Goal: Information Seeking & Learning: Learn about a topic

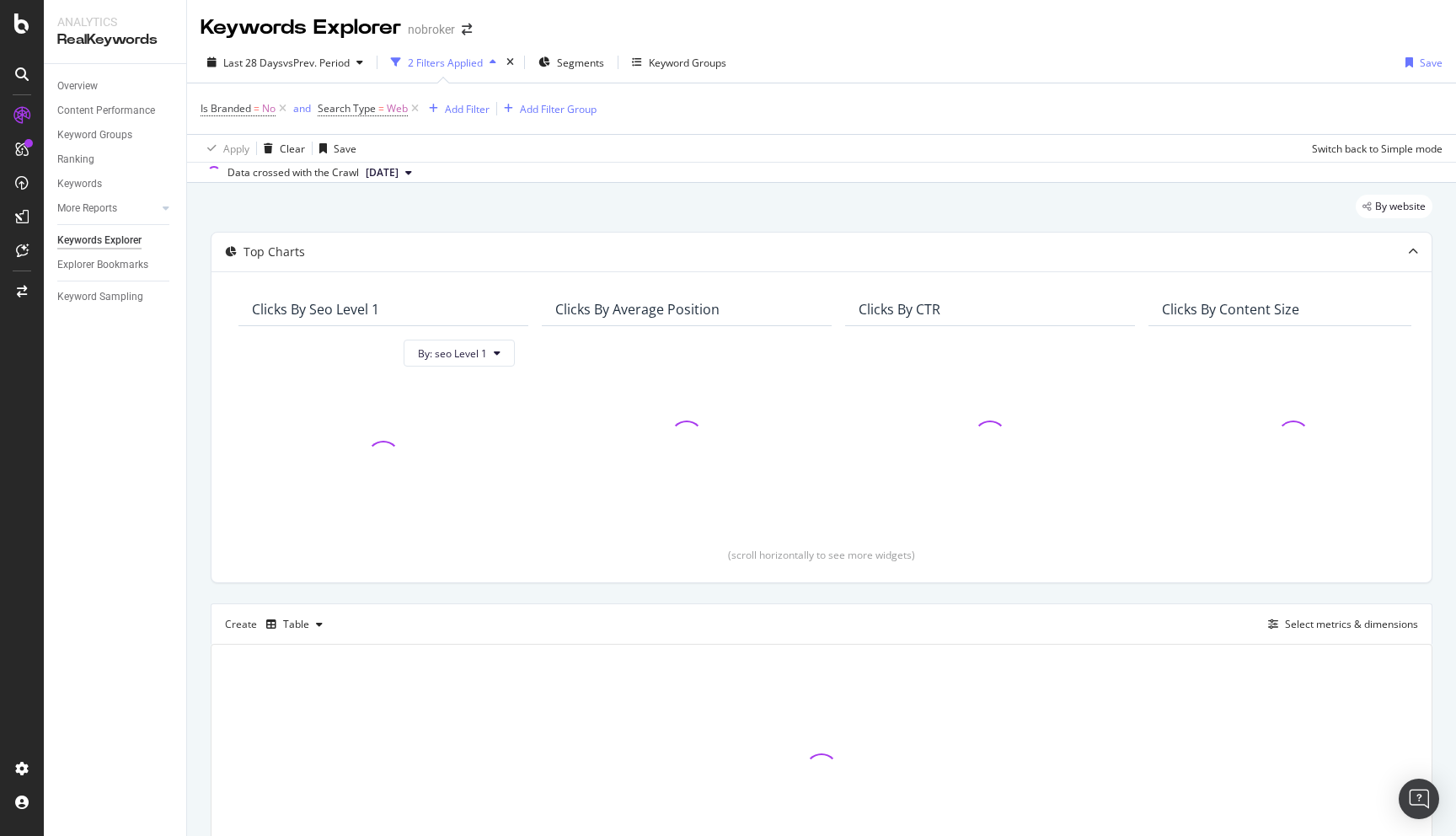
click at [203, 470] on div "By website Top Charts Clicks By seo Level 1 By: seo Level 1 Clicks By Average P…" at bounding box center [821, 569] width 1269 height 773
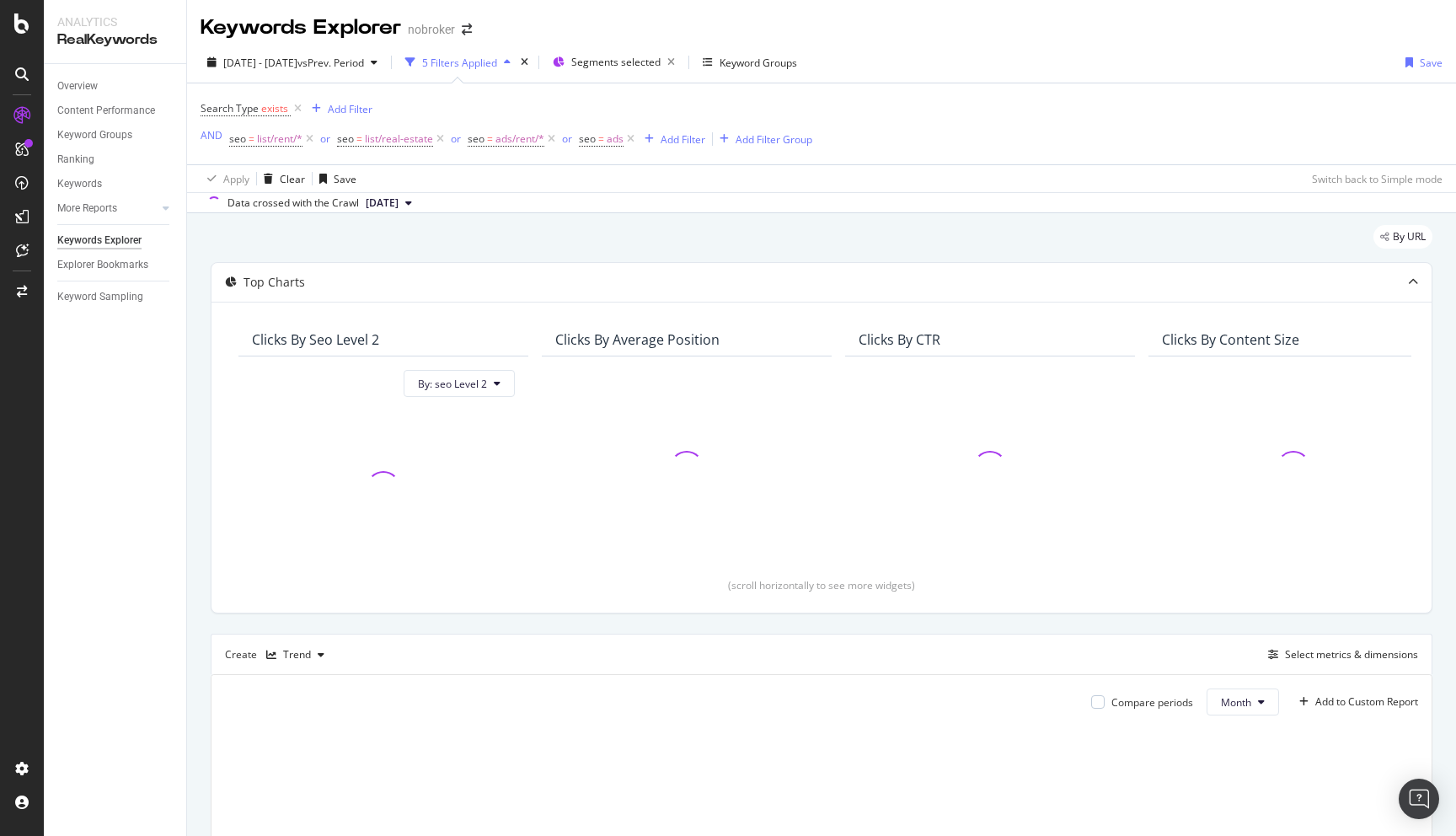
click at [197, 440] on div "By URL Top Charts Clicks By seo Level 2 By: seo Level 2 Clicks By Average Posit…" at bounding box center [821, 686] width 1269 height 947
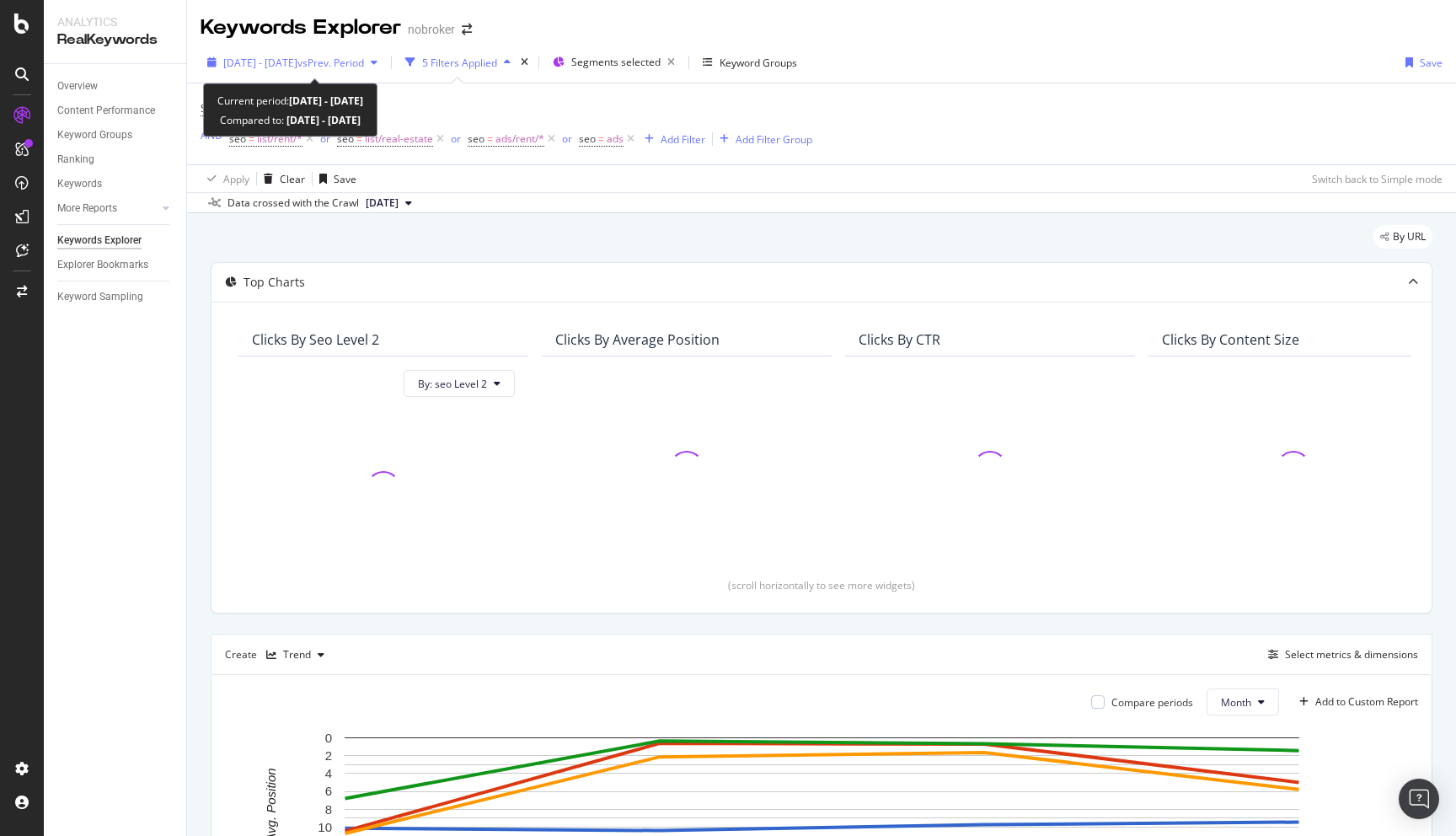
click at [297, 61] on span "[DATE] - [DATE]" at bounding box center [260, 63] width 75 height 14
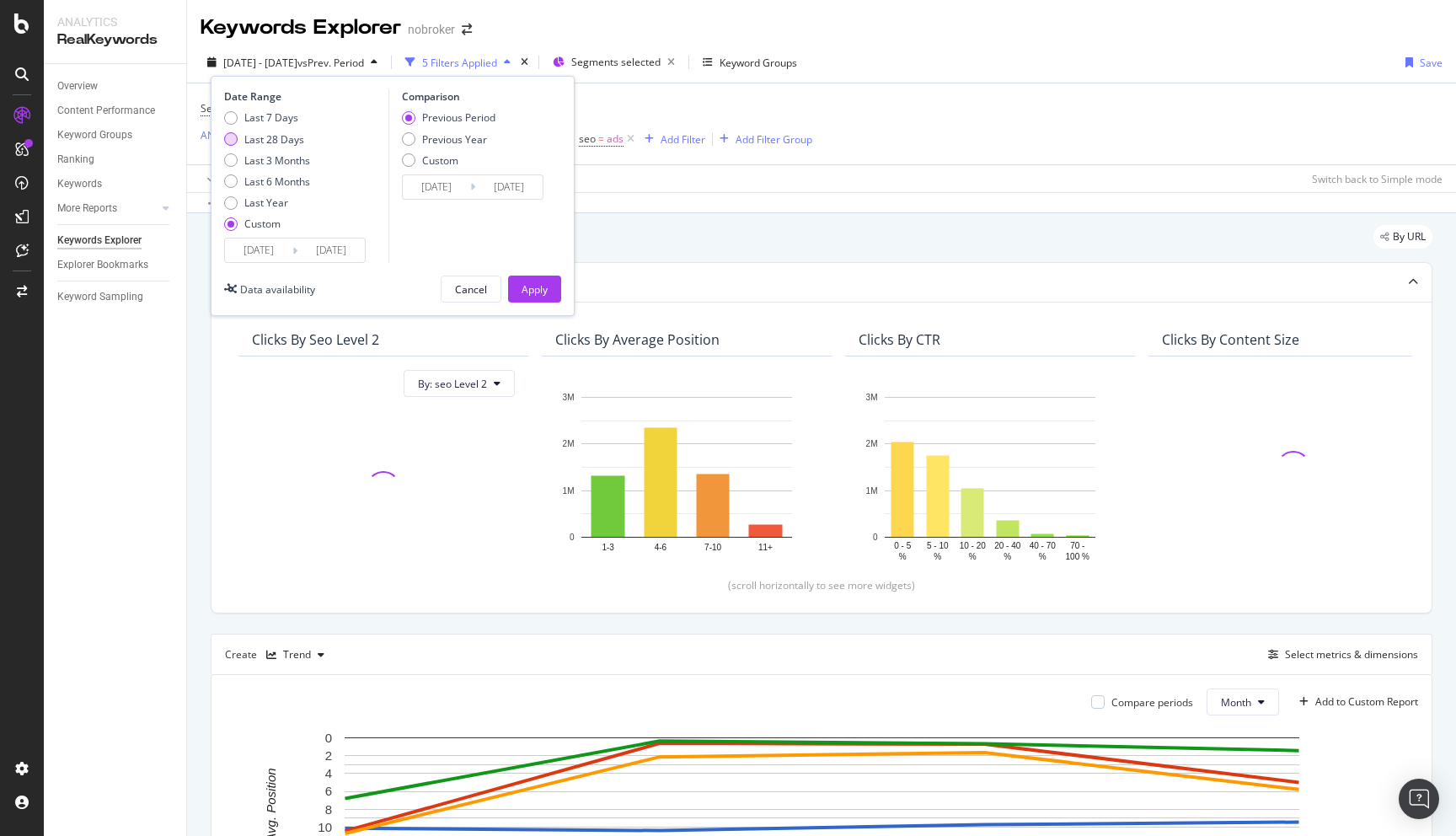
click at [270, 134] on div "Last 28 Days" at bounding box center [274, 139] width 60 height 14
type input "[DATE]"
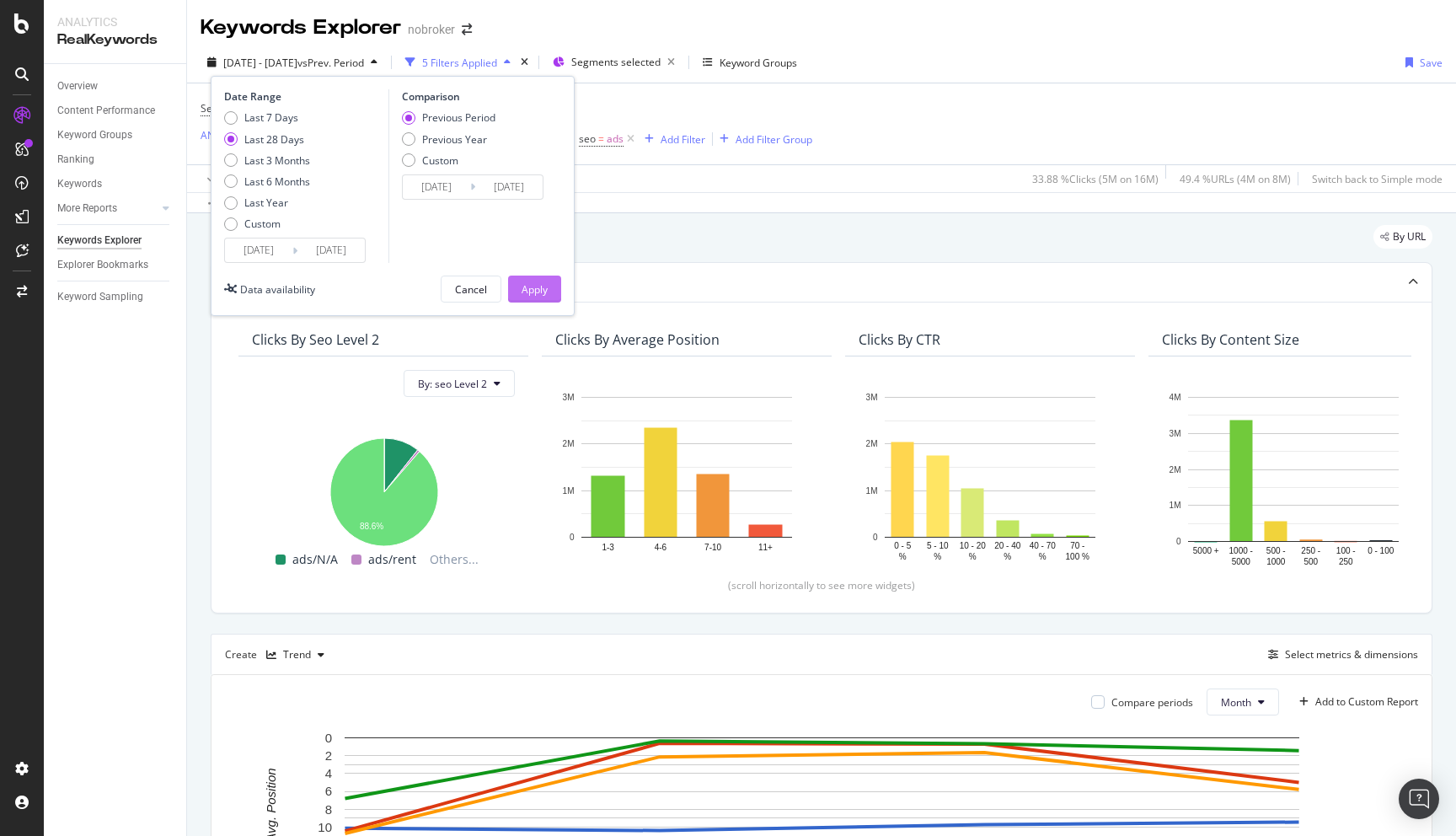
click at [521, 285] on div "Apply" at bounding box center [534, 289] width 26 height 14
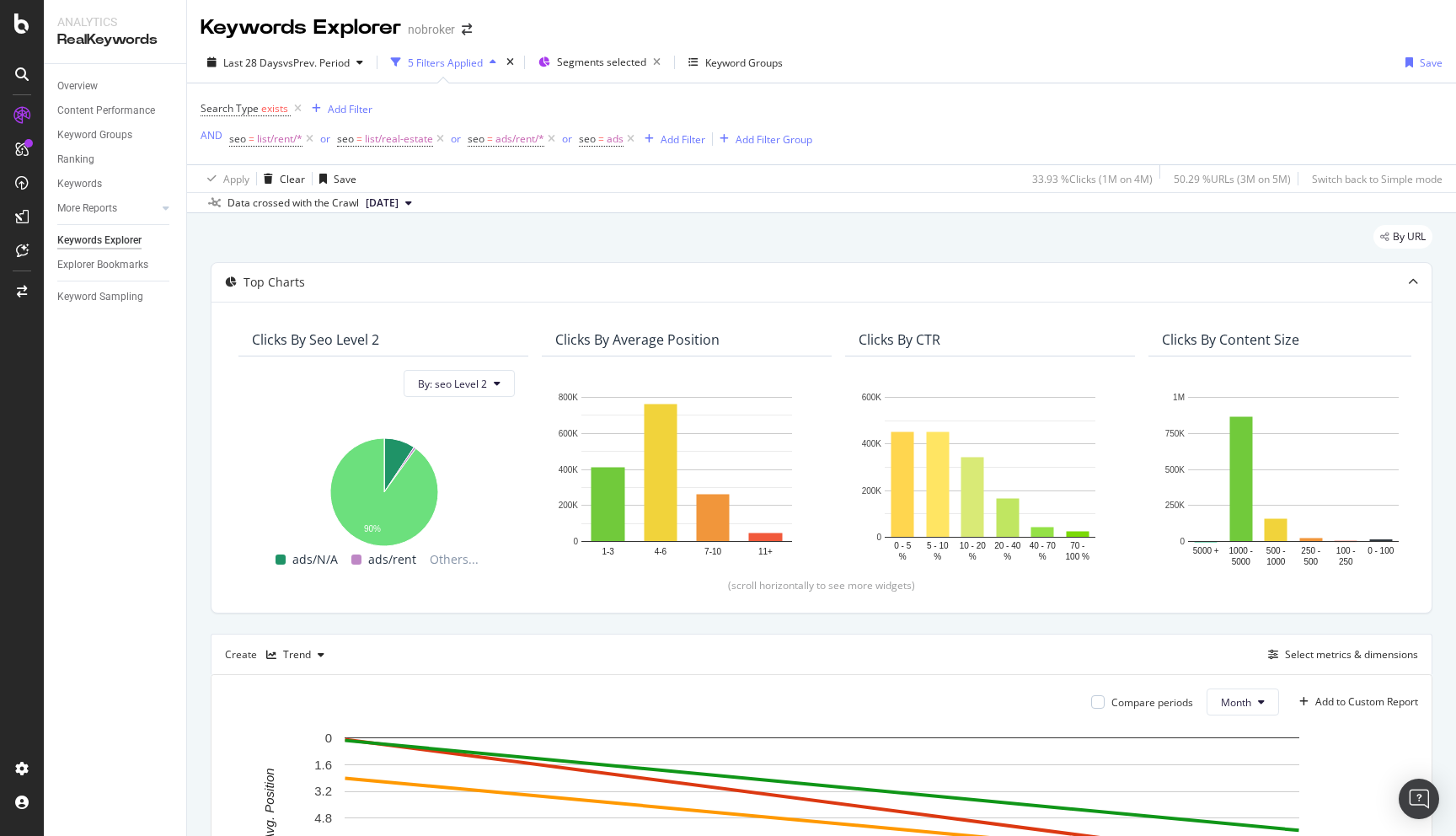
click at [194, 441] on div "By URL Top Charts Clicks By seo Level 2 By: seo Level 2 Hold CMD (⌘) while clic…" at bounding box center [821, 727] width 1269 height 1028
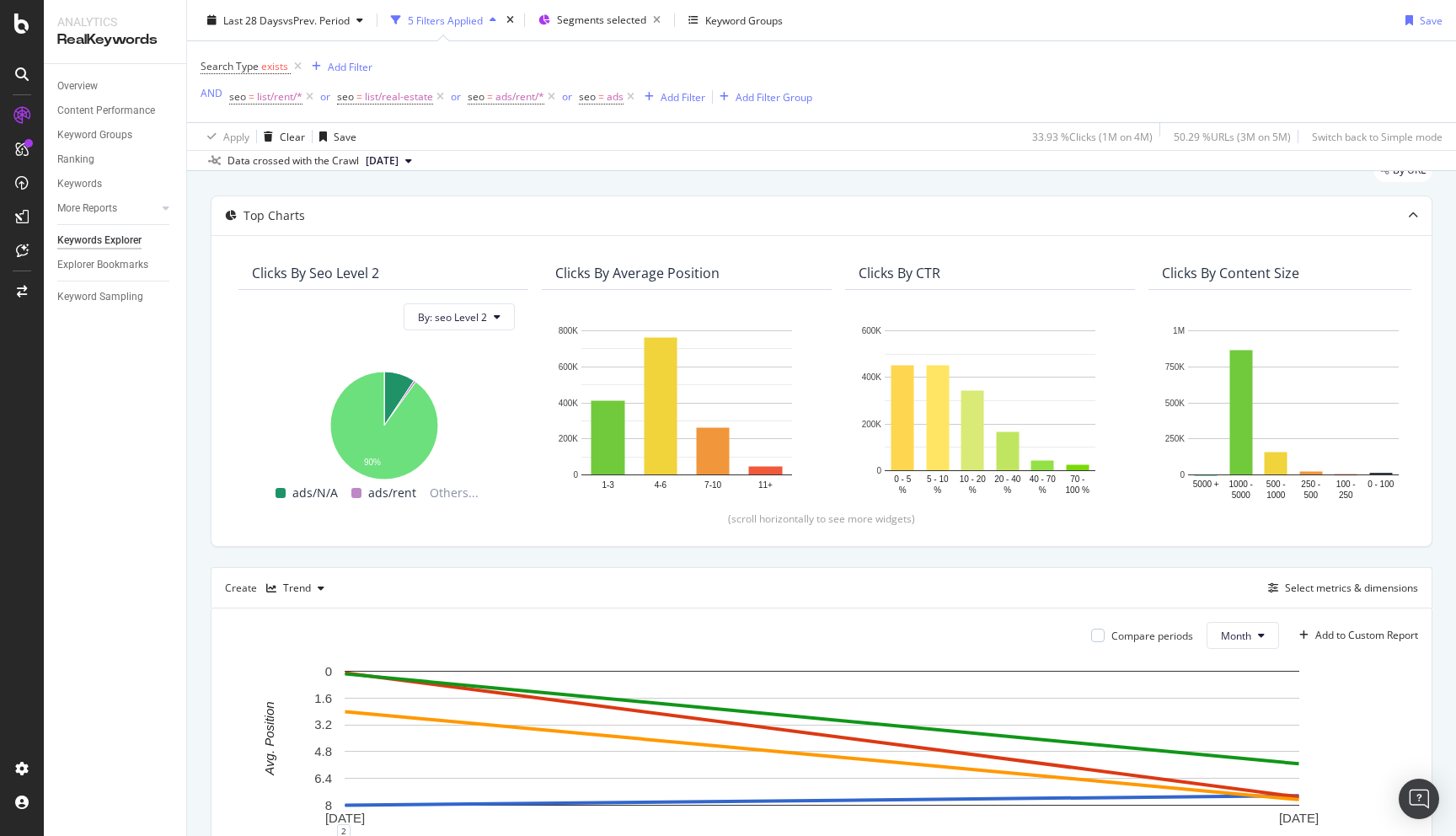
scroll to position [16, 0]
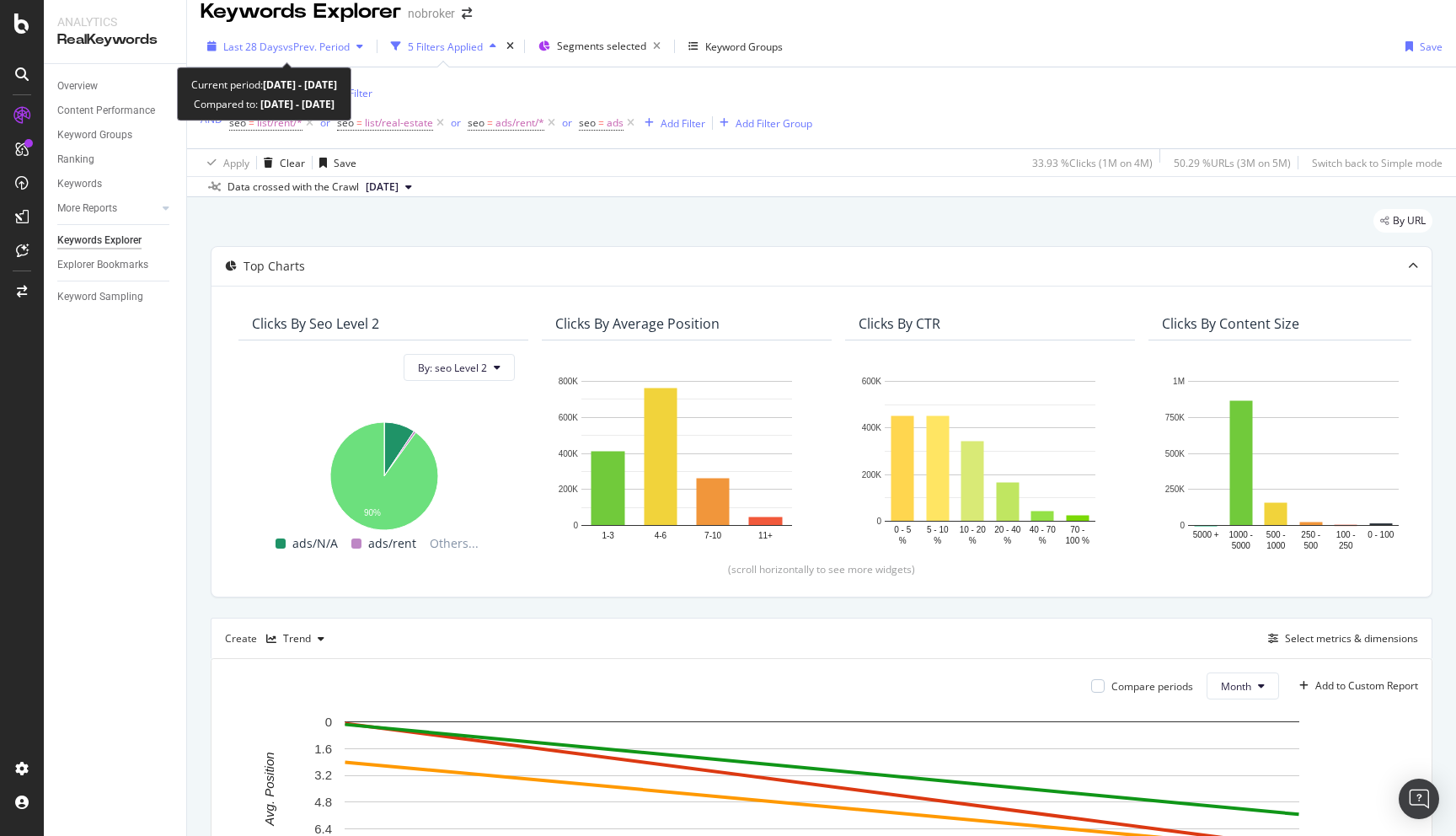
click at [288, 49] on span "vs Prev. Period" at bounding box center [316, 47] width 67 height 14
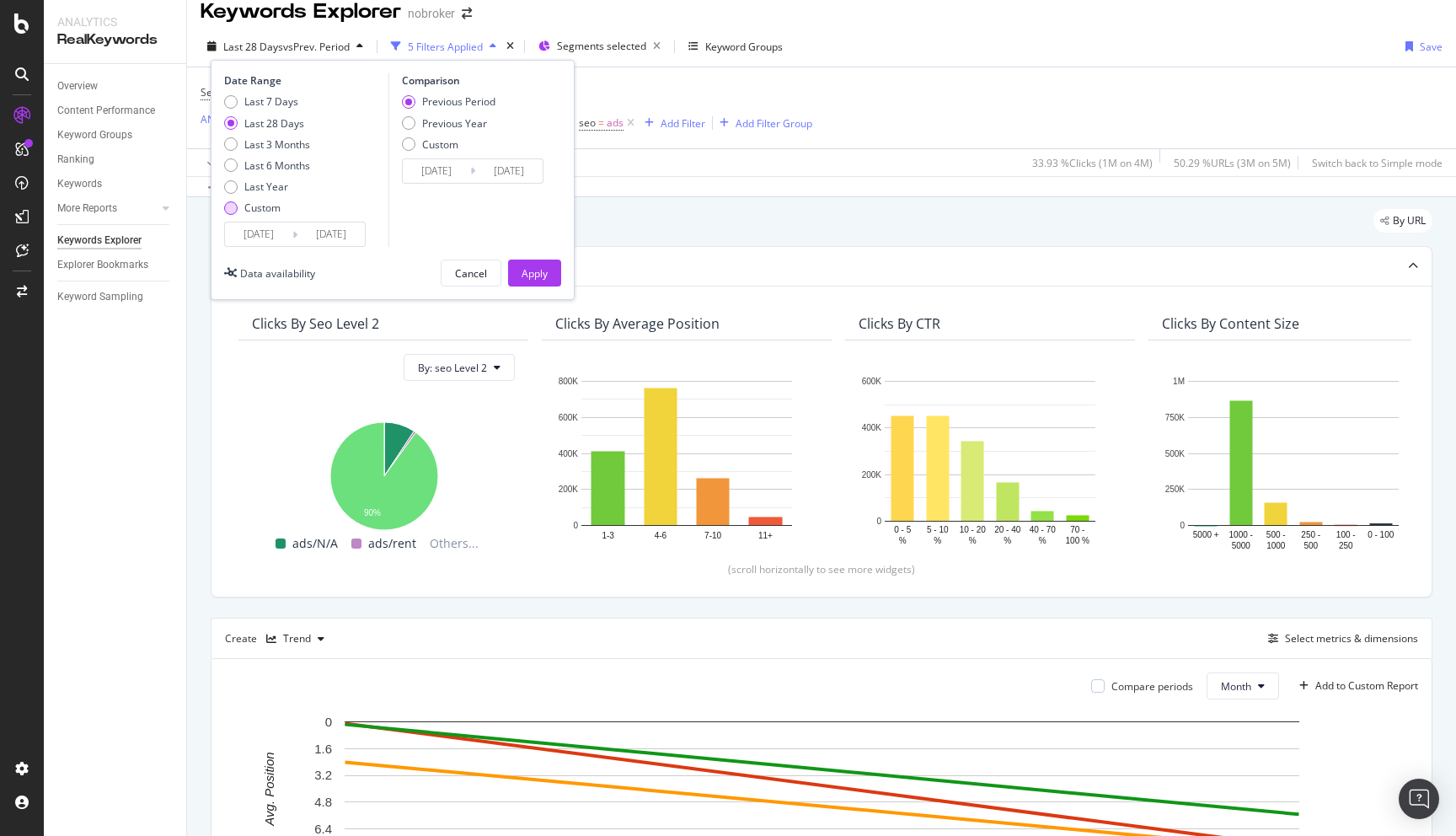
click at [233, 212] on div "Custom" at bounding box center [230, 208] width 13 height 13
click at [250, 235] on input "[DATE]" at bounding box center [258, 235] width 67 height 23
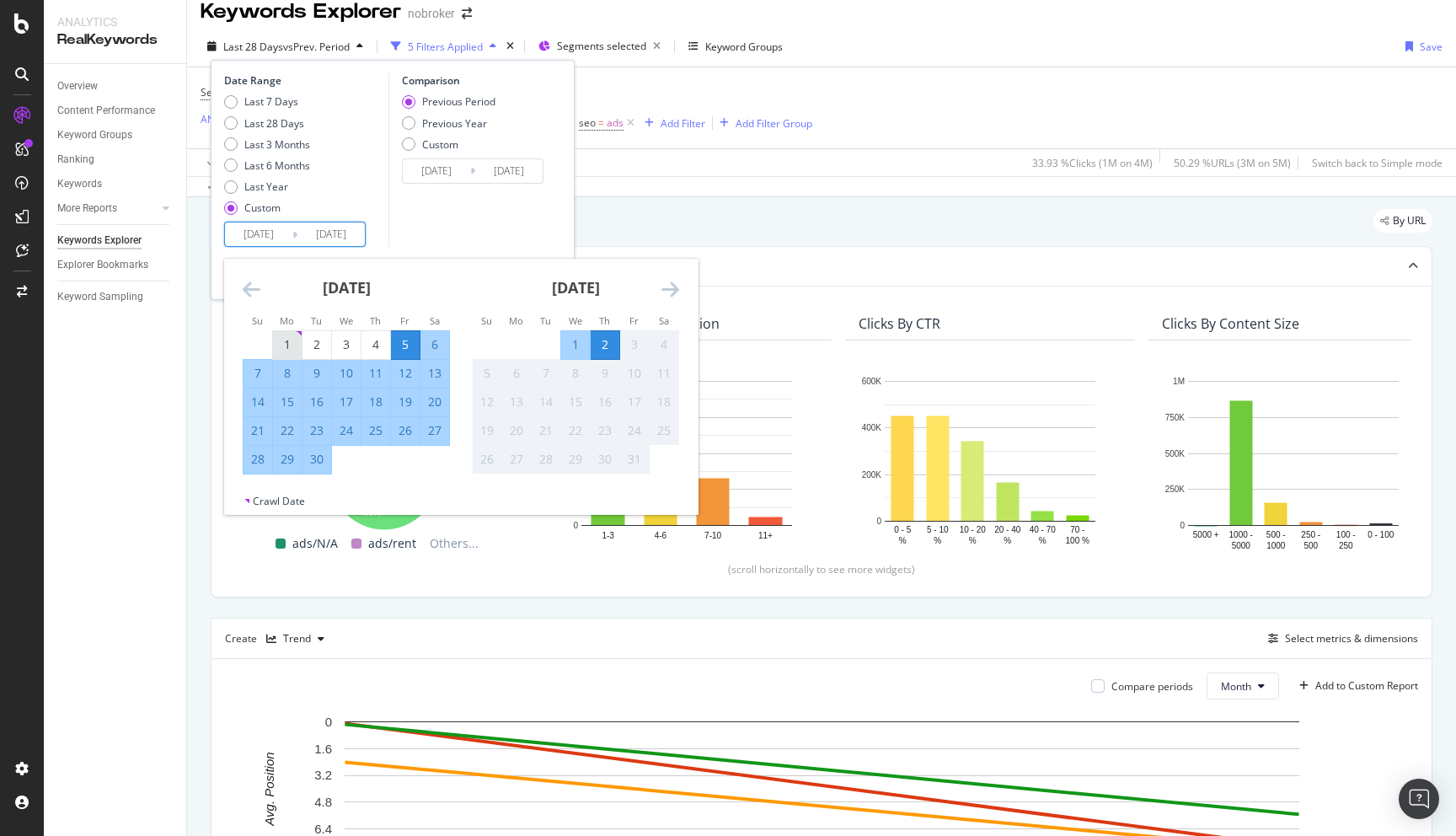
click at [289, 349] on div "1" at bounding box center [288, 344] width 29 height 17
type input "[DATE]"
click at [315, 458] on div "30" at bounding box center [317, 459] width 29 height 17
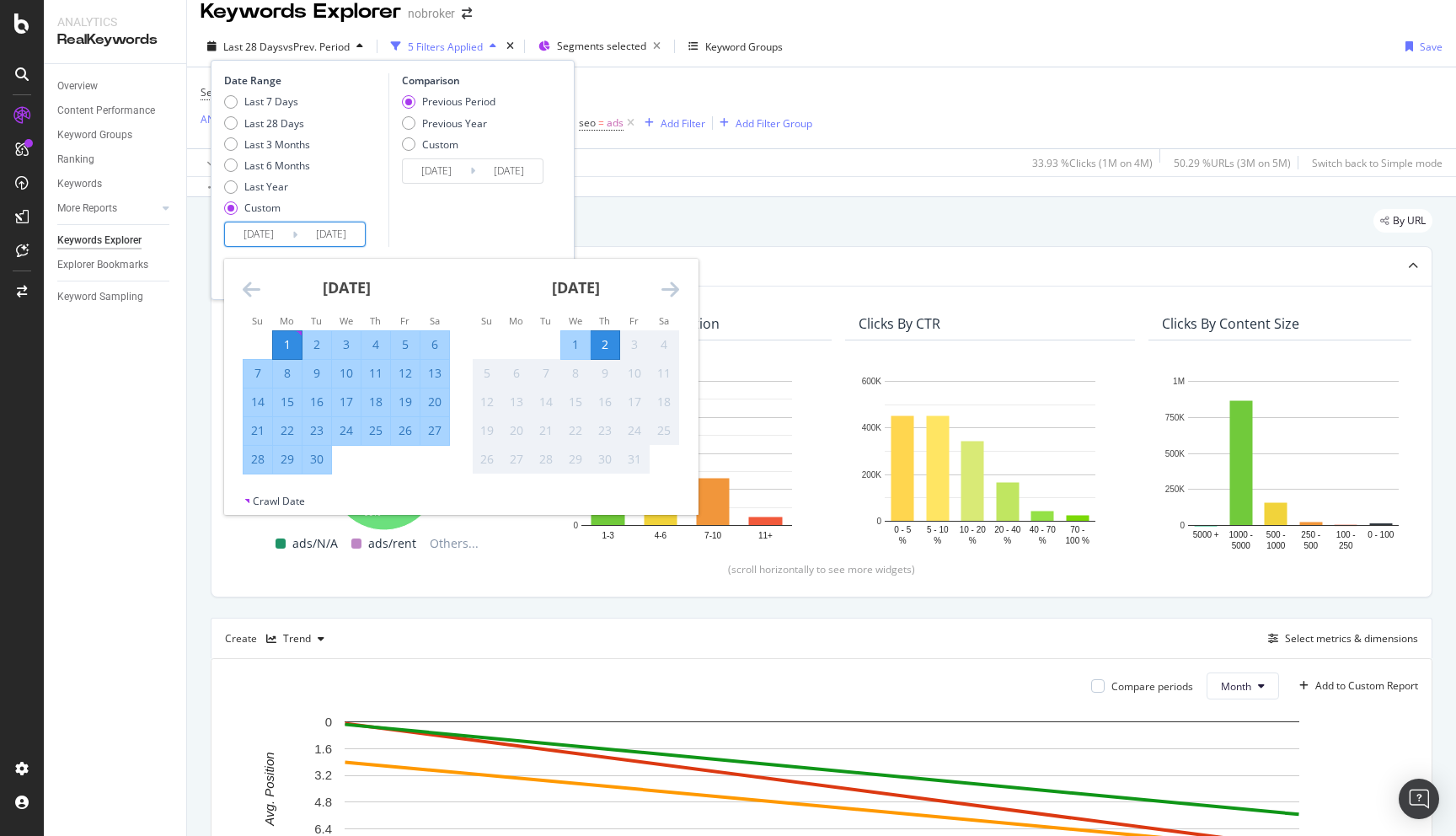
type input "[DATE]"
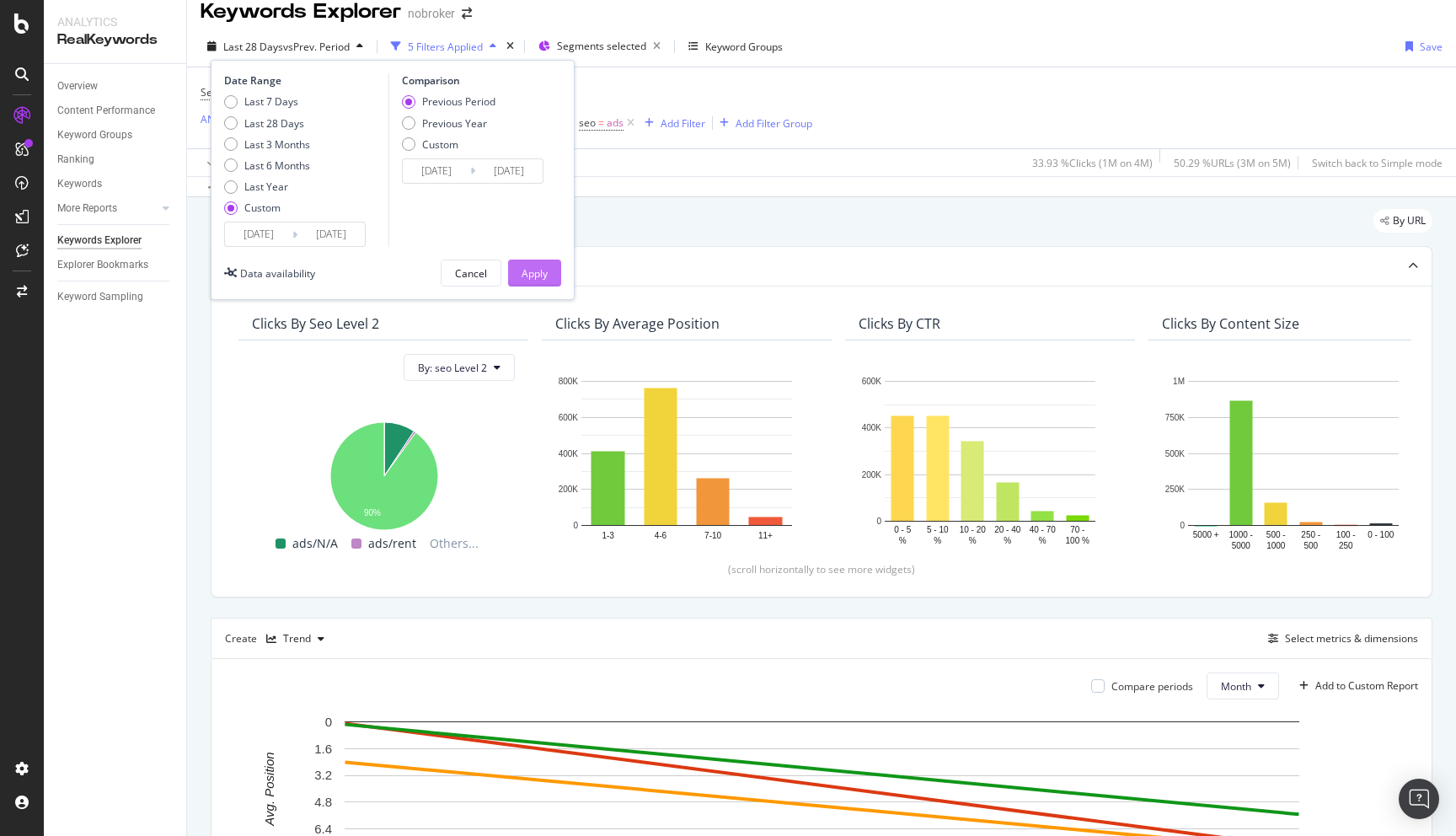
click at [533, 268] on div "Apply" at bounding box center [534, 273] width 26 height 14
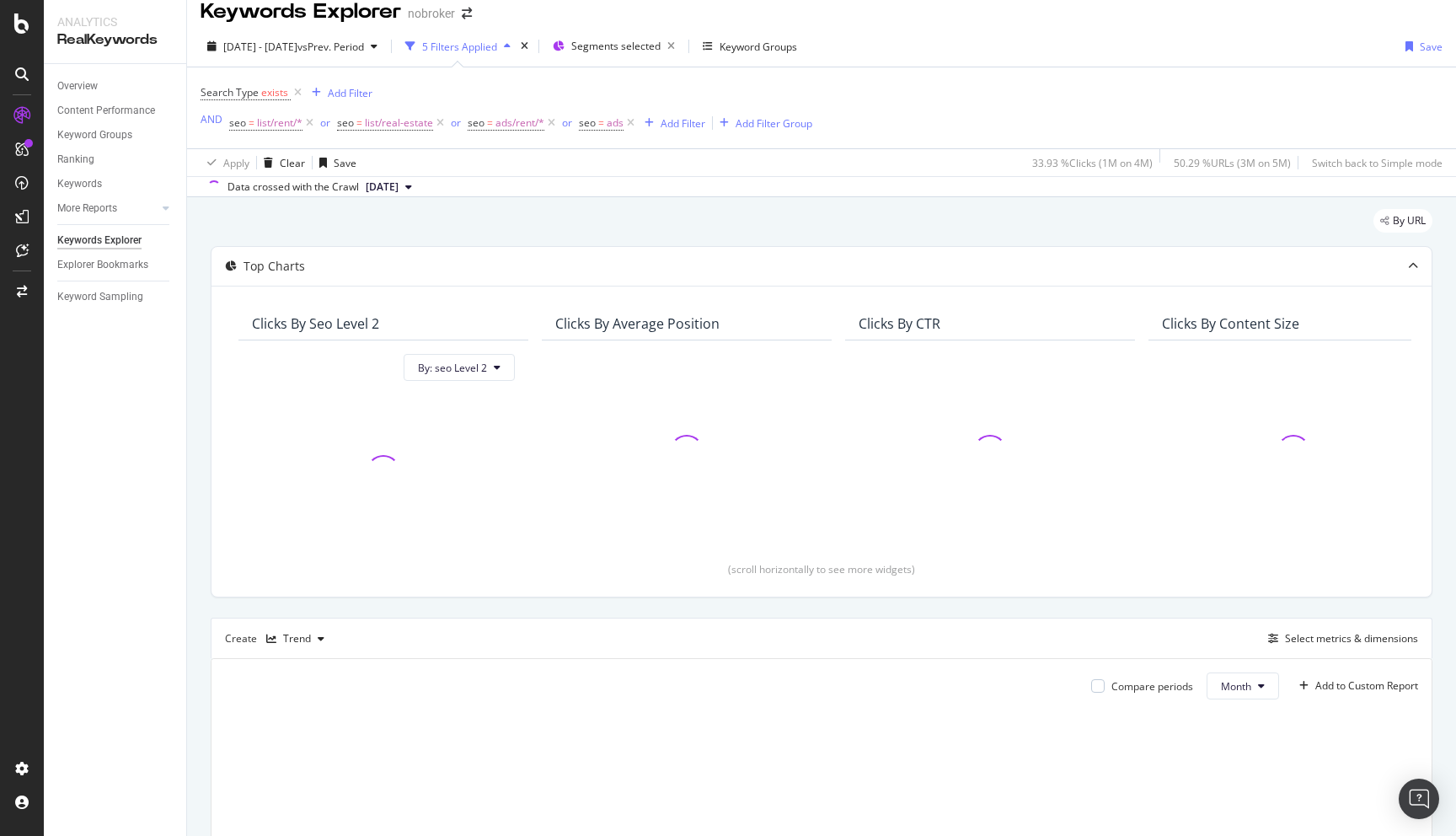
click at [197, 555] on div "By URL Top Charts Clicks By seo Level 2 By: seo Level 2 Clicks By Average Posit…" at bounding box center [821, 670] width 1269 height 947
click at [200, 438] on div "By URL Top Charts Clicks By seo Level 2 By: seo Level 2 Clicks By Average Posit…" at bounding box center [821, 670] width 1269 height 947
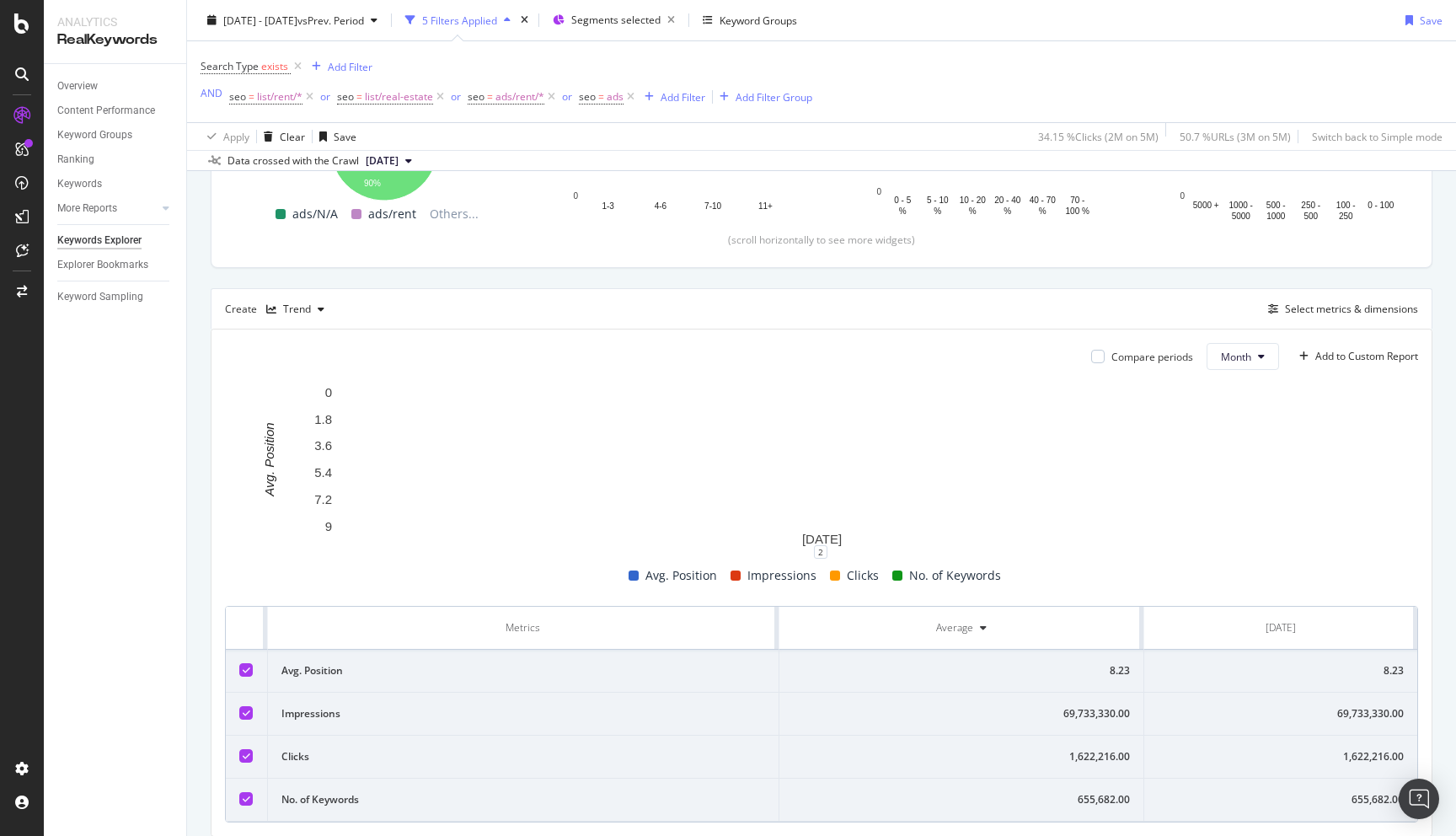
scroll to position [406, 0]
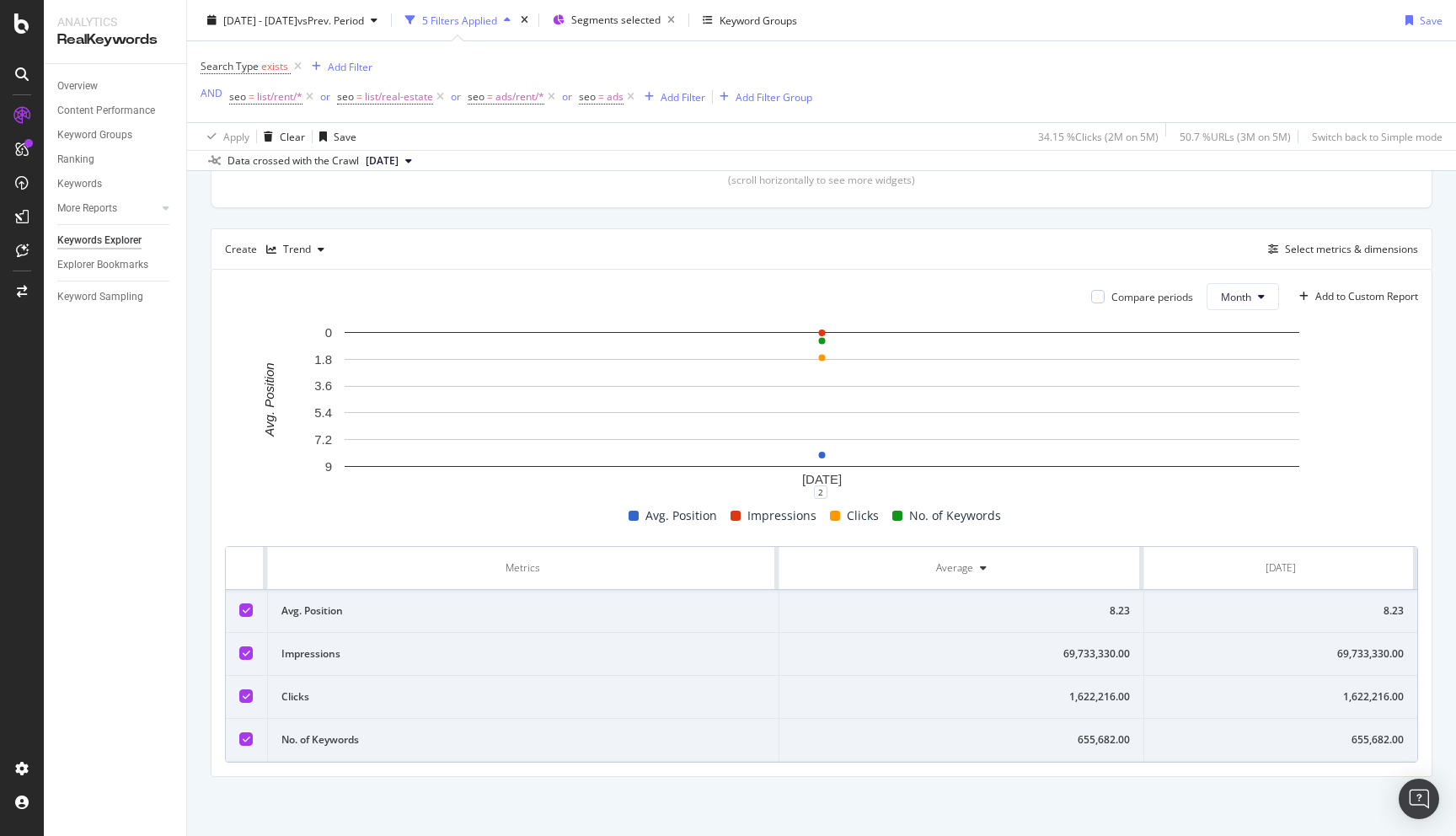
click at [1064, 692] on div "1,622,216.00" at bounding box center [961, 697] width 337 height 15
click at [196, 367] on div "By URL Top Charts Clicks By seo Level 2 By: seo Level 2 Hold CMD (⌘) while clic…" at bounding box center [821, 322] width 1269 height 1028
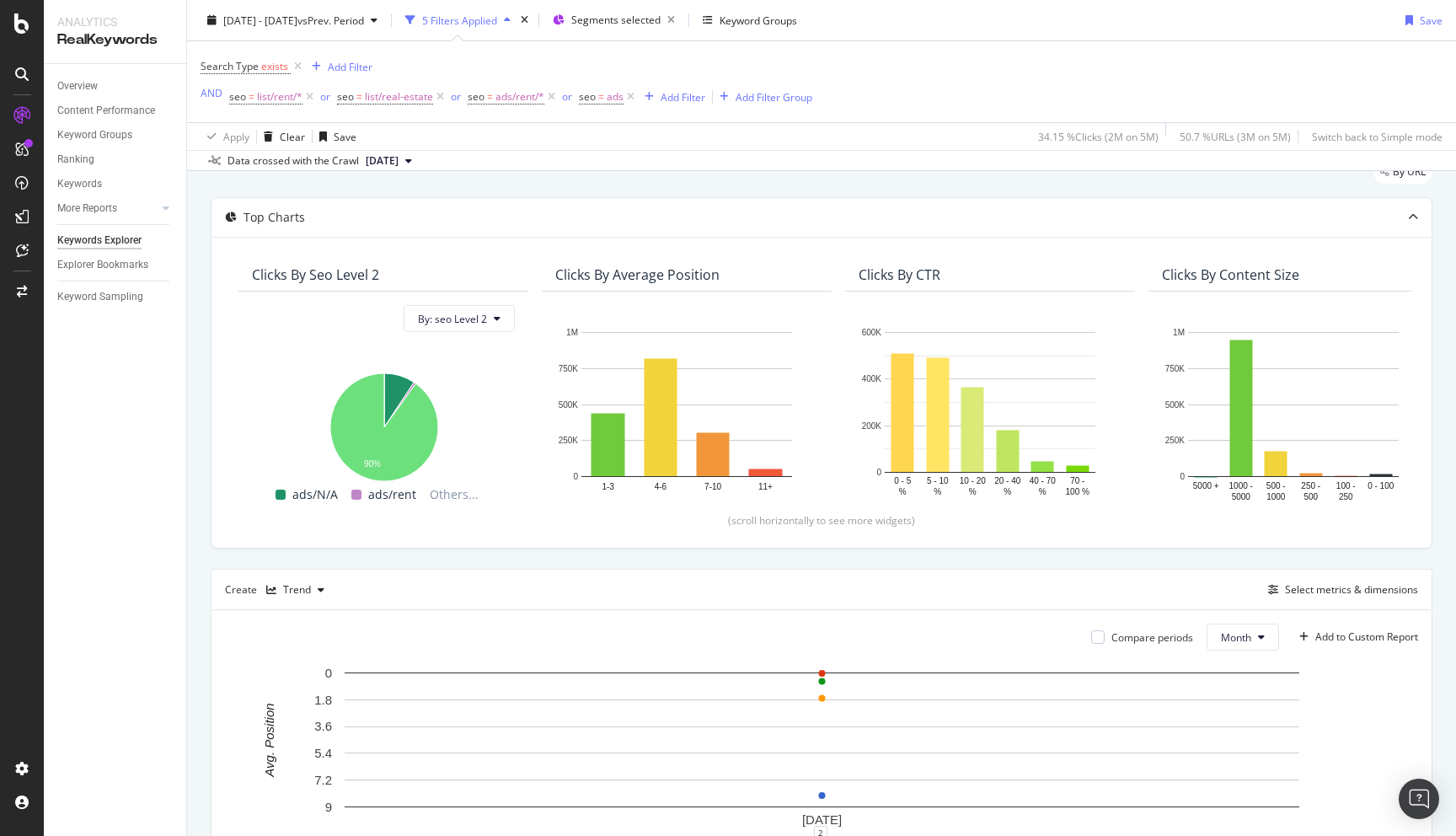
scroll to position [0, 0]
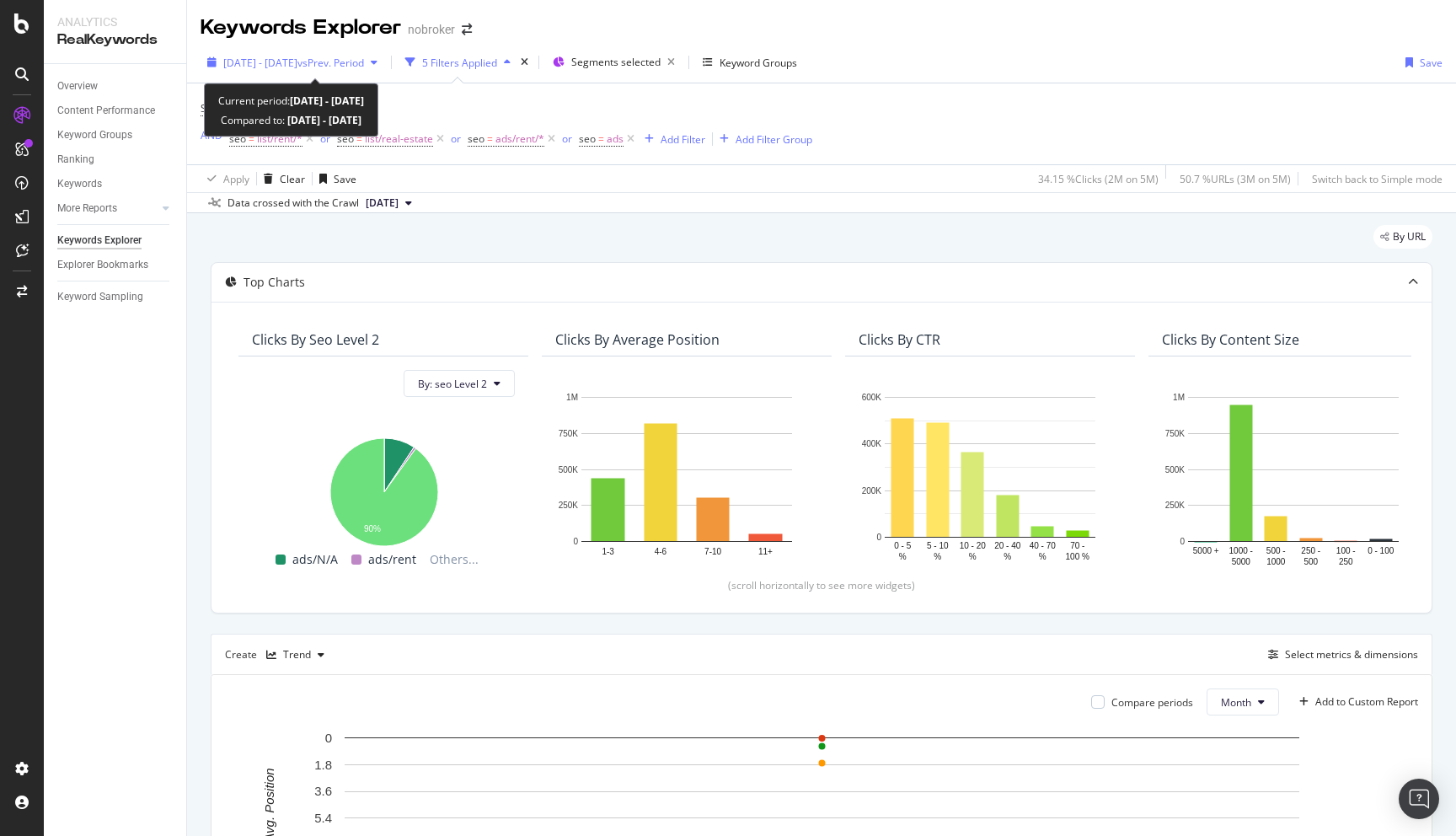
click at [320, 74] on div "[DATE] - [DATE] vs Prev. Period" at bounding box center [292, 62] width 183 height 25
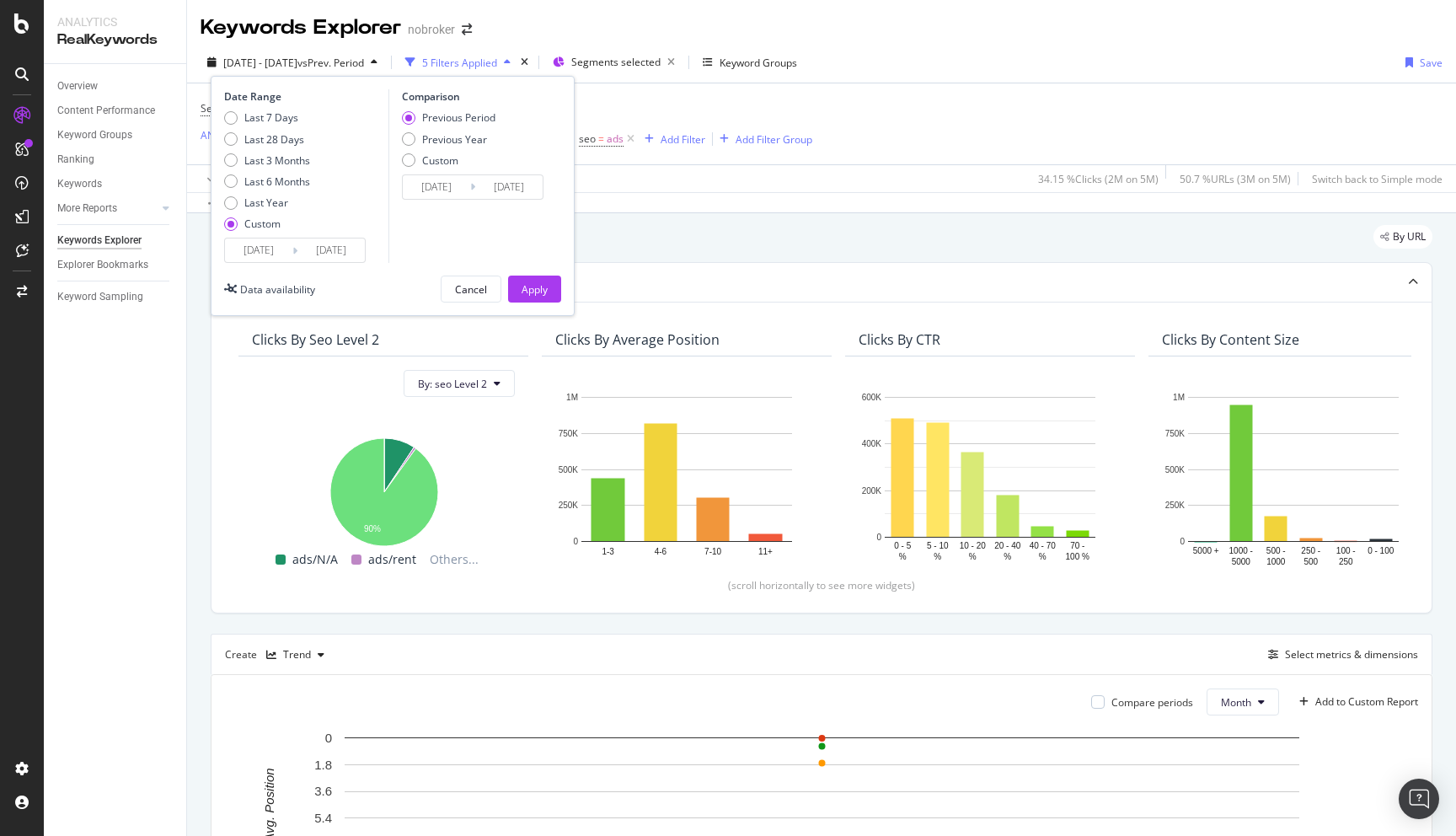
click at [260, 252] on input "[DATE]" at bounding box center [258, 250] width 67 height 23
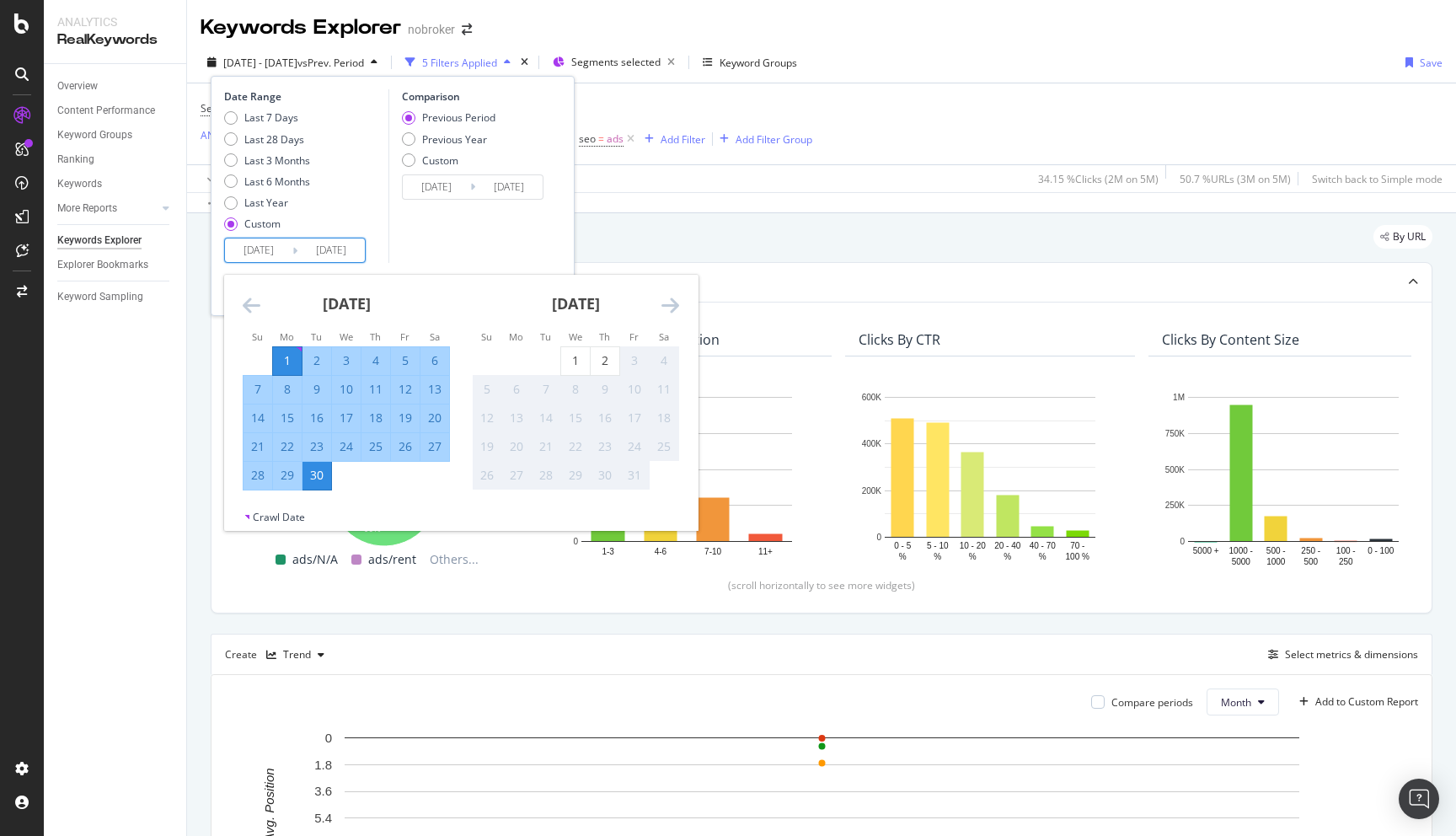
click at [614, 232] on div "By URL" at bounding box center [821, 243] width 1222 height 37
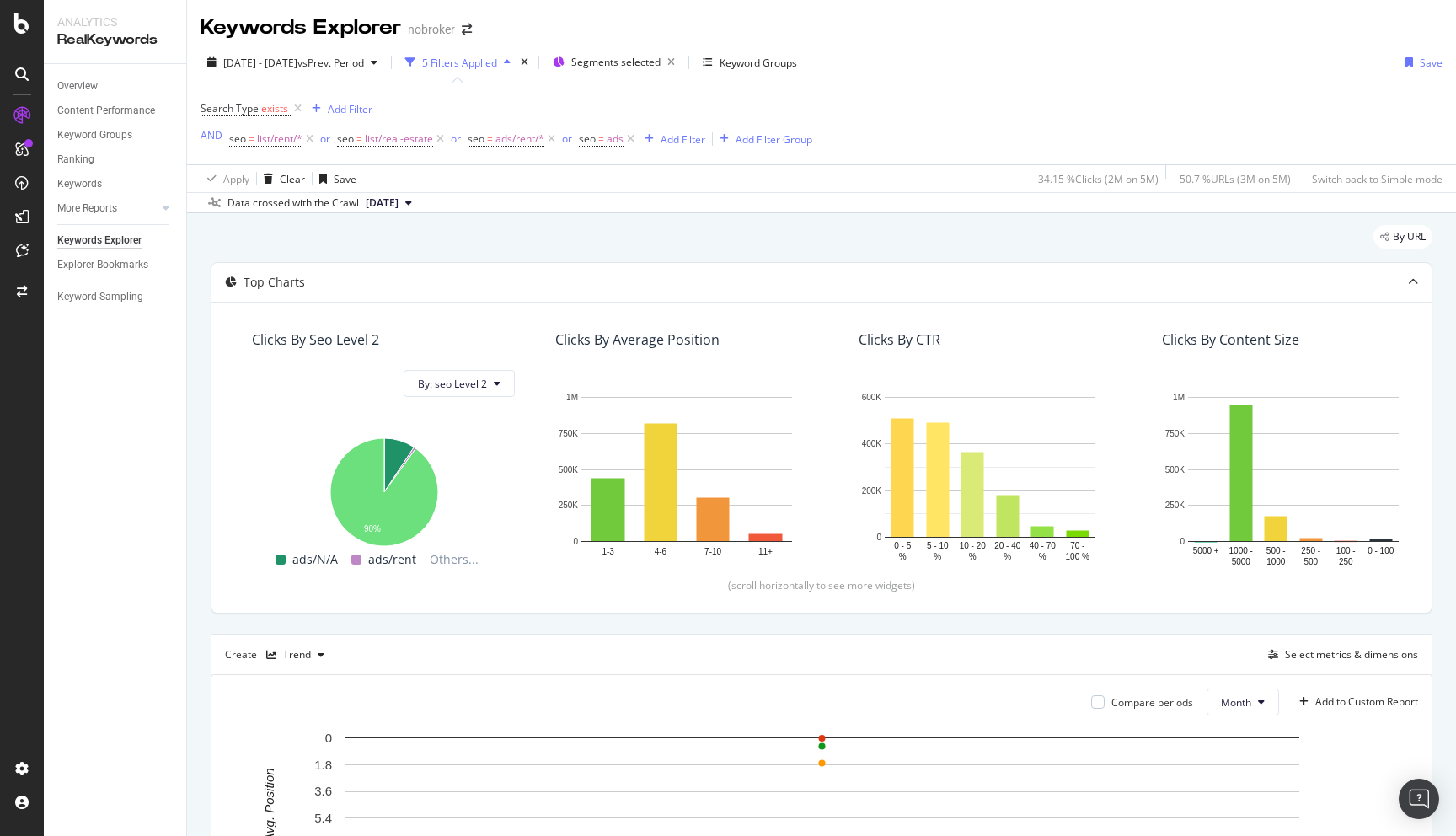
click at [194, 632] on div "By URL Top Charts Clicks By seo Level 2 By: seo Level 2 Hold CMD (⌘) while clic…" at bounding box center [821, 727] width 1269 height 1028
click at [567, 238] on div "By URL" at bounding box center [821, 243] width 1222 height 37
click at [666, 147] on div "Add Filter" at bounding box center [671, 138] width 67 height 19
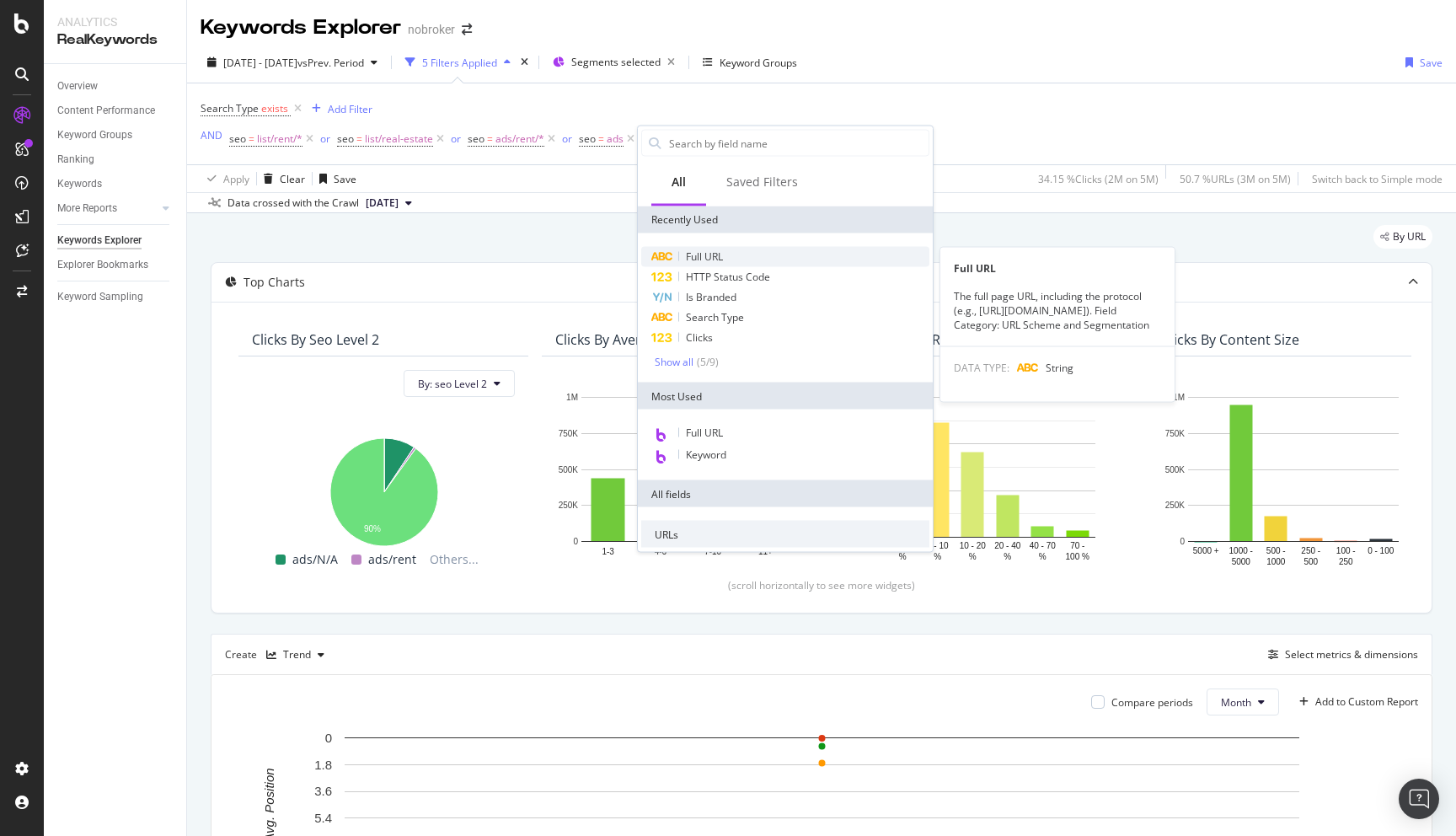
click at [715, 258] on span "Full URL" at bounding box center [704, 257] width 37 height 14
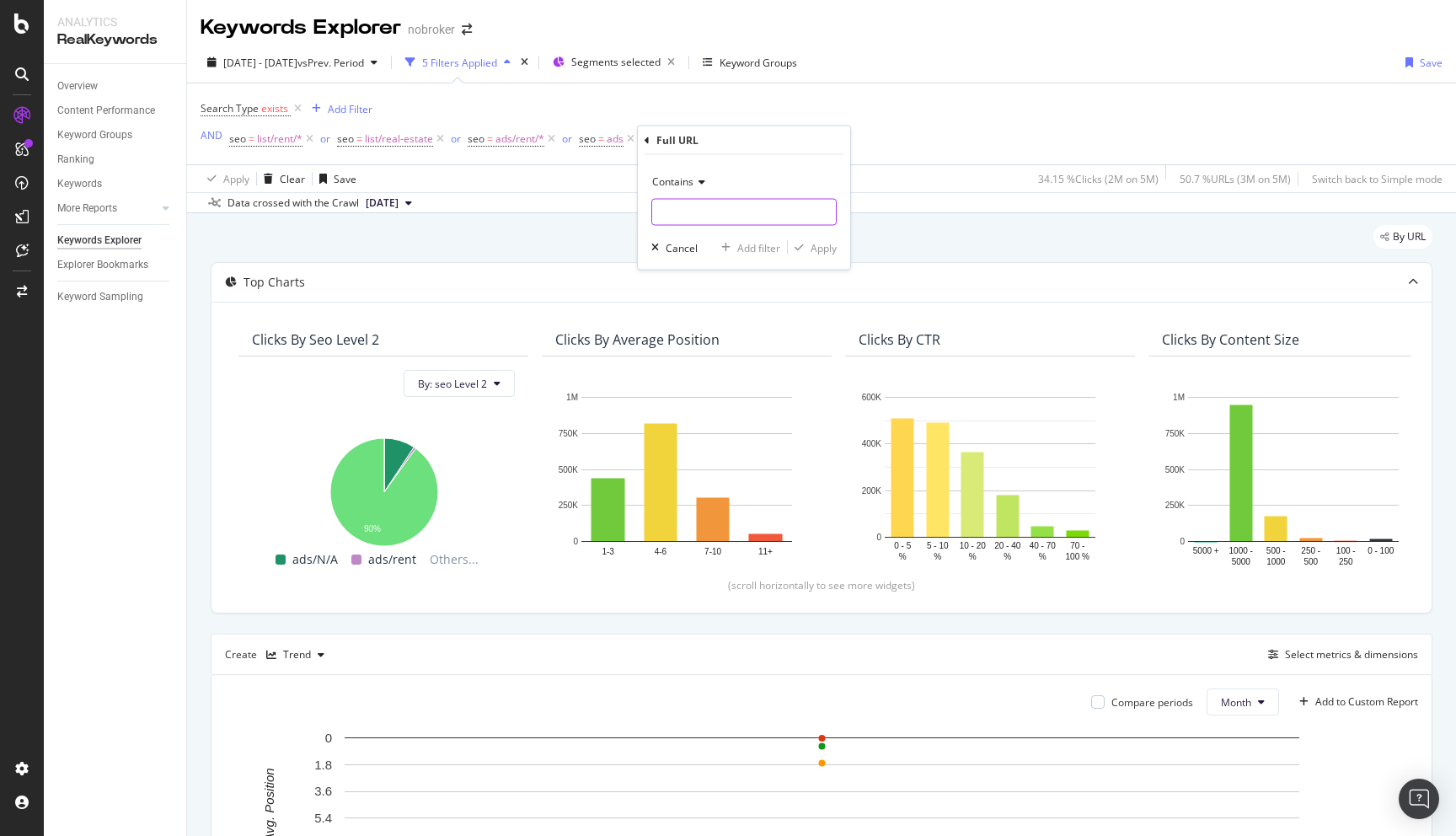
click at [692, 213] on input "text" at bounding box center [744, 212] width 183 height 27
type input "-"
click at [688, 182] on span "Contains" at bounding box center [673, 182] width 41 height 14
click at [708, 371] on span "Doesn't contain" at bounding box center [697, 369] width 74 height 14
click at [686, 212] on input "text" at bounding box center [744, 212] width 183 height 27
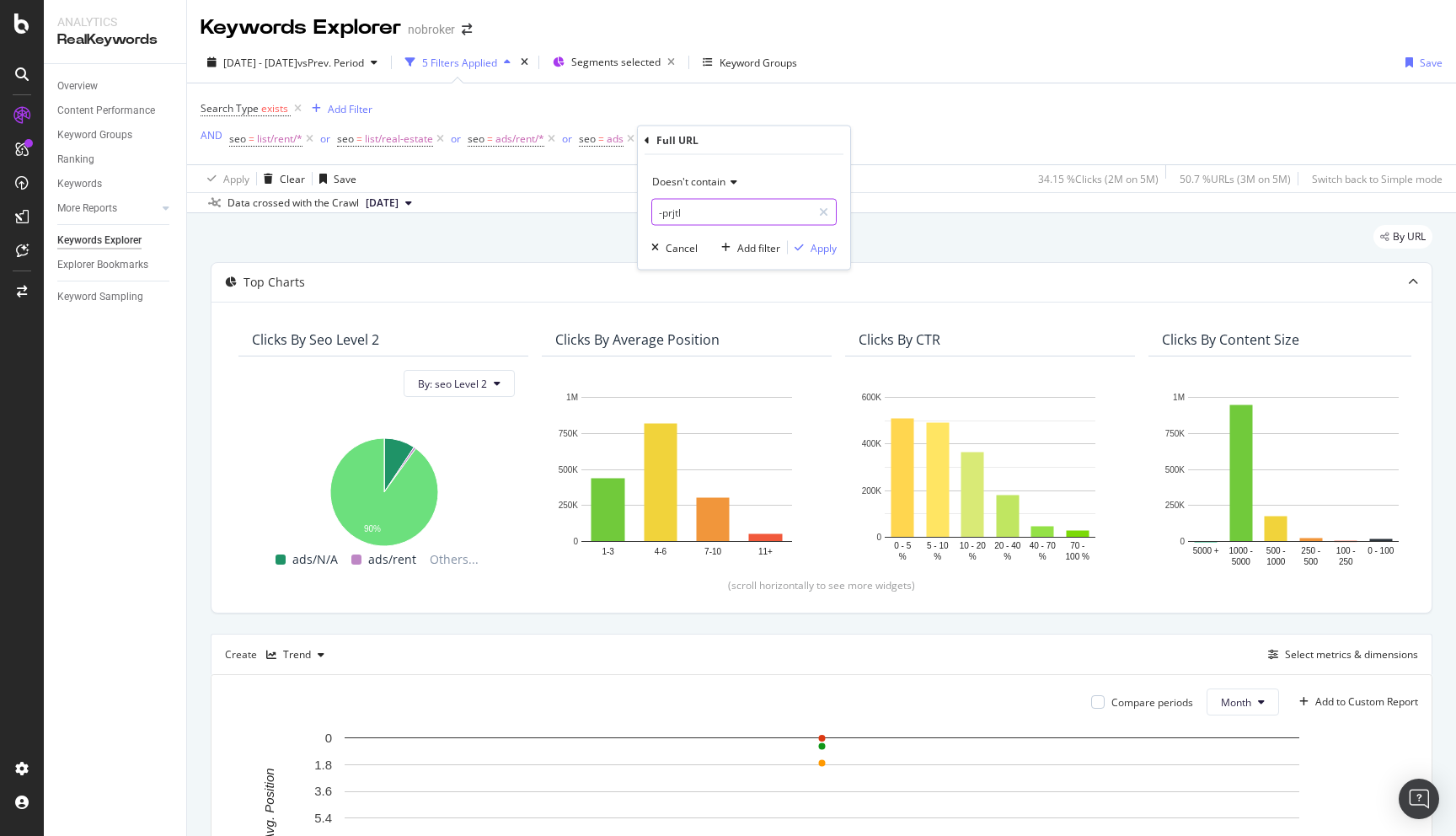
type input "-prjtl"
click at [816, 236] on div "Doesn't contain -prjtl Cancel Add filter Apply" at bounding box center [744, 213] width 212 height 115
click at [809, 250] on div "button" at bounding box center [799, 247] width 22 height 10
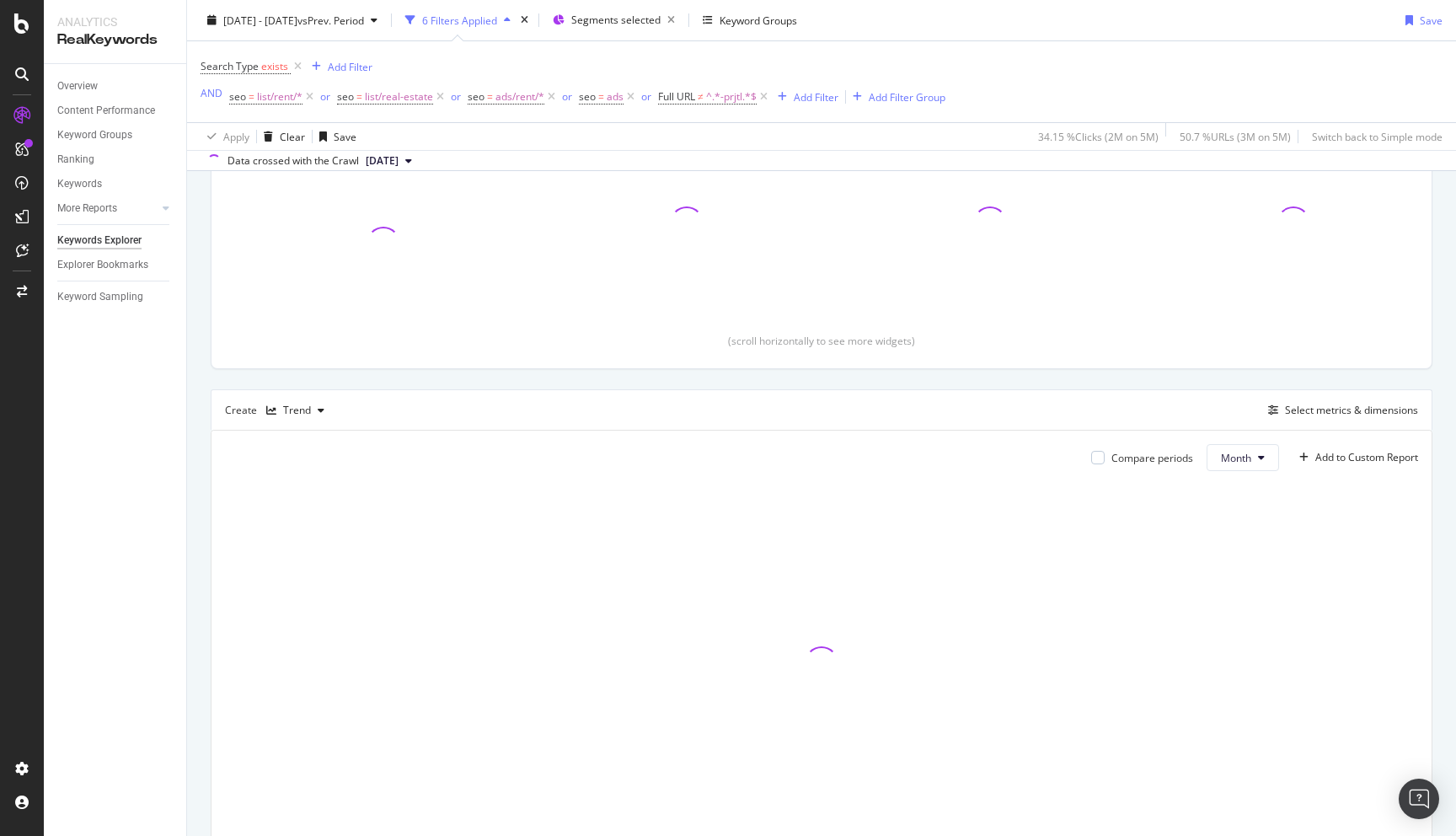
scroll to position [262, 0]
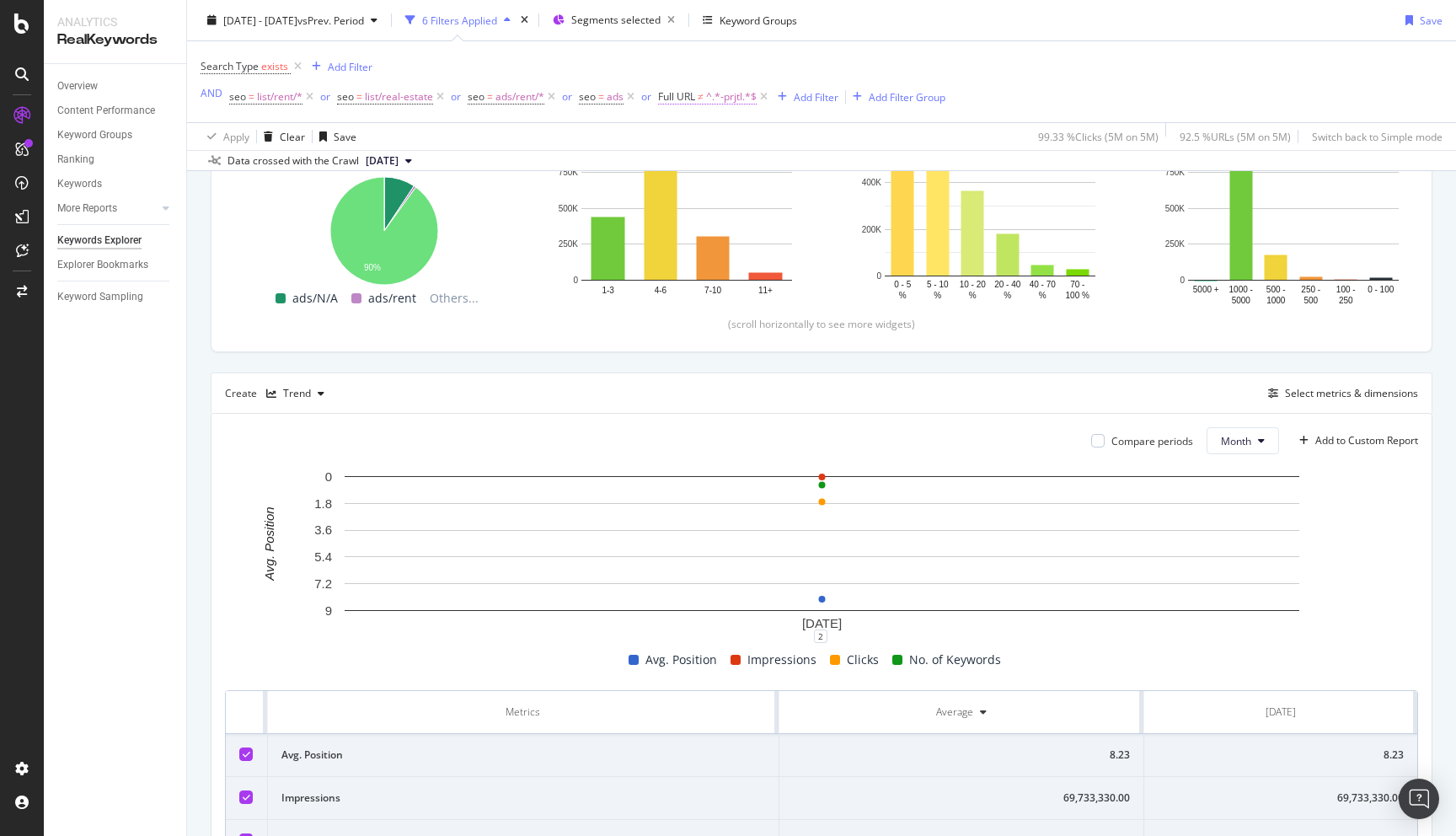
click at [726, 97] on span "^.*-prjtl.*$" at bounding box center [732, 97] width 50 height 23
click at [706, 136] on span "Doesn't contain" at bounding box center [709, 136] width 74 height 14
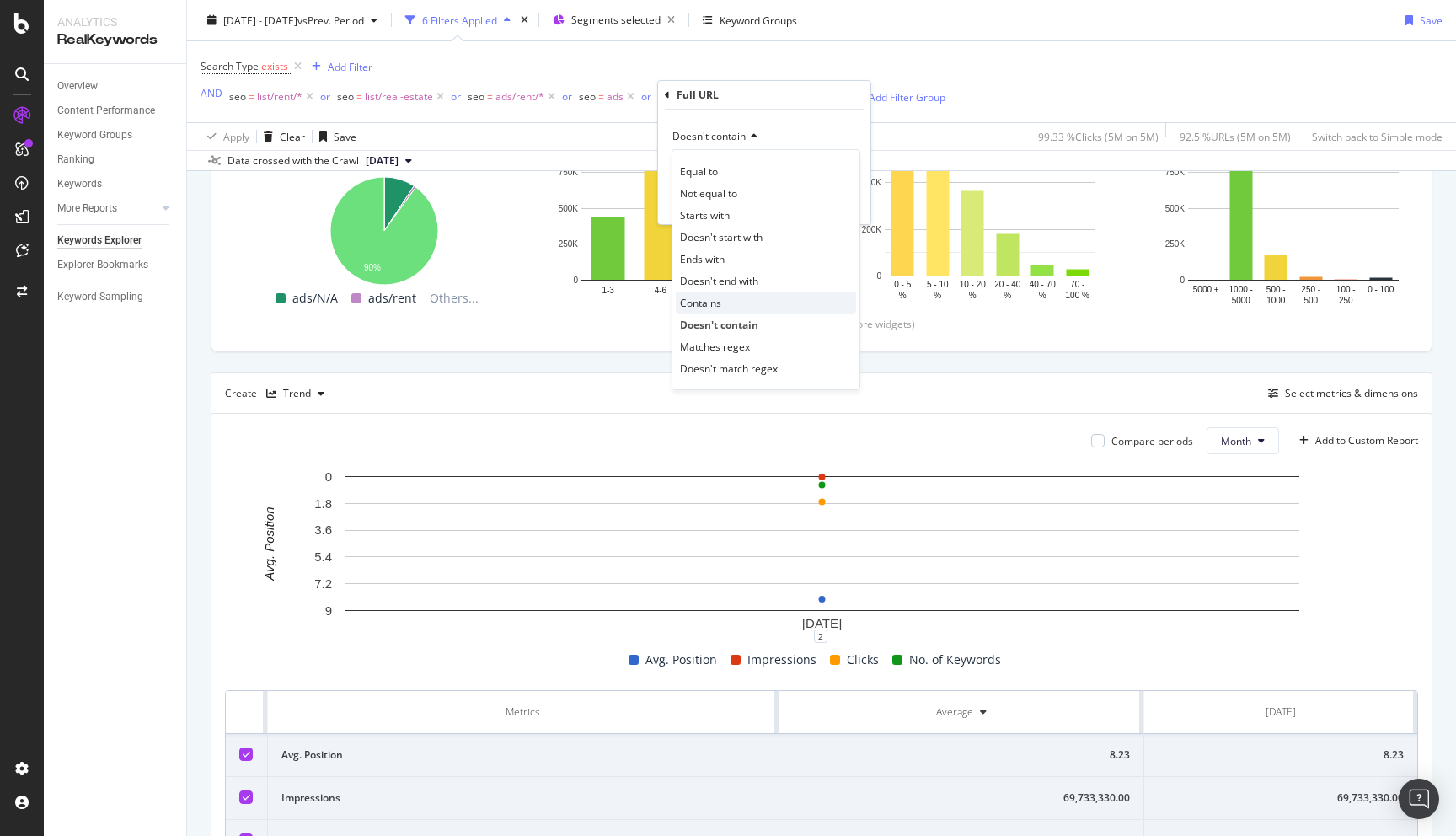
click at [719, 300] on span "Contains" at bounding box center [701, 303] width 41 height 14
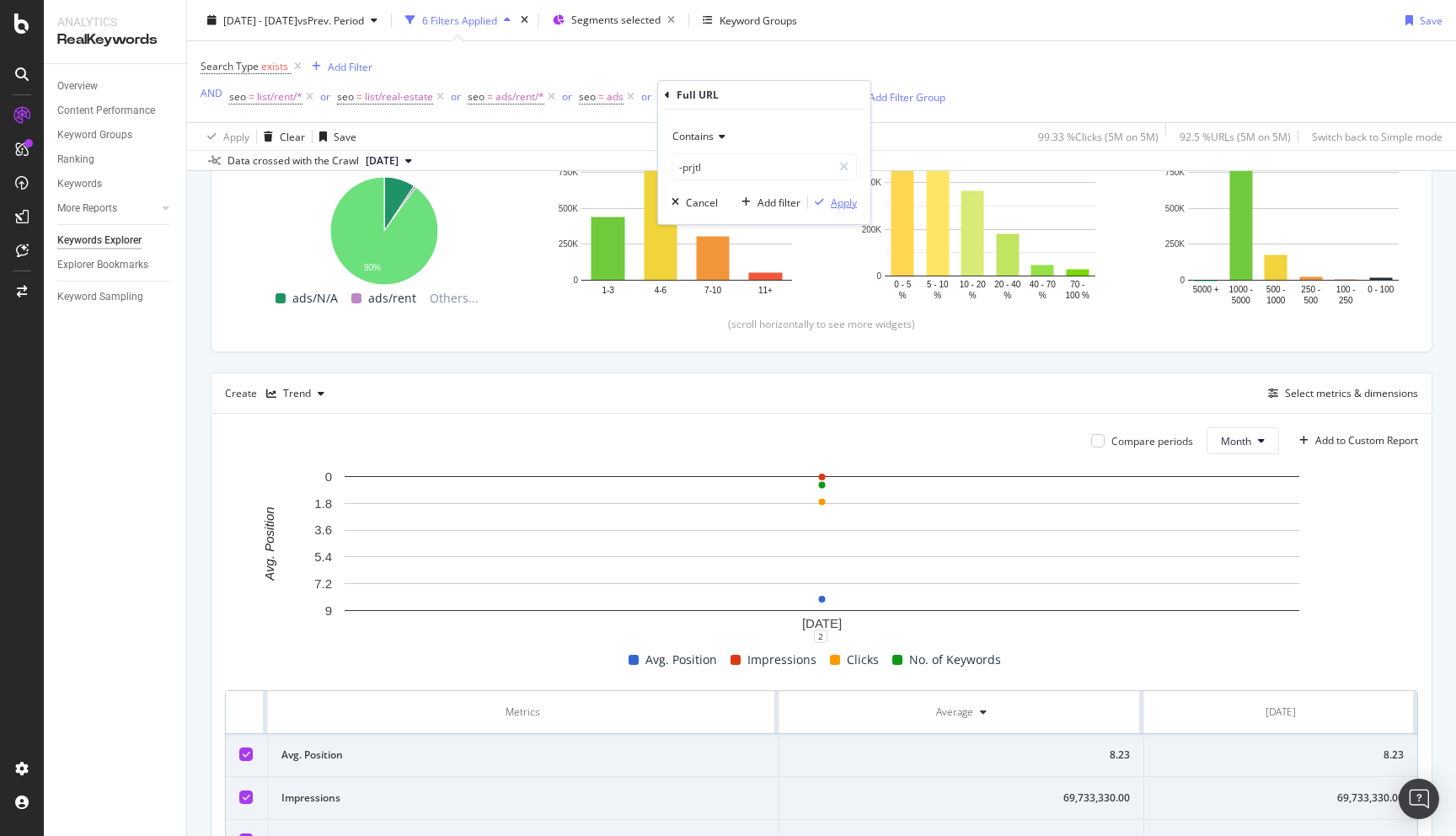
click at [841, 201] on div "Apply" at bounding box center [843, 203] width 26 height 14
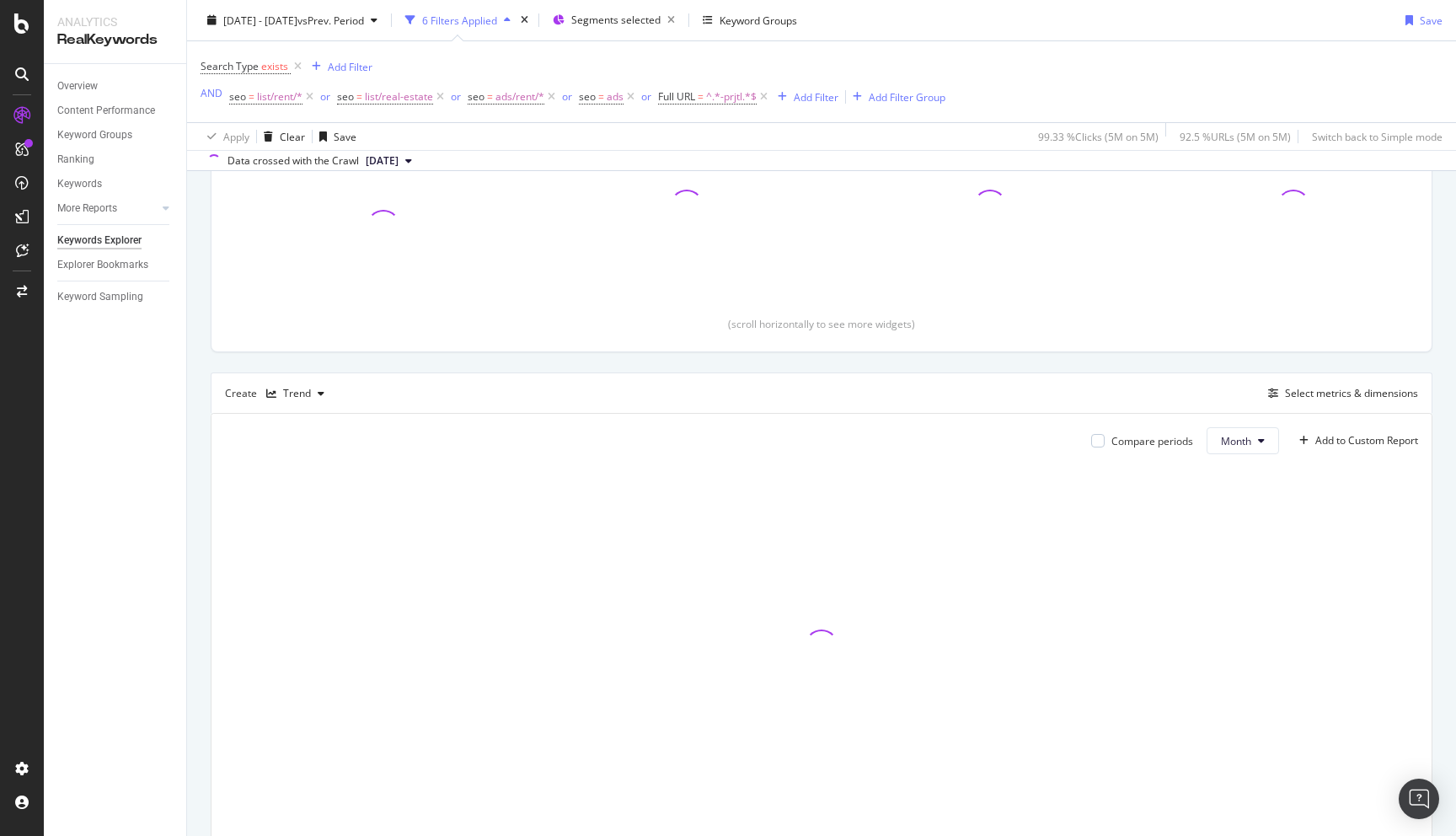
click at [196, 434] on div "By URL Top Charts Clicks By seo Level 2 By: seo Level 2 Clicks By Average Posit…" at bounding box center [821, 425] width 1269 height 947
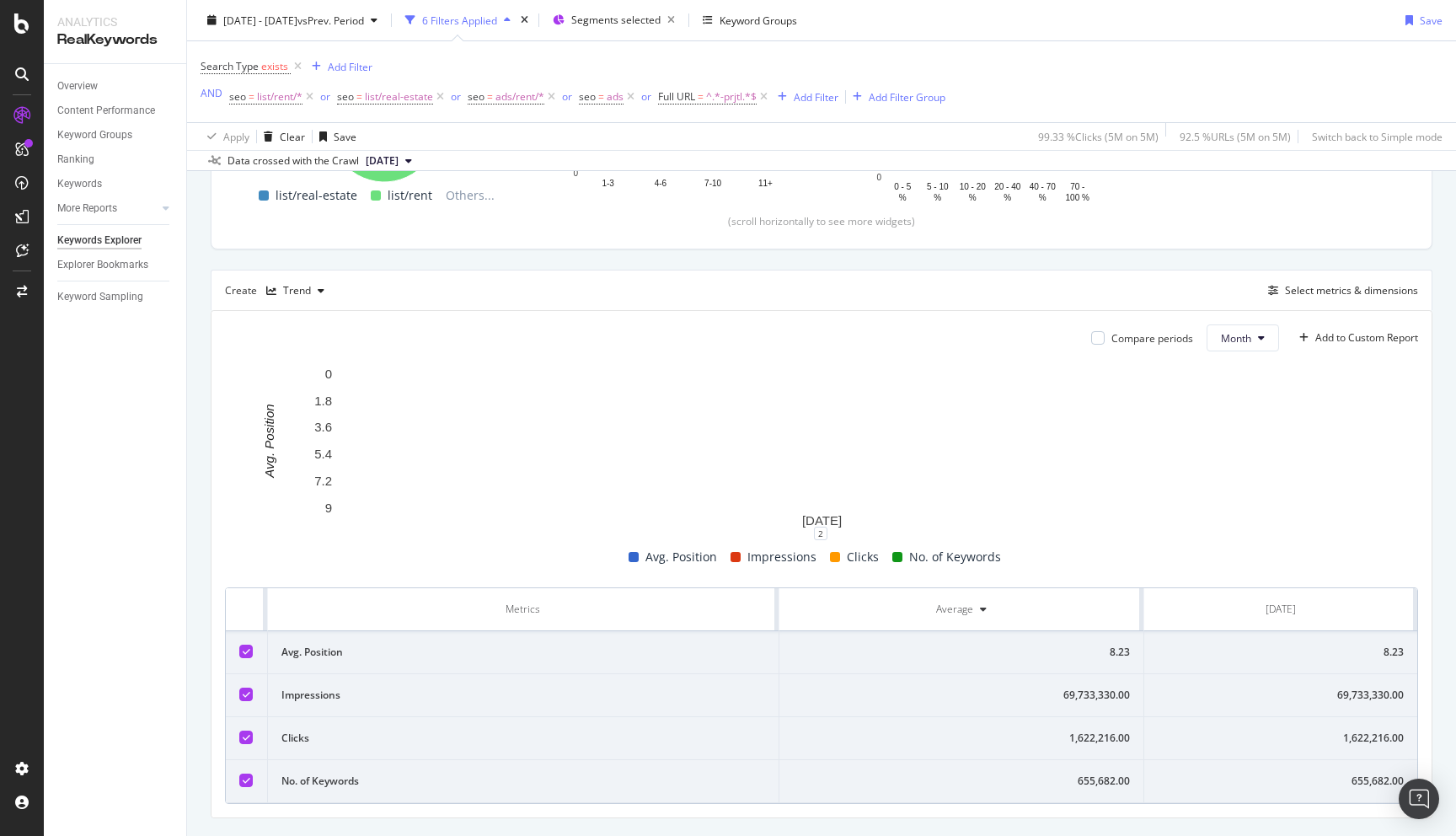
scroll to position [375, 0]
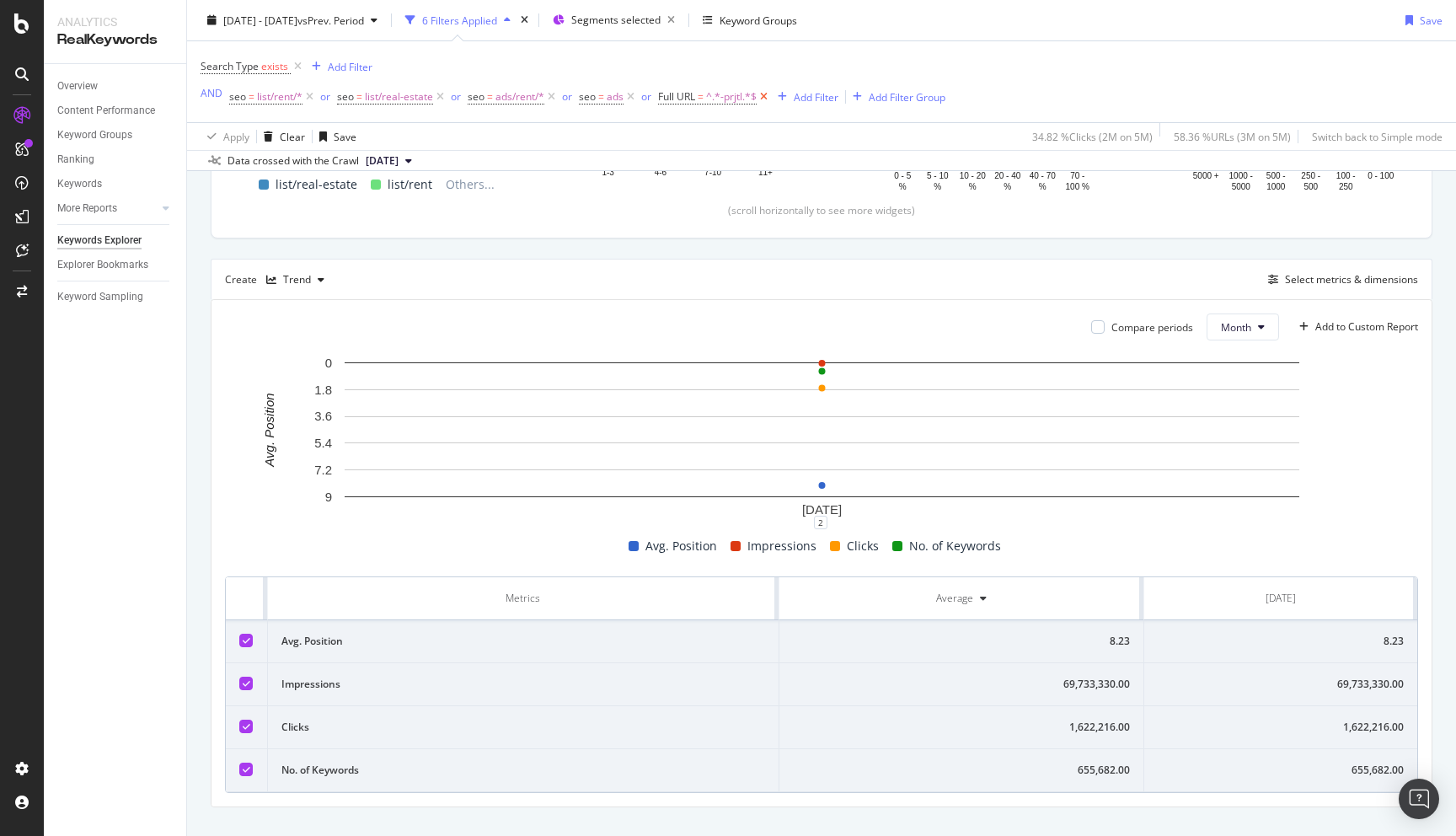
click at [763, 96] on icon at bounding box center [764, 96] width 14 height 17
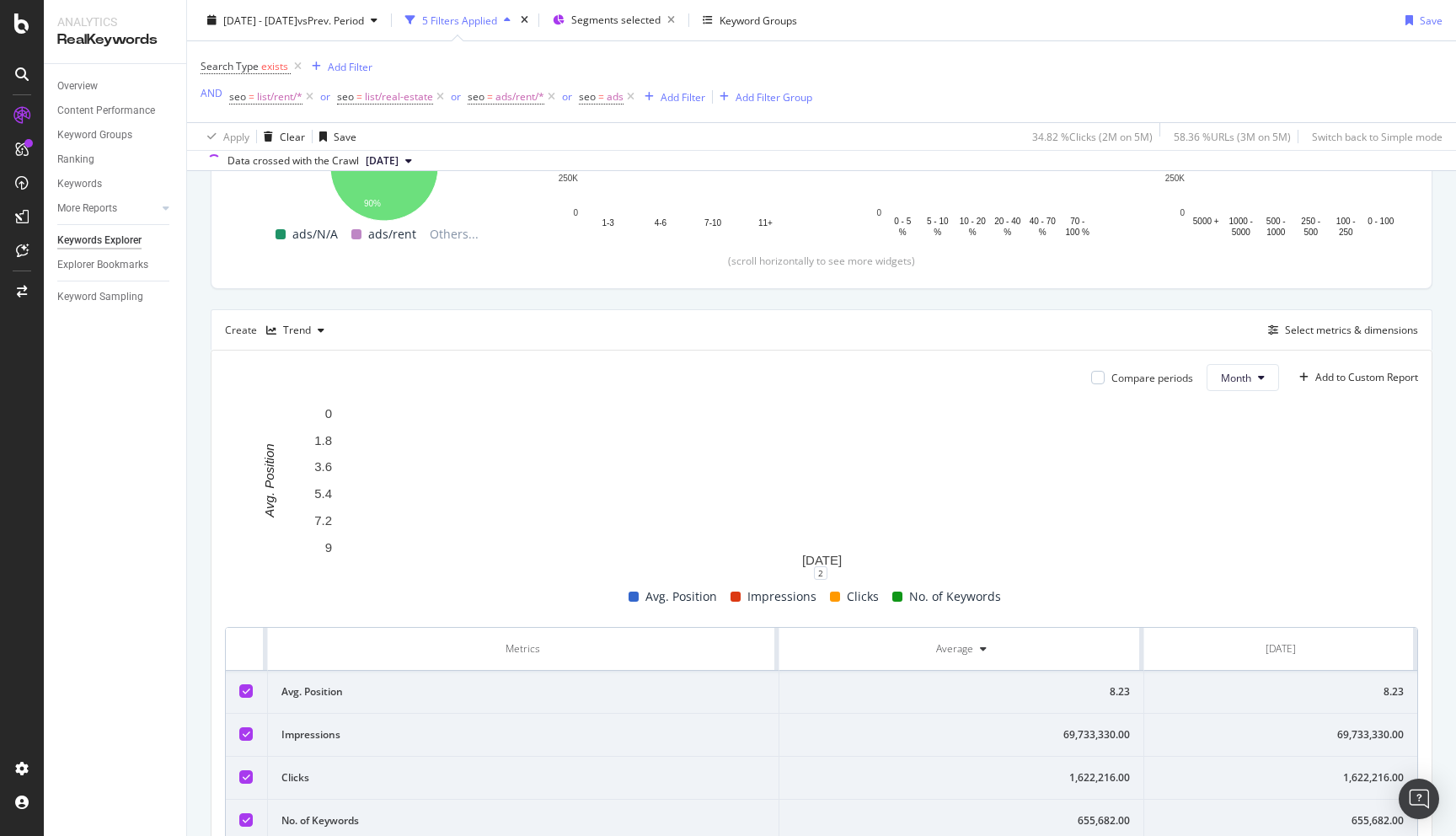
scroll to position [375, 0]
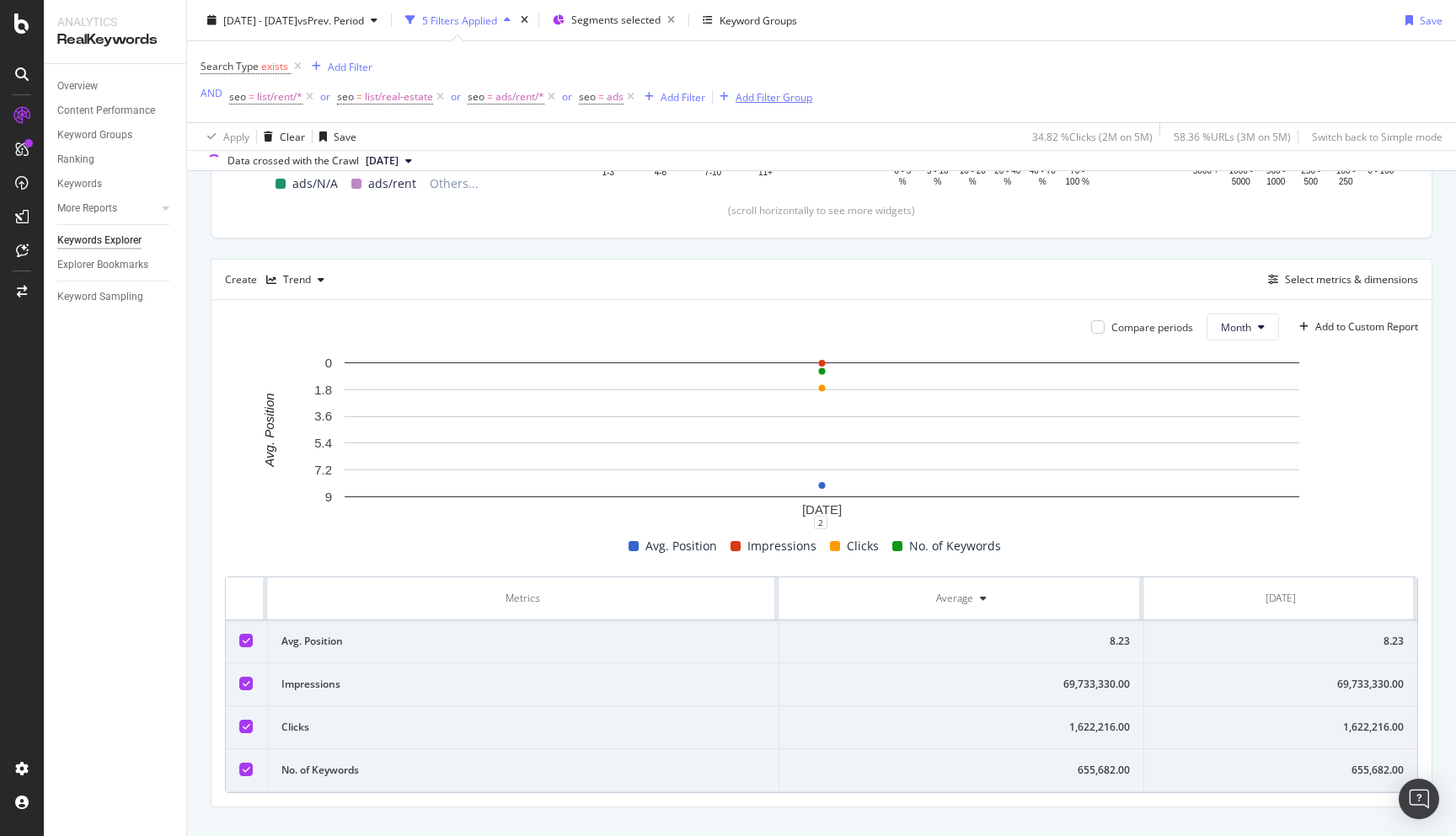
click at [761, 102] on div "Add Filter Group" at bounding box center [774, 96] width 76 height 14
click at [783, 99] on div "Add Filter Group" at bounding box center [774, 96] width 76 height 14
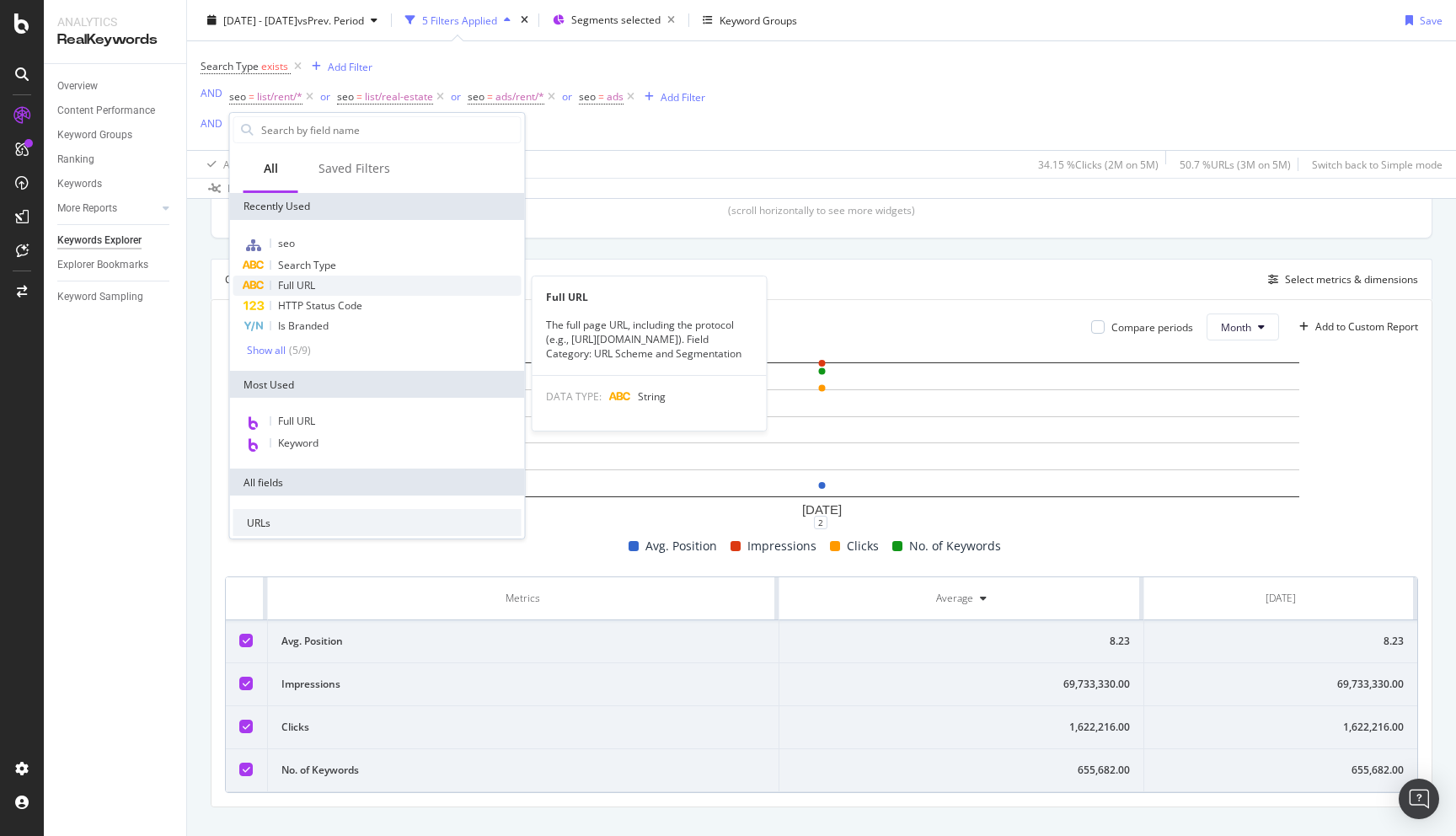
click at [317, 285] on div "Full URL" at bounding box center [377, 286] width 289 height 21
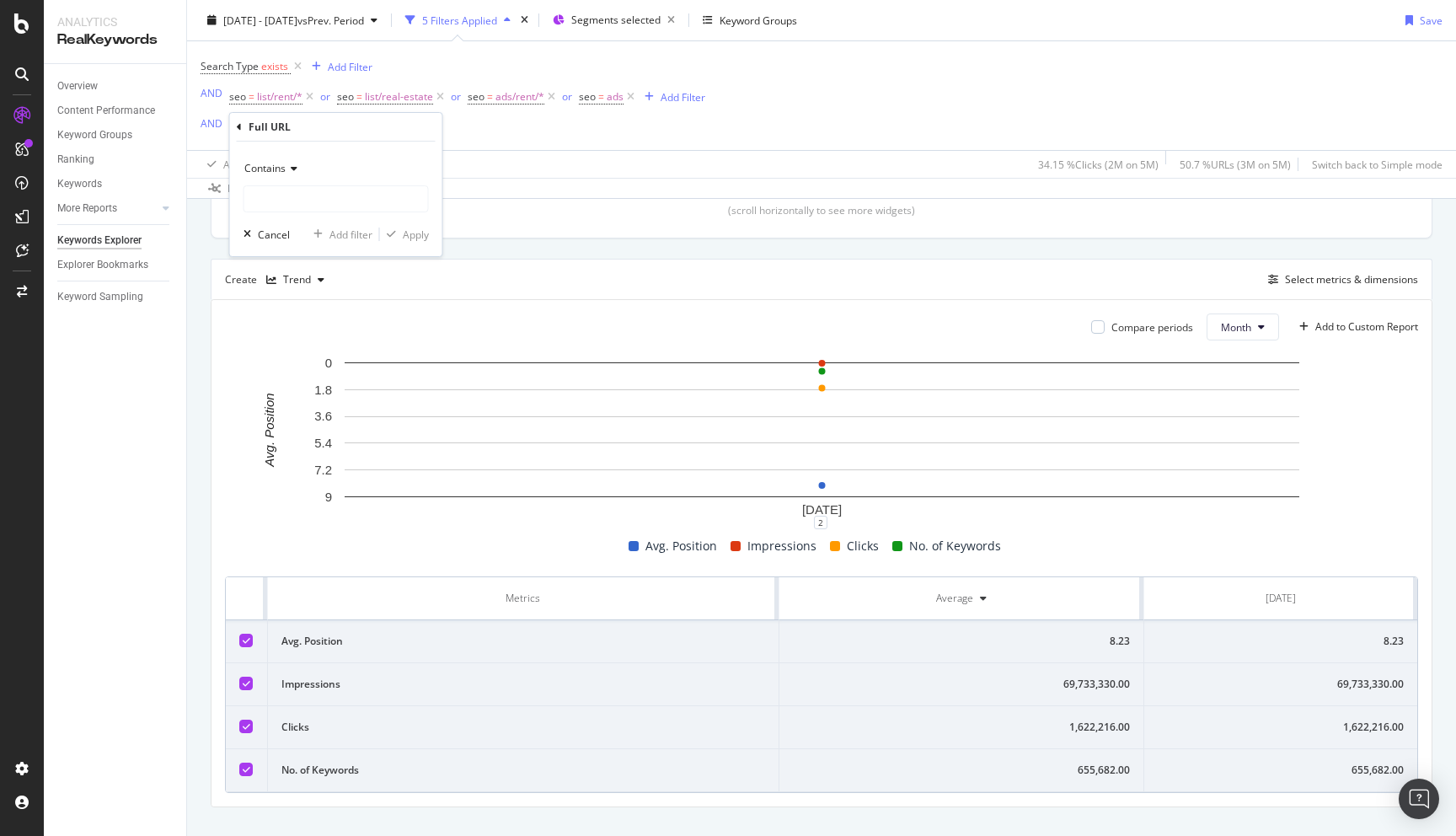
click at [277, 170] on span "Contains" at bounding box center [265, 168] width 41 height 14
click at [295, 353] on span "Doesn't contain" at bounding box center [289, 357] width 74 height 14
click at [275, 205] on input "text" at bounding box center [336, 199] width 183 height 27
type input "-prjtl"
click at [414, 235] on div "Apply" at bounding box center [415, 235] width 26 height 14
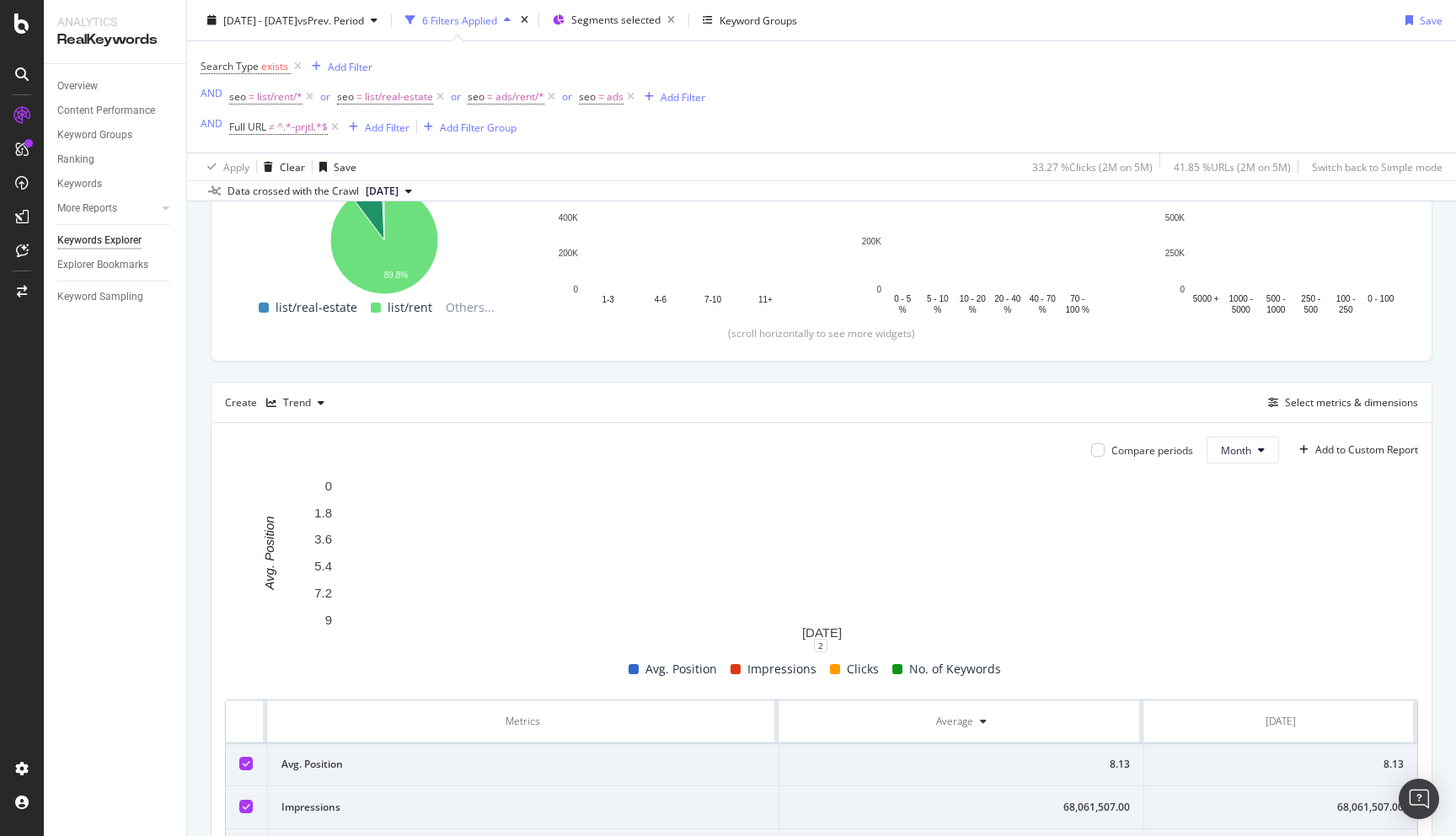
scroll to position [437, 0]
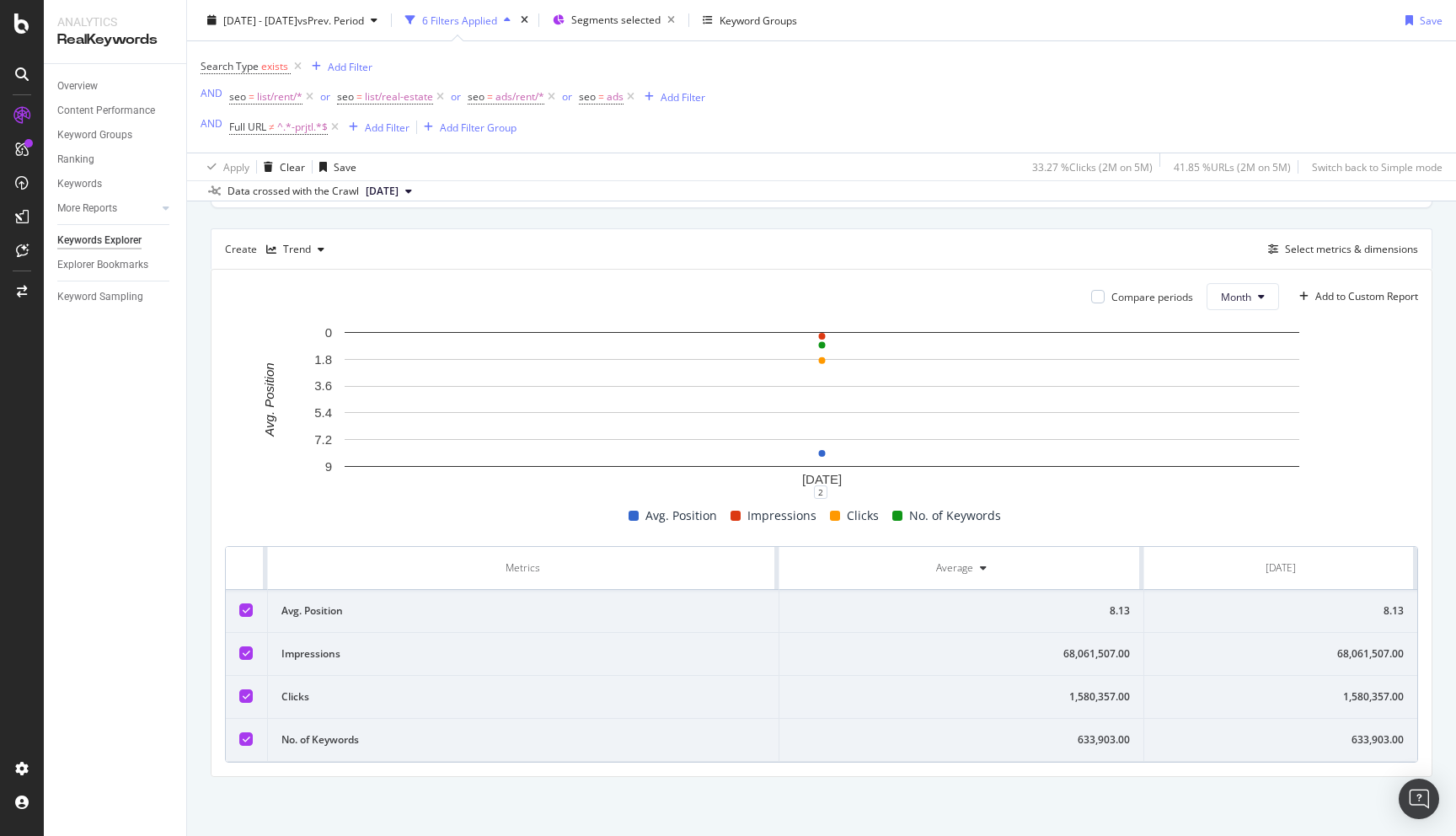
click at [1358, 692] on div "1,580,357.00" at bounding box center [1281, 697] width 246 height 15
copy div "1,580,357.00"
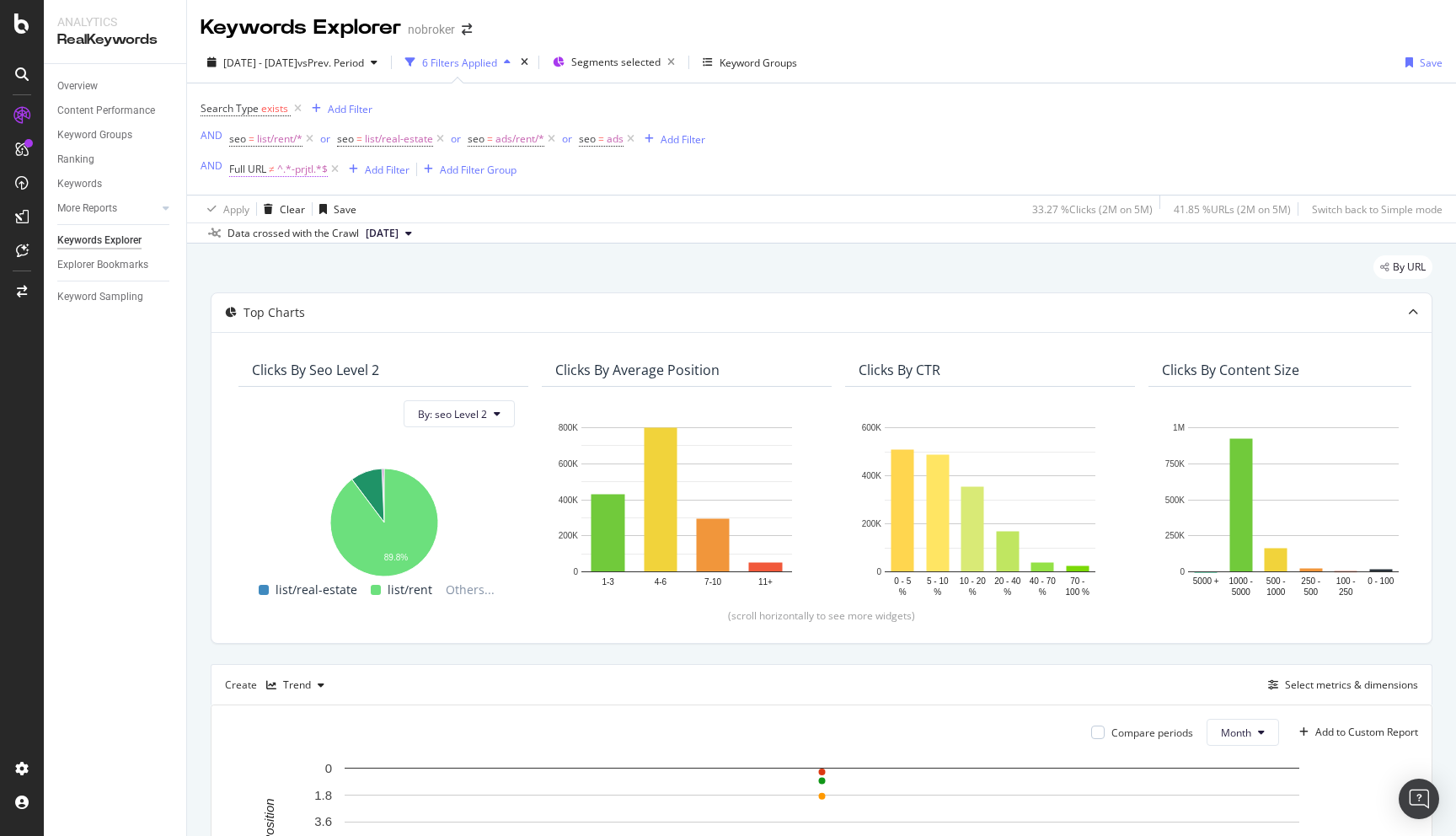
click at [279, 176] on span "^.*-prjtl.*$" at bounding box center [302, 169] width 50 height 23
click at [281, 208] on span "Doesn't contain" at bounding box center [281, 209] width 74 height 14
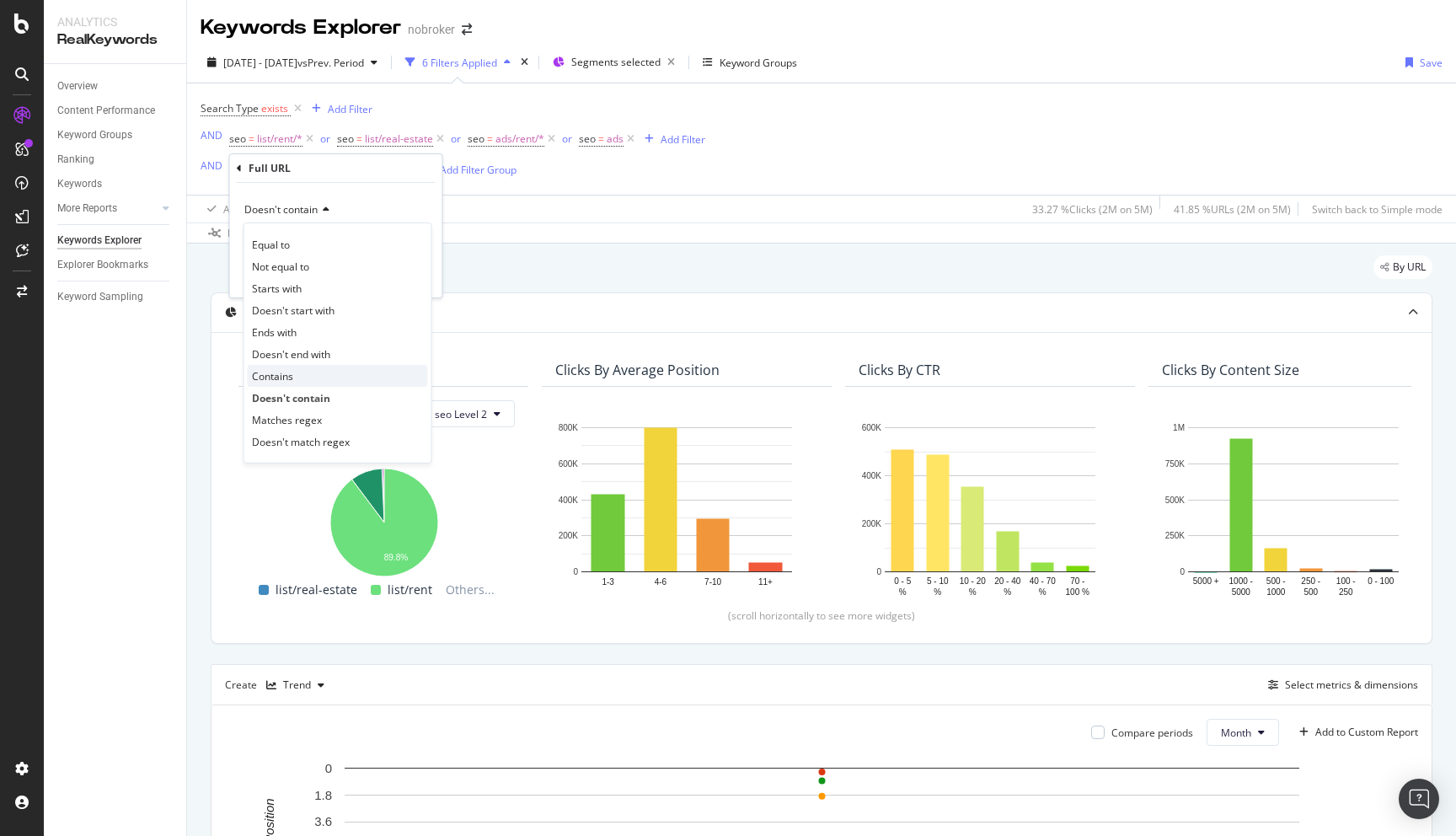
click at [298, 370] on div "Contains" at bounding box center [338, 376] width 181 height 22
click at [269, 275] on div "Cancel" at bounding box center [274, 276] width 32 height 14
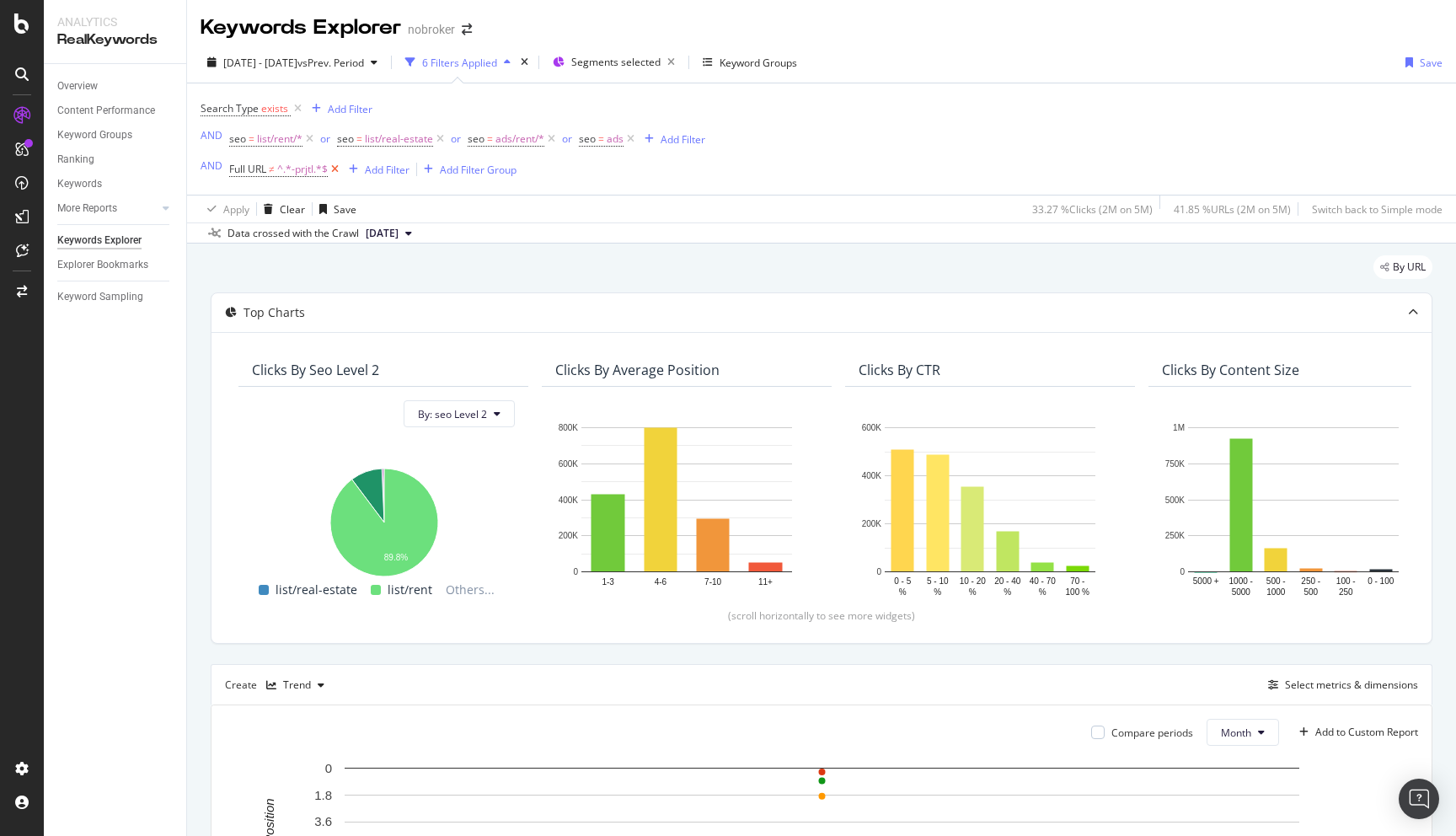
click at [333, 170] on icon at bounding box center [335, 169] width 14 height 17
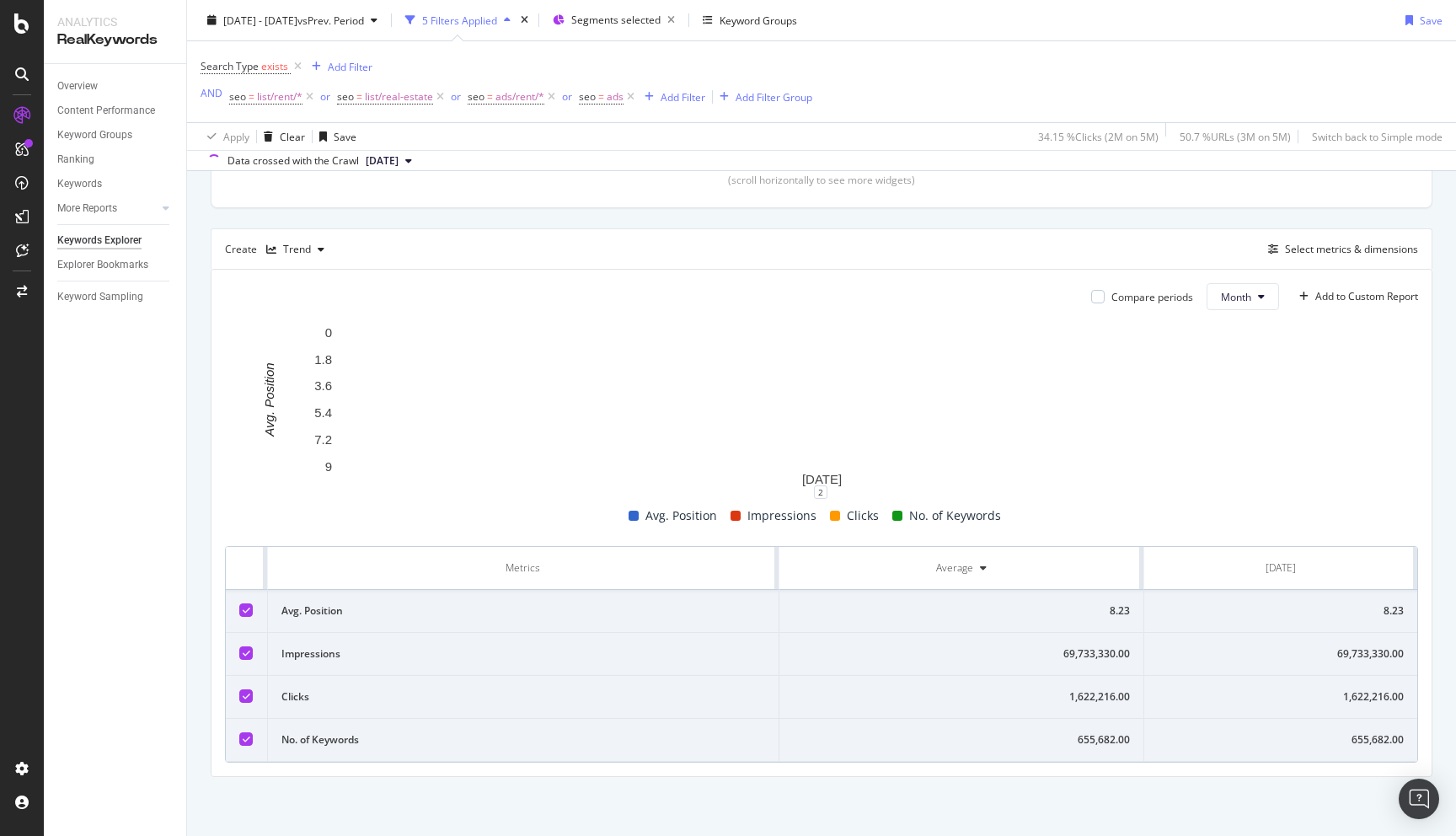
scroll to position [406, 0]
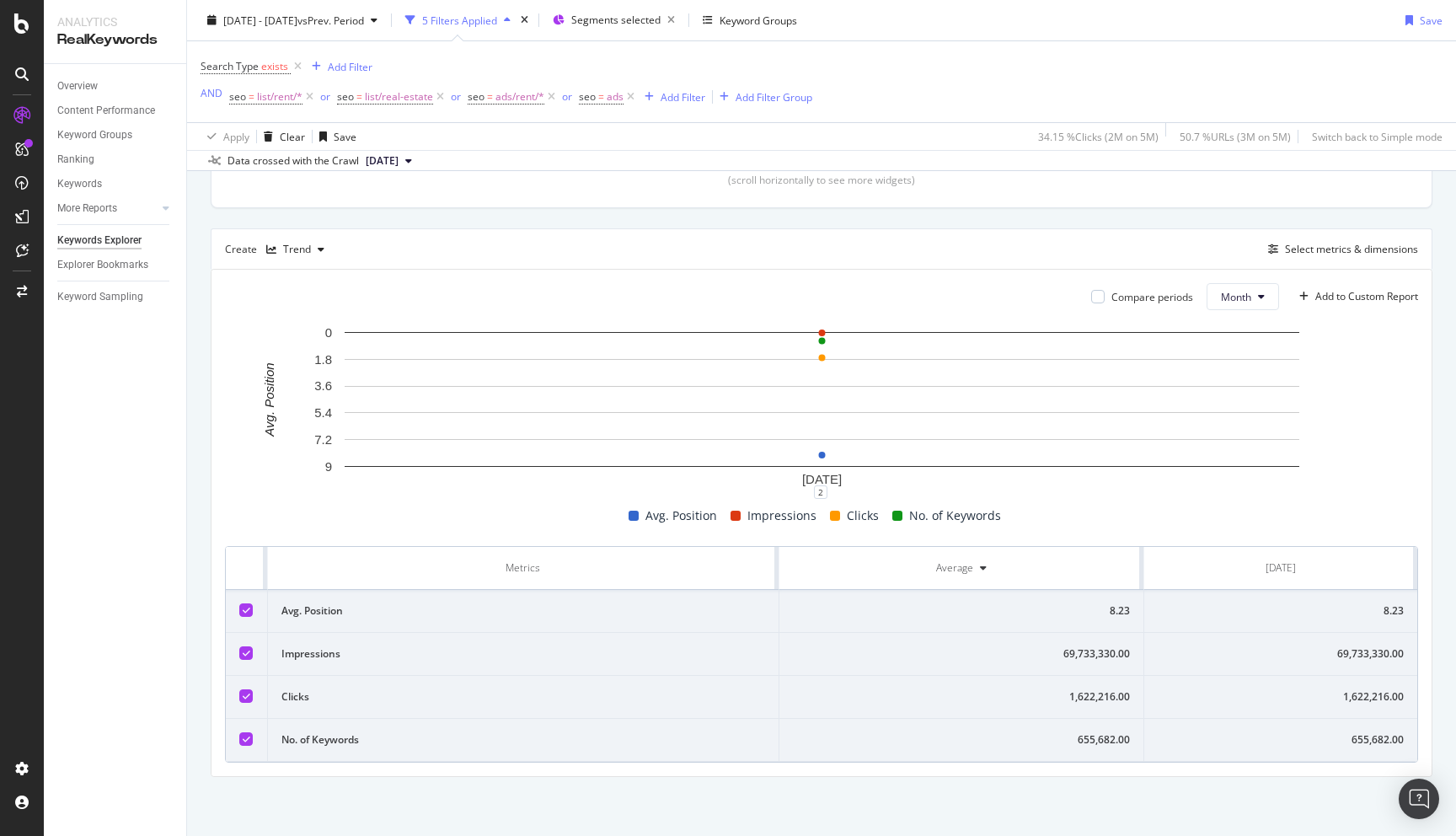
click at [1336, 696] on div "1,622,216.00" at bounding box center [1281, 697] width 246 height 15
copy div "1,622,216.00"
click at [207, 478] on div "By URL Top Charts Clicks By seo Level 2 By: seo Level 2 Hold CMD (⌘) while clic…" at bounding box center [821, 322] width 1269 height 1028
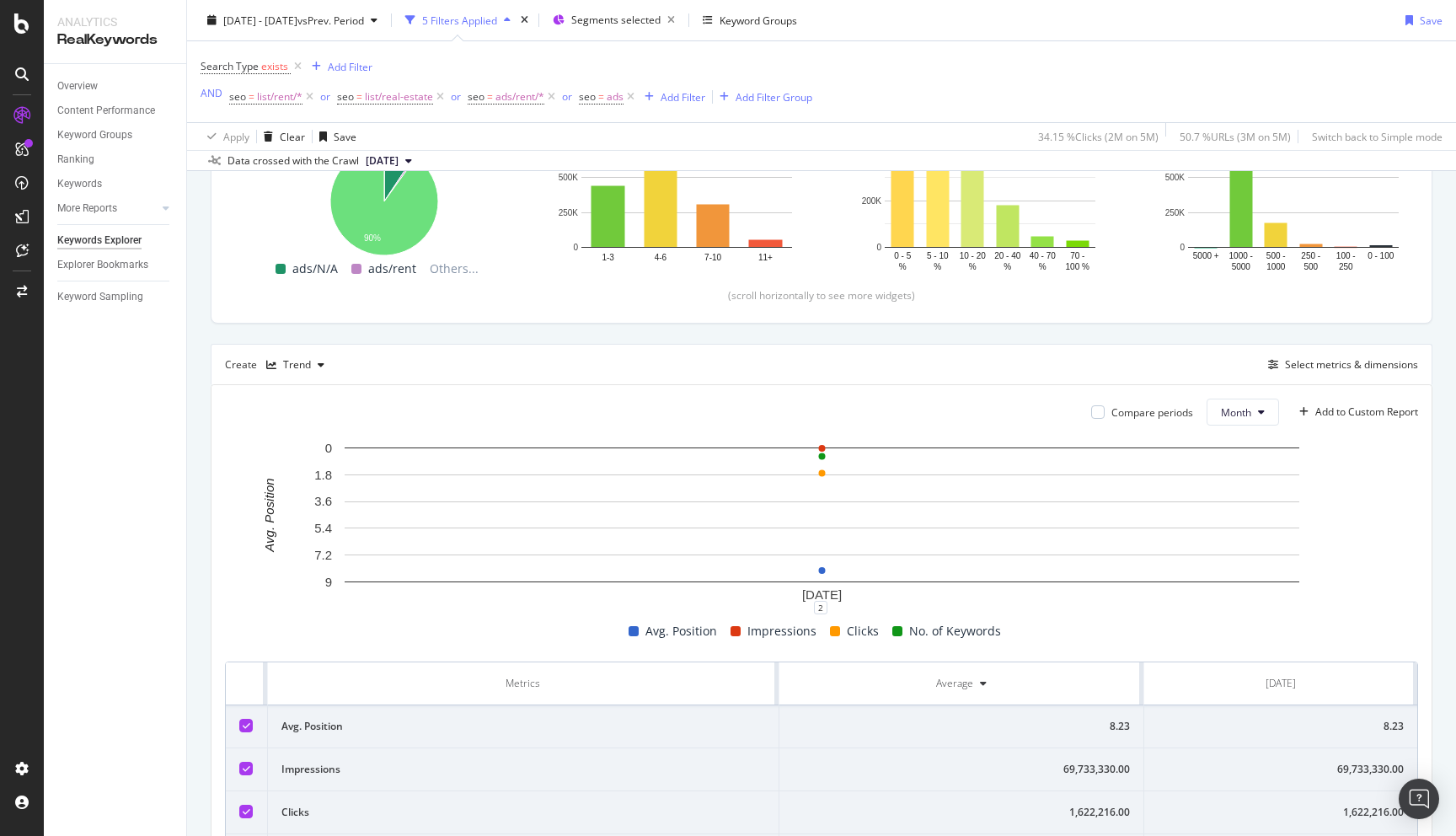
scroll to position [0, 0]
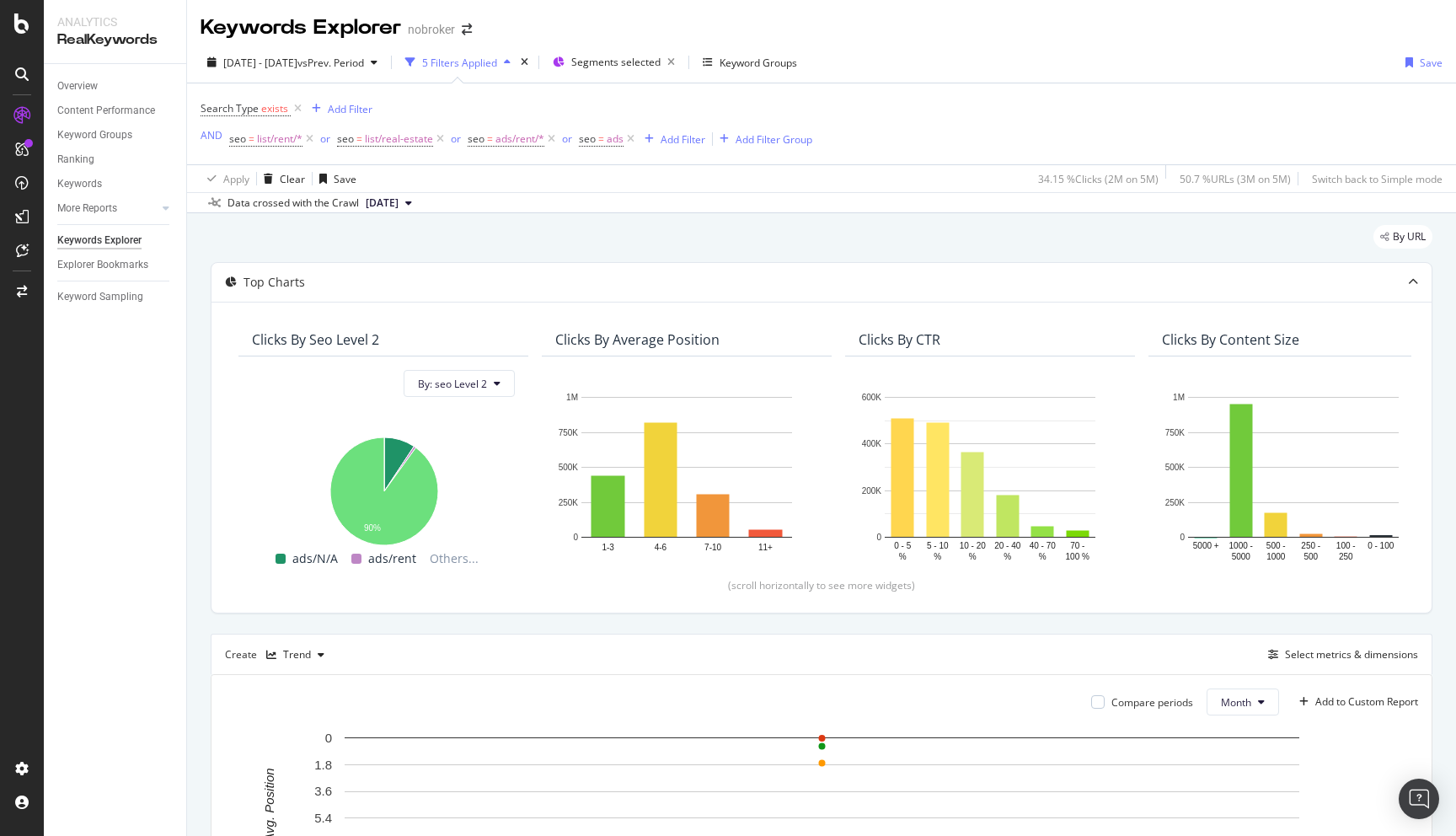
click at [820, 224] on div "By URL Top Charts Clicks By seo Level 2 By: seo Level 2 Hold CMD (⌘) while clic…" at bounding box center [821, 727] width 1269 height 1028
click at [100, 81] on link "Overview" at bounding box center [116, 86] width 117 height 18
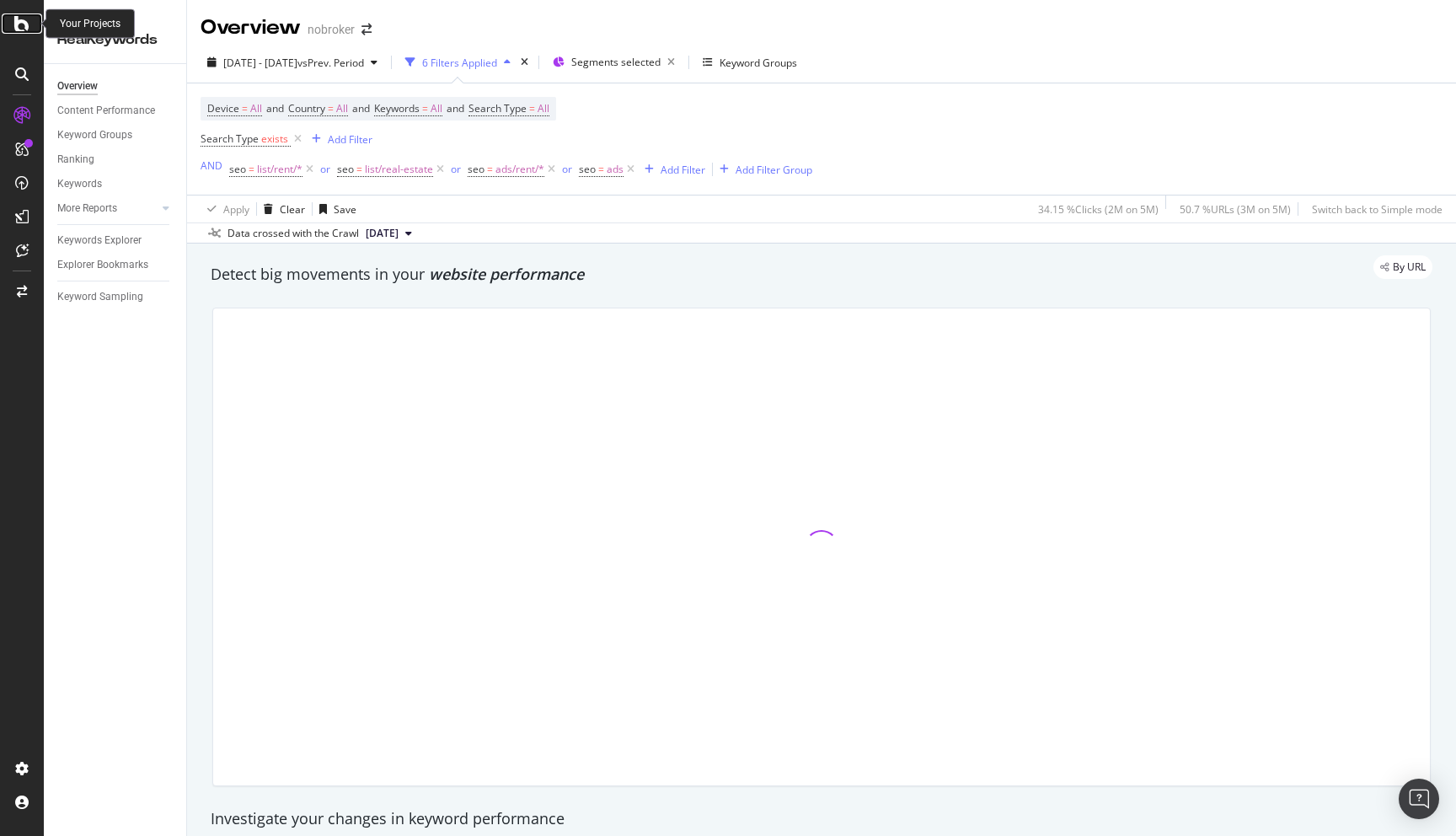
click at [25, 22] on icon at bounding box center [22, 23] width 15 height 21
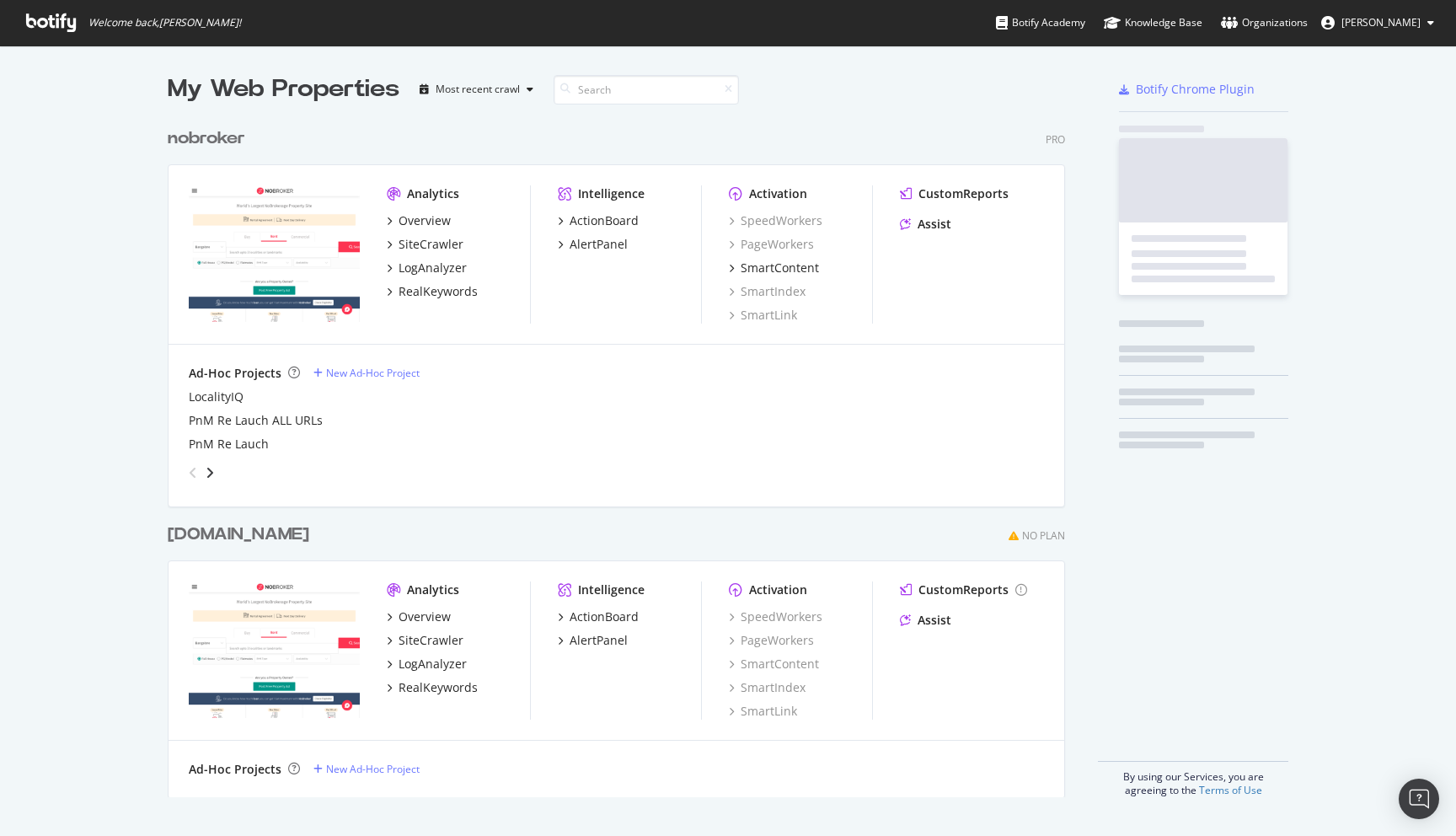
scroll to position [691, 911]
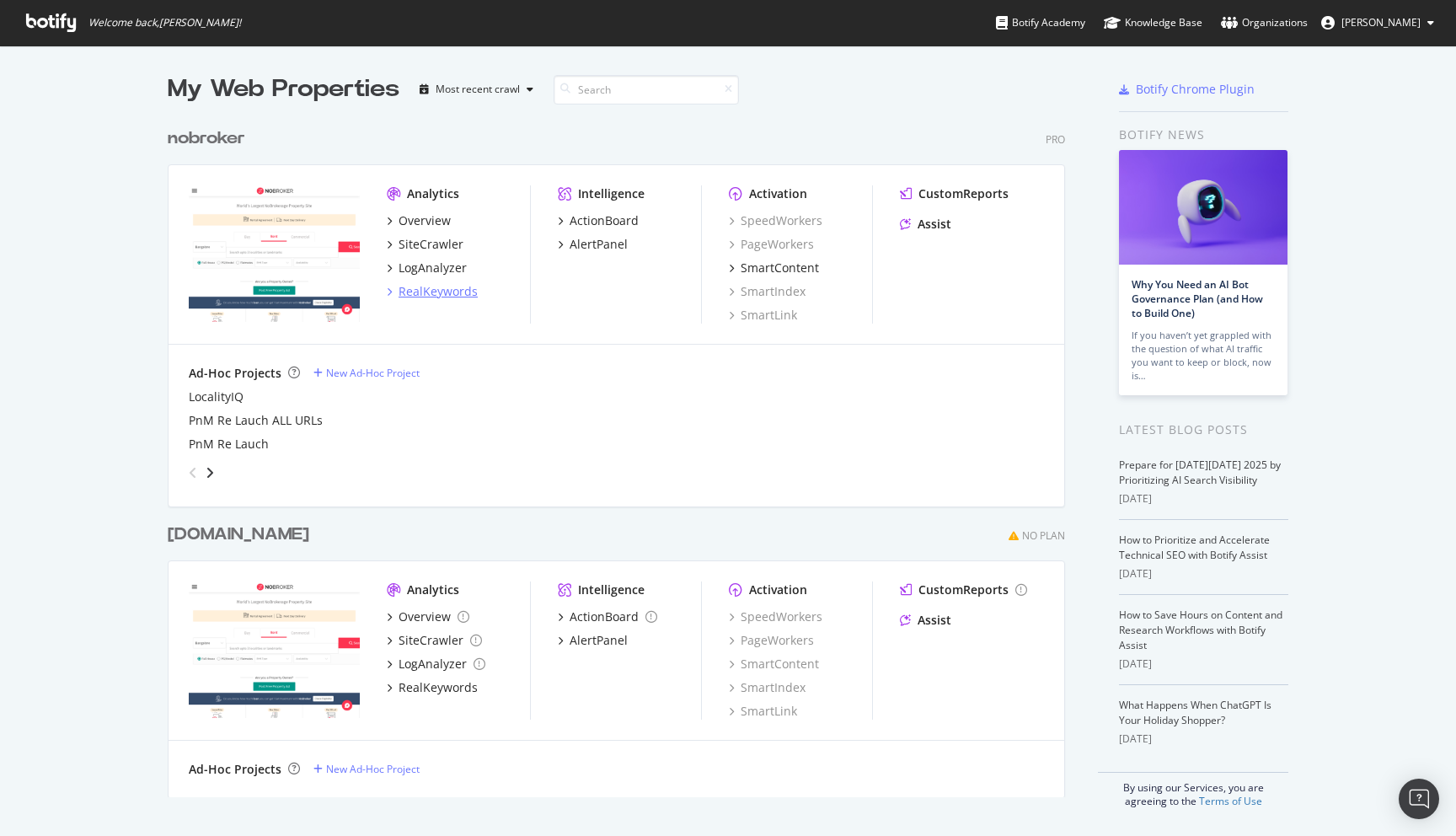
click at [426, 289] on div "RealKeywords" at bounding box center [438, 291] width 79 height 17
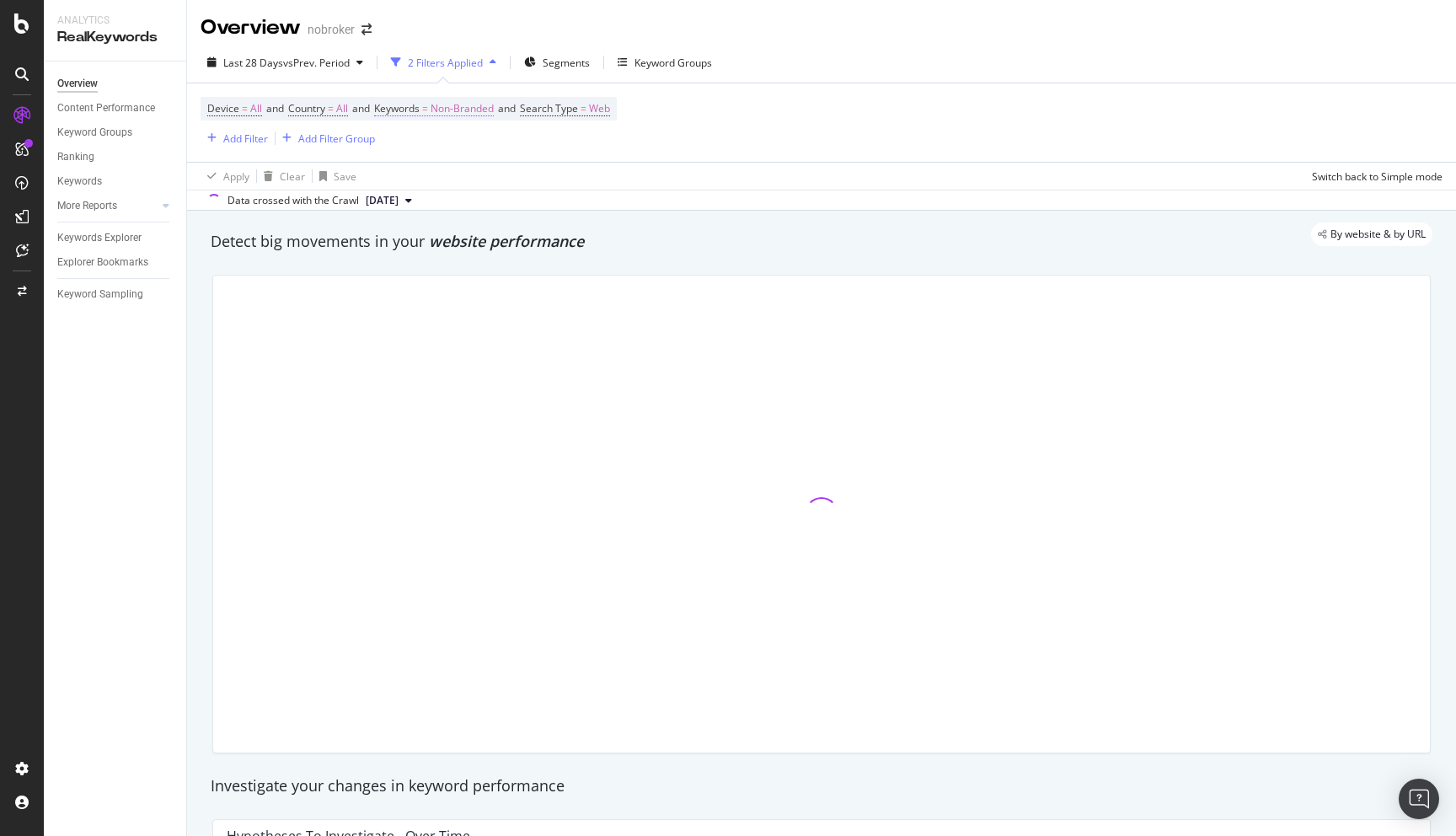
click at [457, 102] on span "Non-Branded" at bounding box center [462, 109] width 63 height 23
click at [422, 142] on span "Non-Branded" at bounding box center [434, 149] width 70 height 14
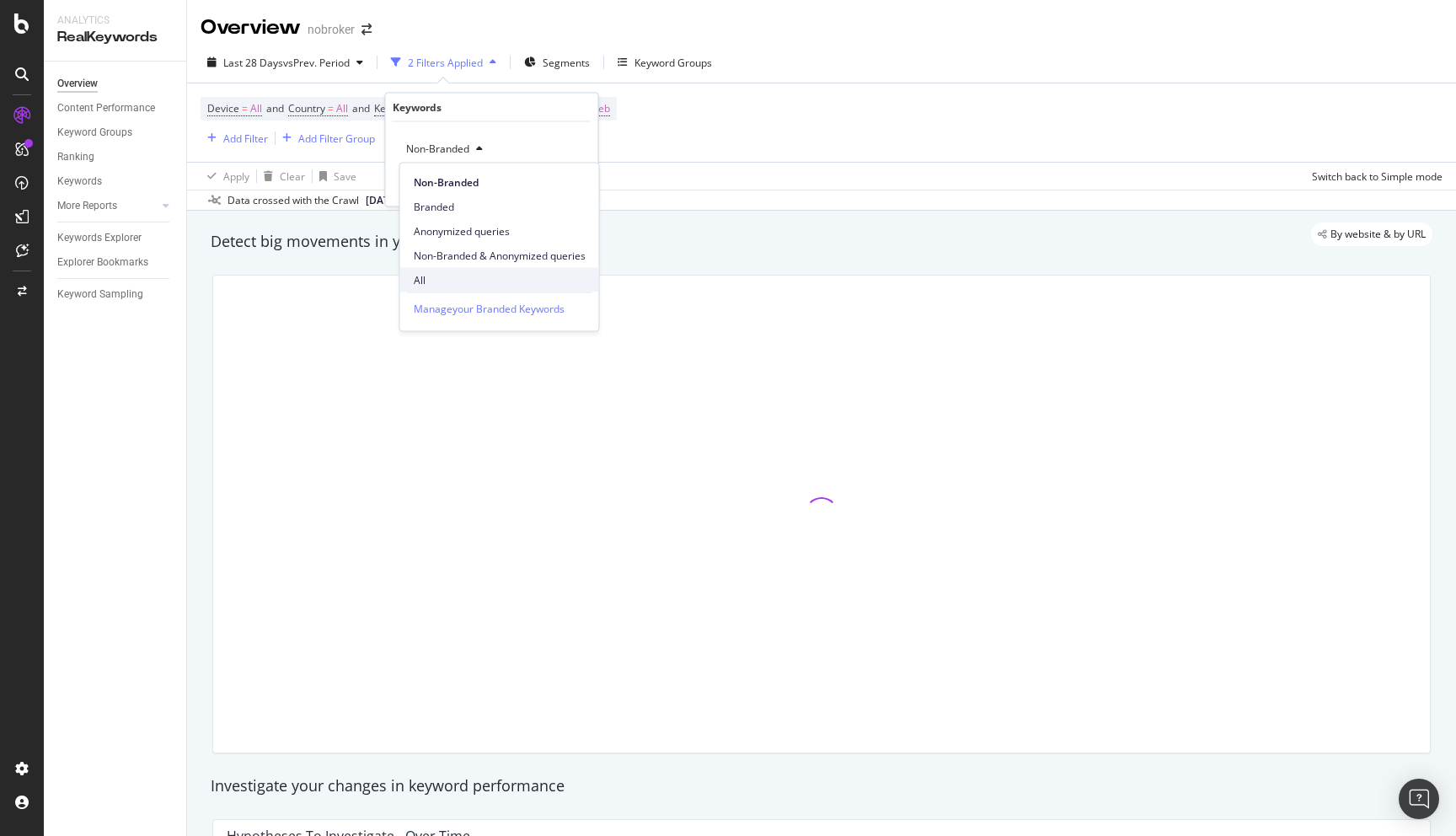
click at [422, 269] on div "All" at bounding box center [499, 280] width 199 height 24
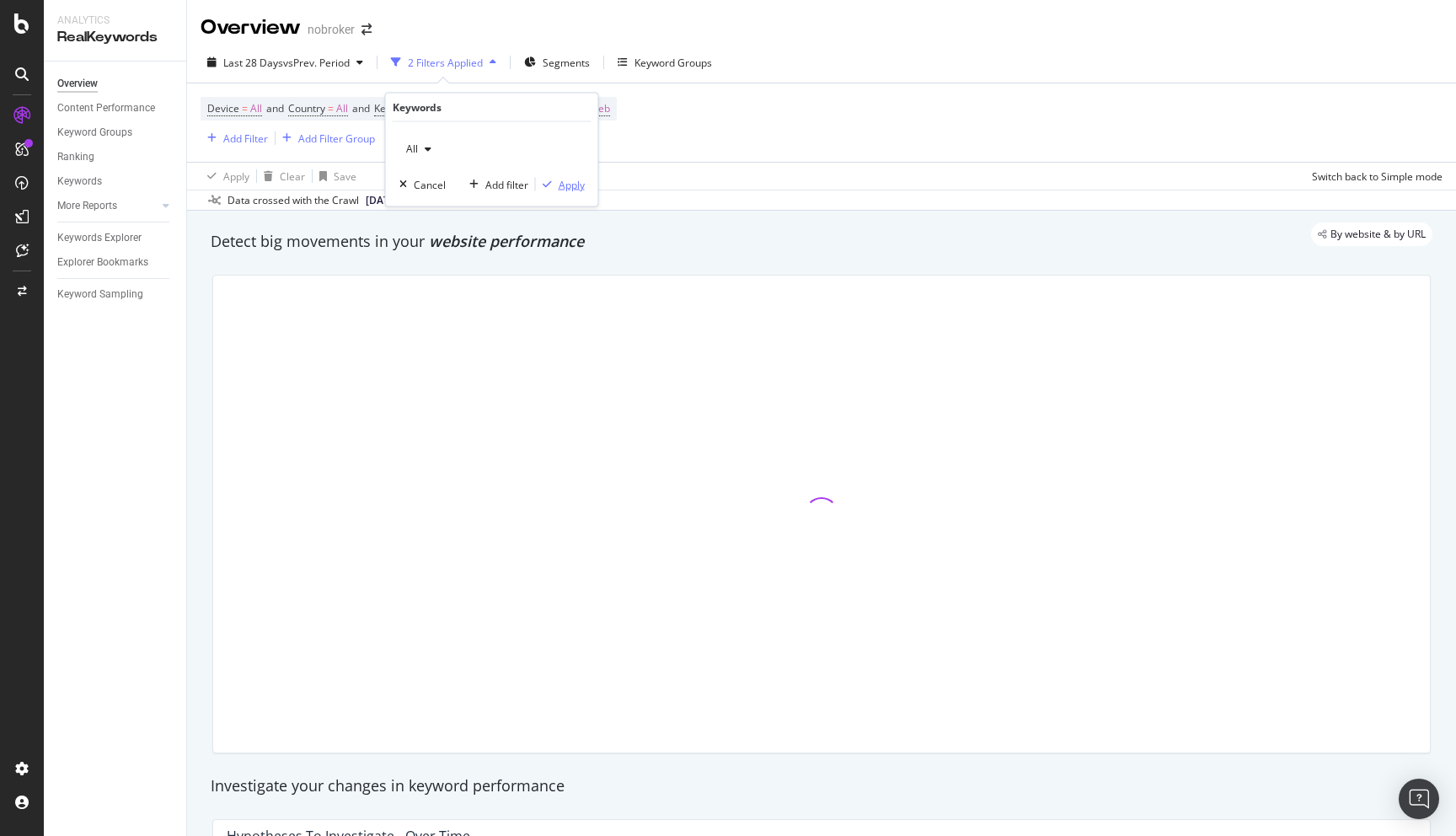
click at [563, 182] on div "Apply" at bounding box center [572, 184] width 26 height 14
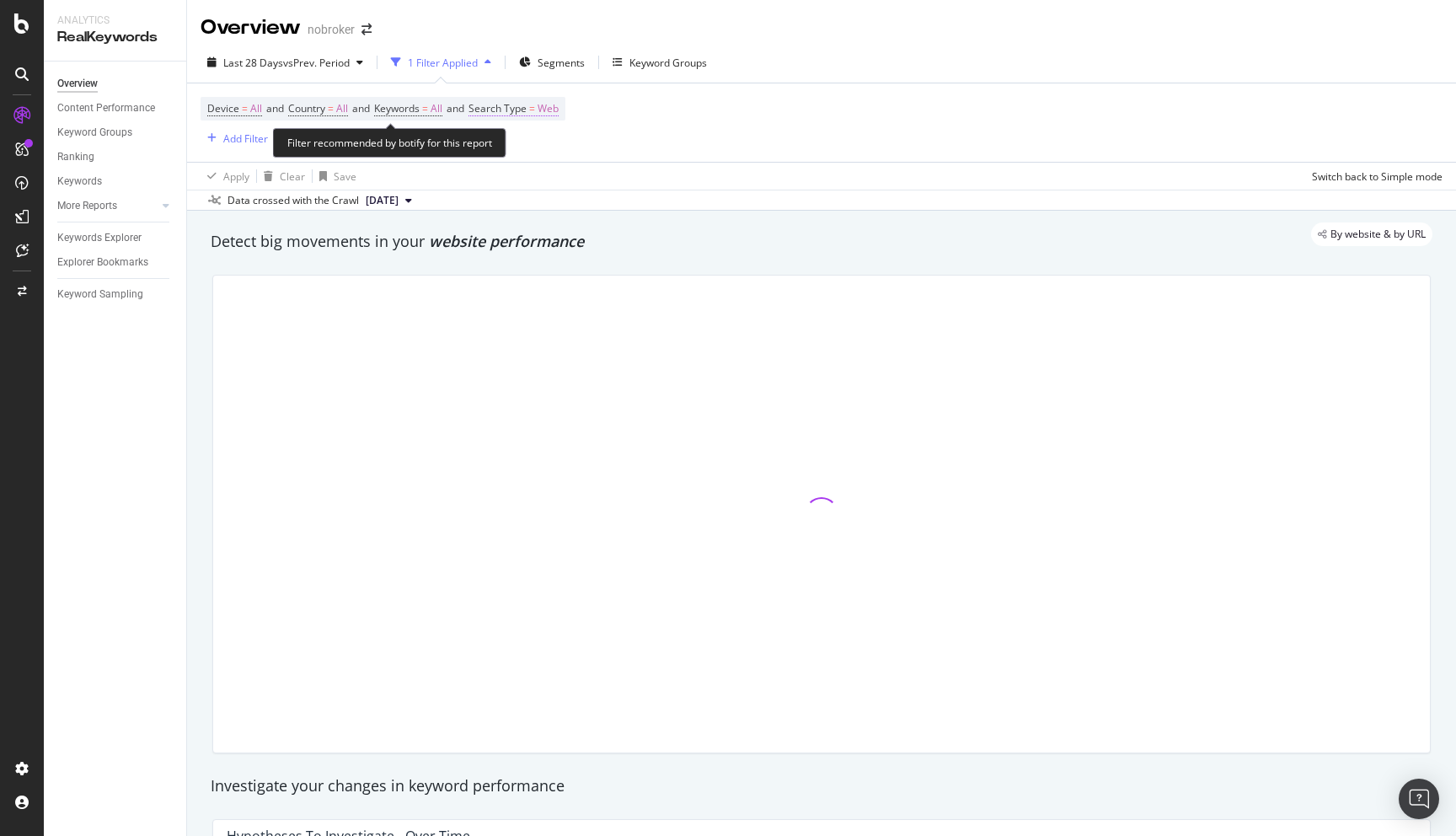
click at [554, 106] on span "Web" at bounding box center [547, 109] width 21 height 23
click at [516, 156] on div "Web" at bounding box center [592, 149] width 185 height 27
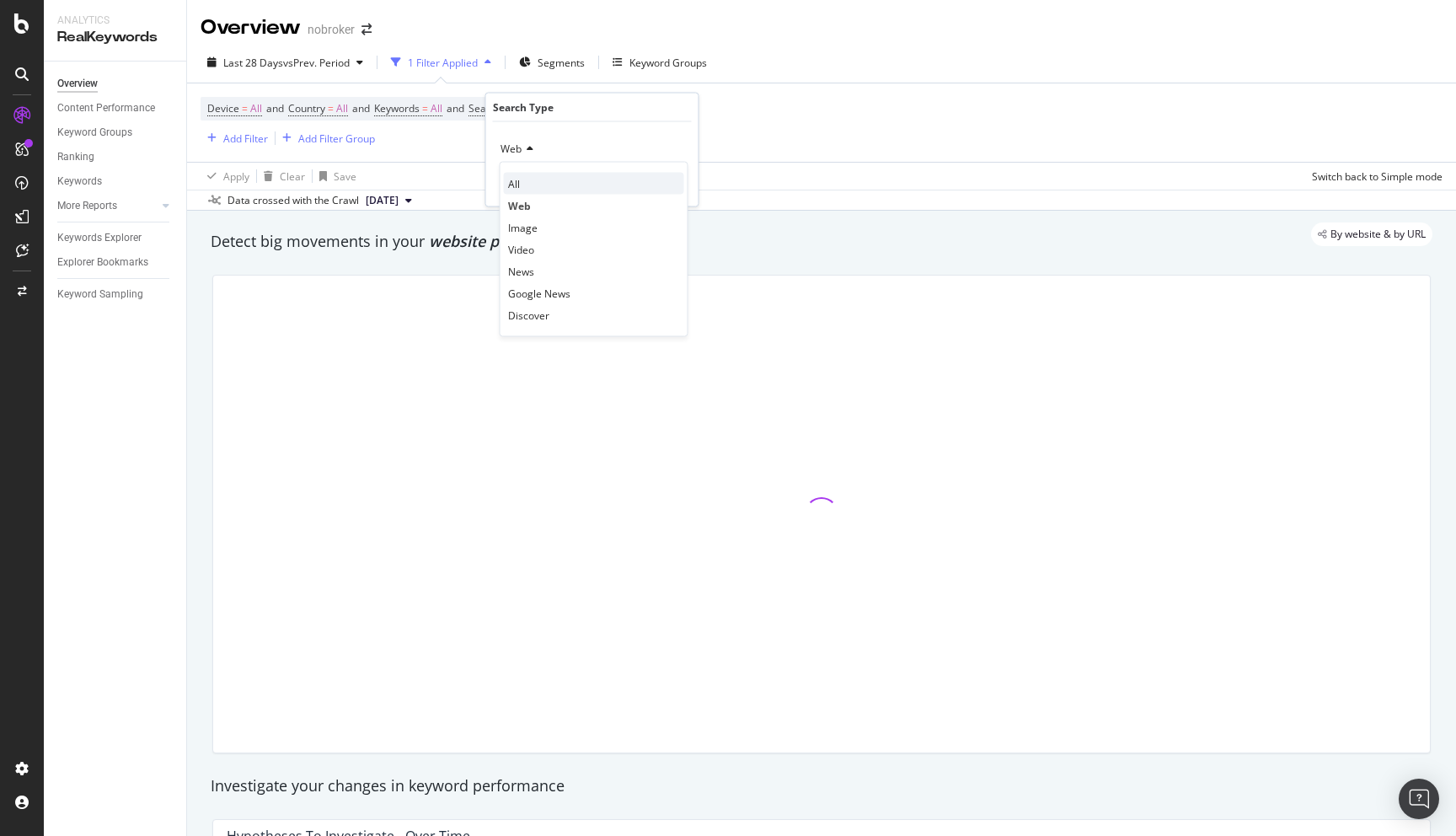
click at [516, 177] on span "All" at bounding box center [513, 183] width 12 height 14
click at [669, 182] on div "Apply" at bounding box center [671, 184] width 26 height 14
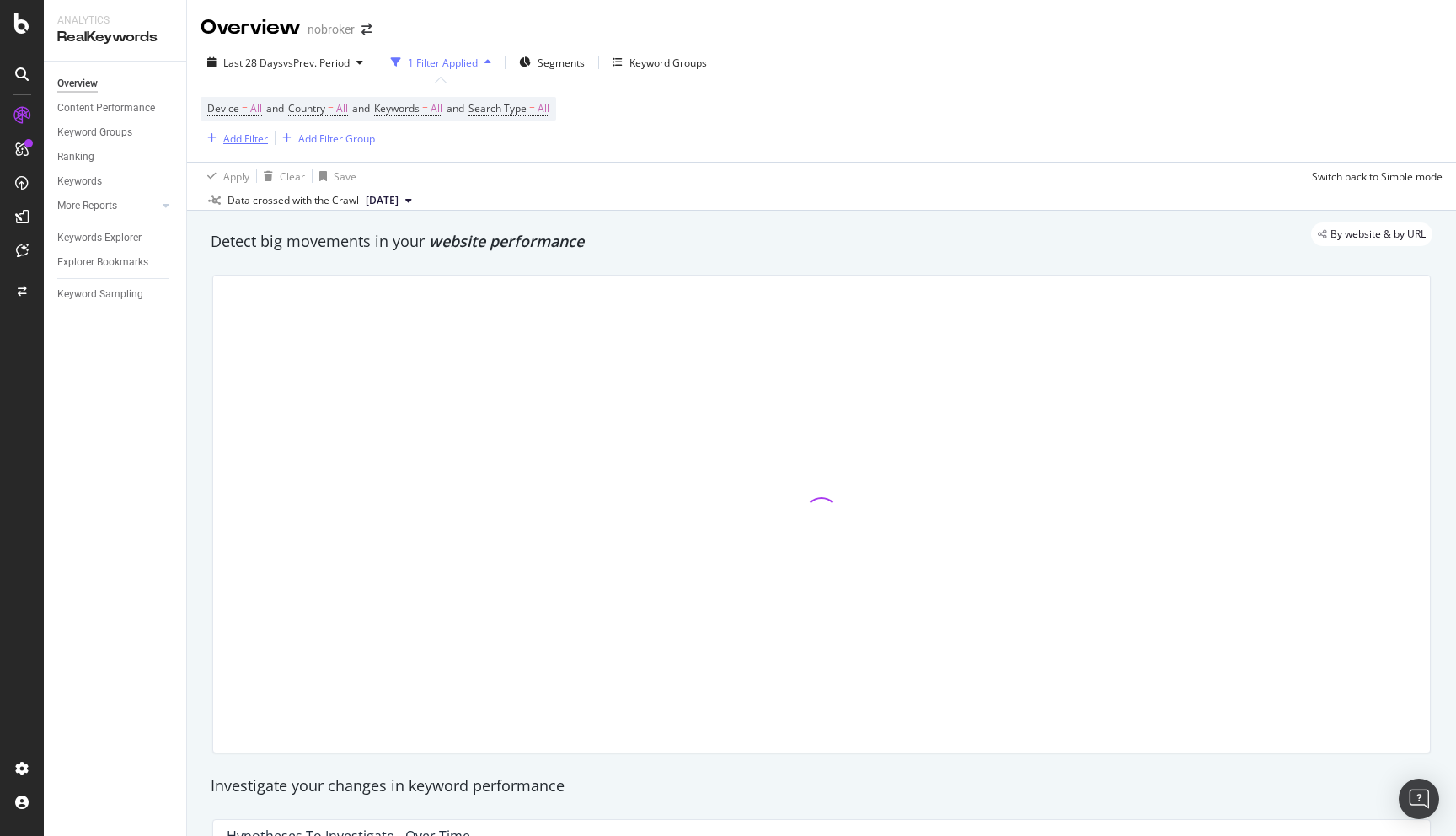
click at [235, 132] on div "Add Filter" at bounding box center [245, 138] width 45 height 14
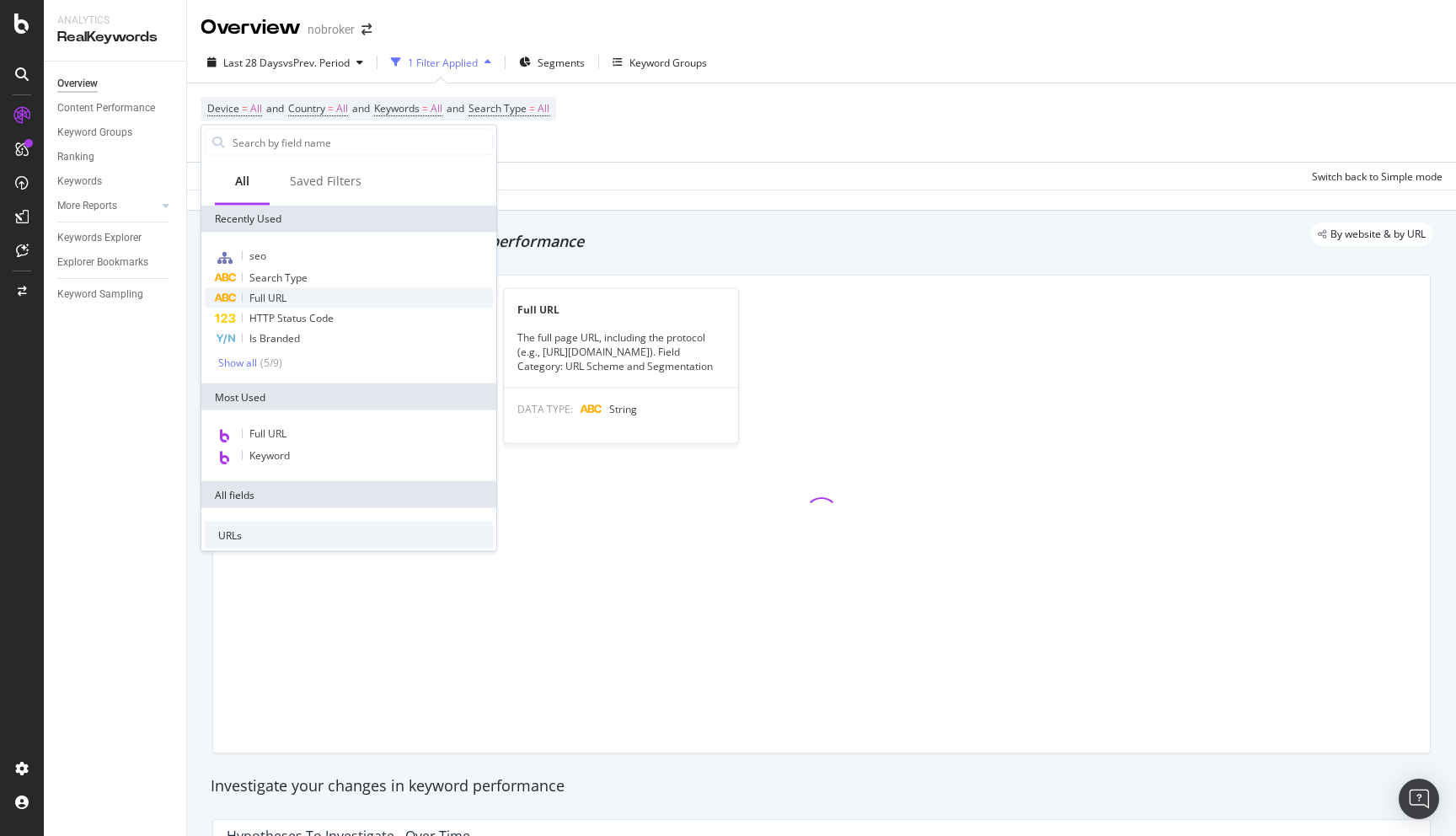
click at [263, 289] on div "Full URL" at bounding box center [349, 298] width 289 height 21
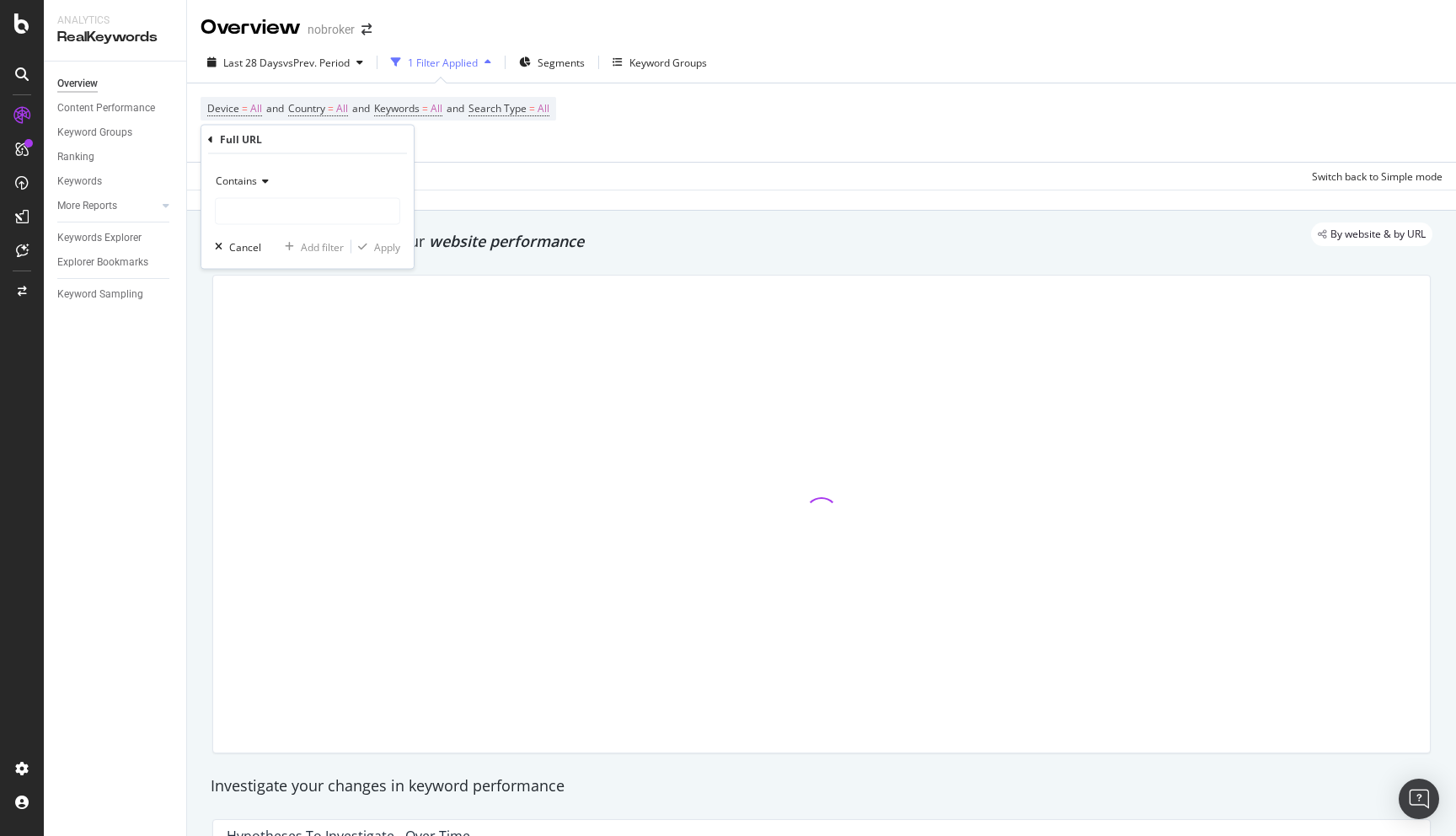
click at [244, 228] on div "Contains Cancel Add filter Apply" at bounding box center [307, 212] width 212 height 115
click at [247, 202] on input "text" at bounding box center [307, 211] width 183 height 27
type input "-prjtl"
click at [385, 244] on div "Apply" at bounding box center [386, 246] width 26 height 14
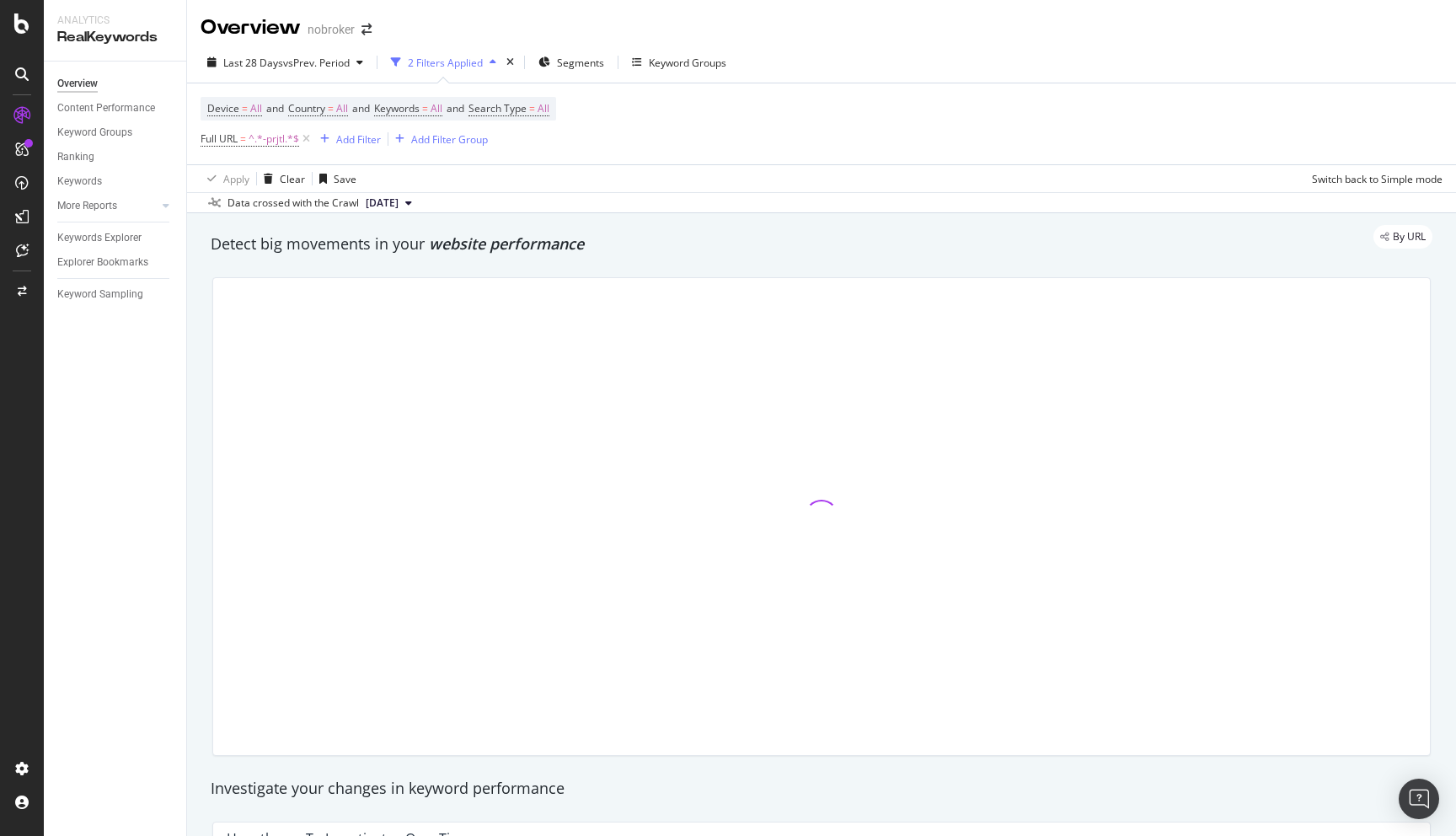
click at [658, 236] on div "By URL" at bounding box center [813, 236] width 1238 height 23
click at [709, 243] on div "By URL" at bounding box center [813, 236] width 1238 height 23
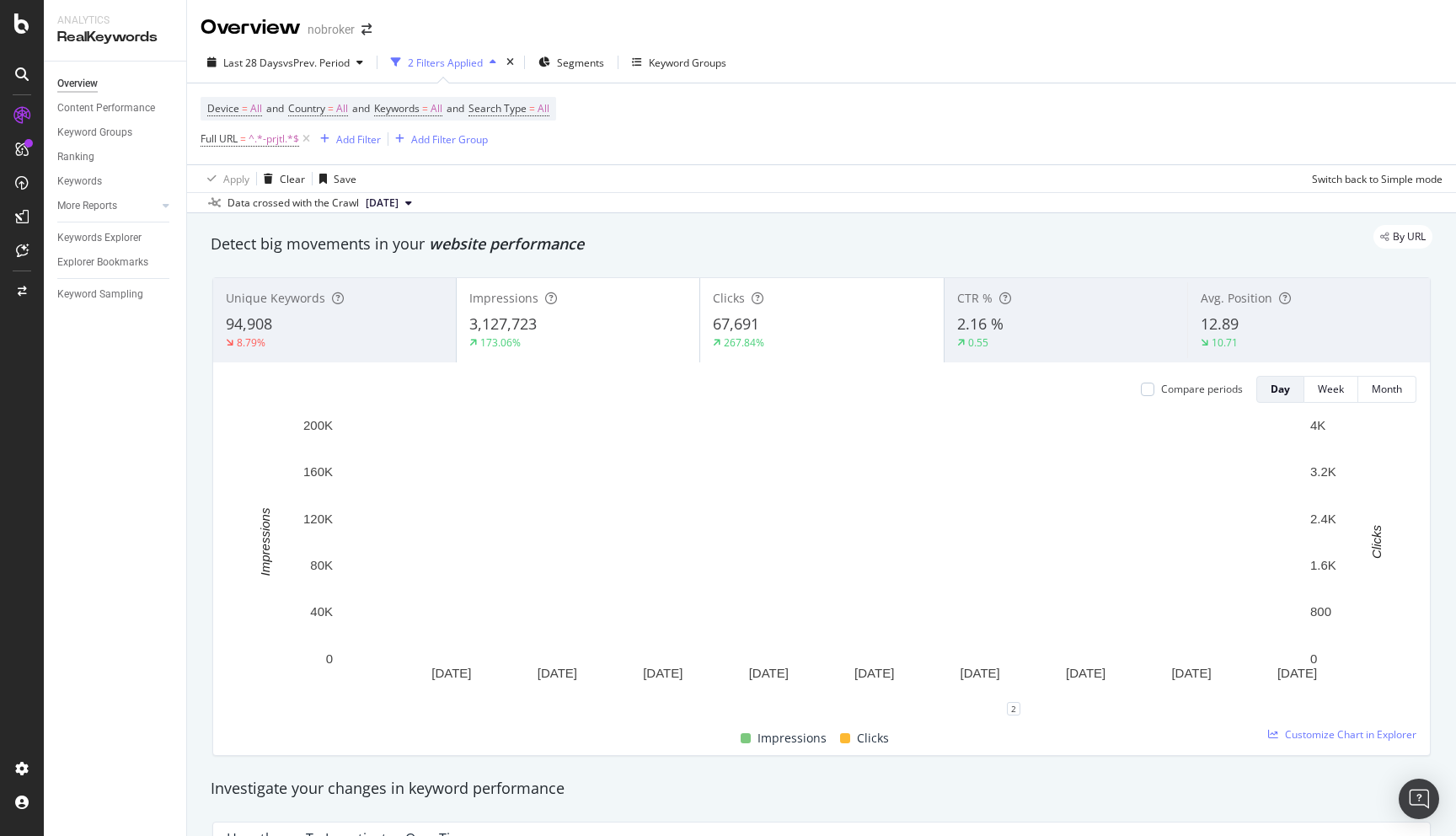
click at [1255, 308] on div "Avg. Position 12.89 10.71" at bounding box center [1309, 320] width 243 height 76
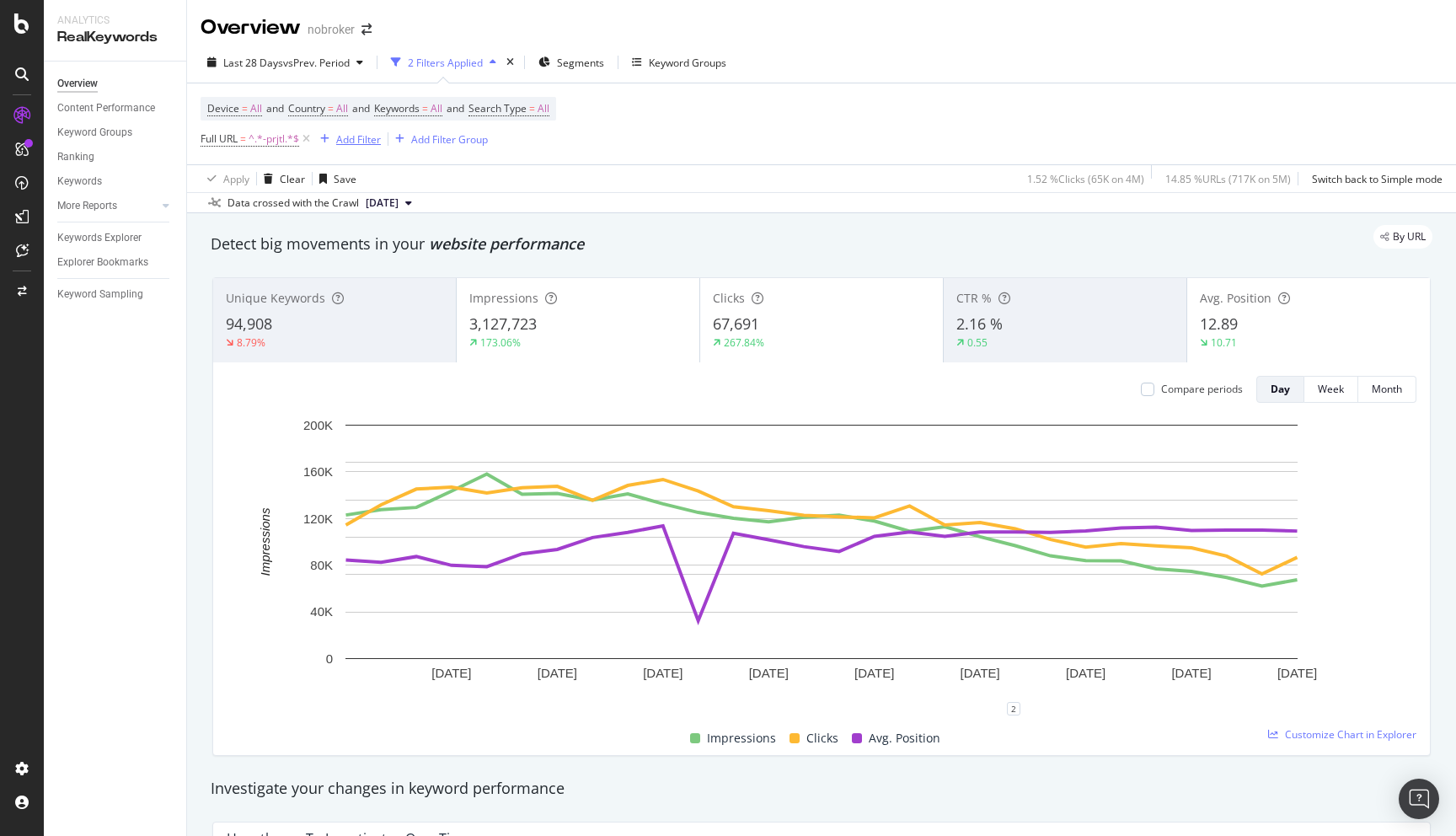
click at [360, 139] on div "Add Filter" at bounding box center [359, 139] width 45 height 14
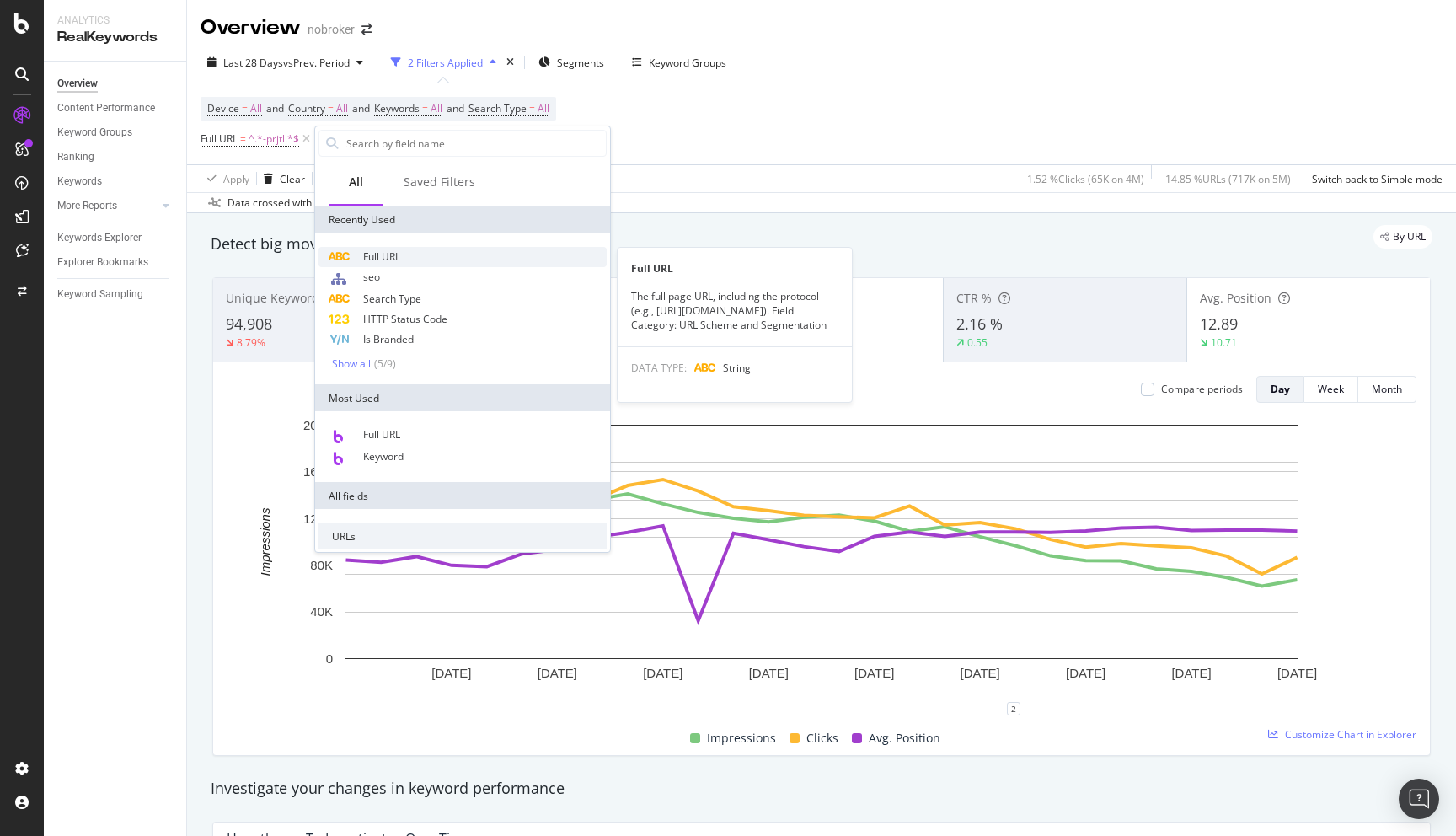
click at [383, 264] on div "Full URL" at bounding box center [462, 257] width 289 height 21
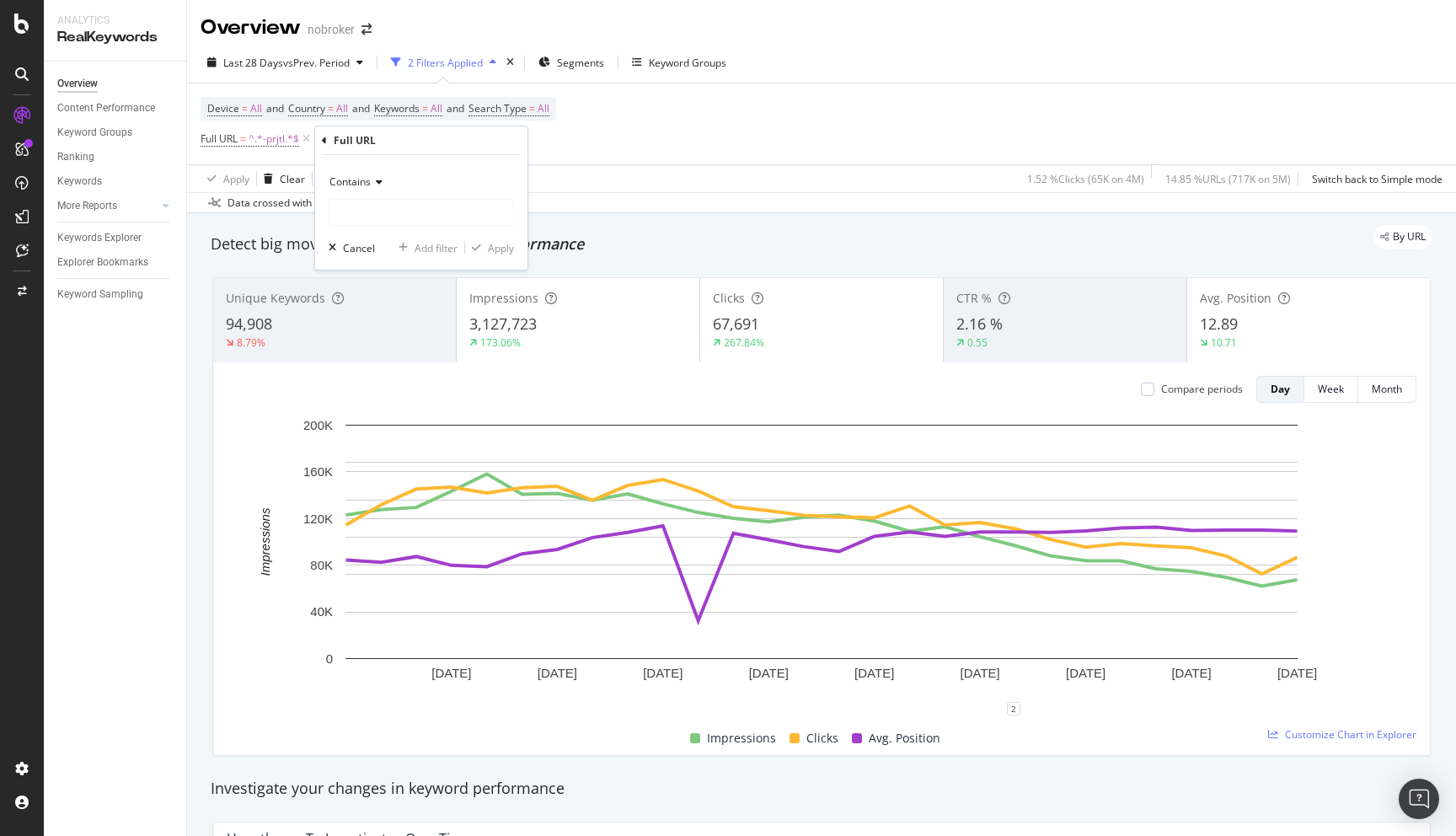
click at [353, 174] on span "Contains" at bounding box center [351, 182] width 41 height 14
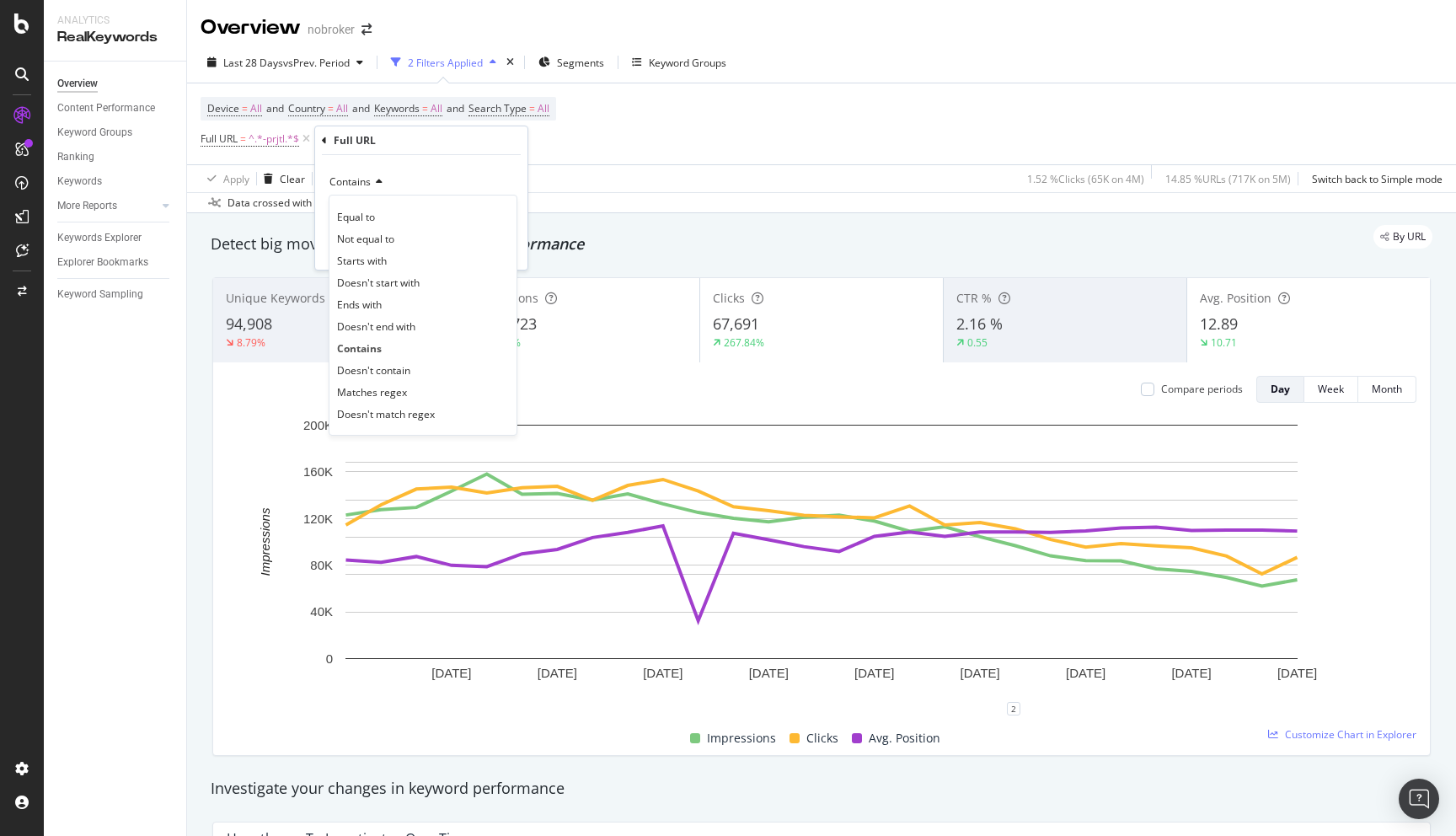
click at [353, 174] on span "Contains" at bounding box center [351, 182] width 41 height 14
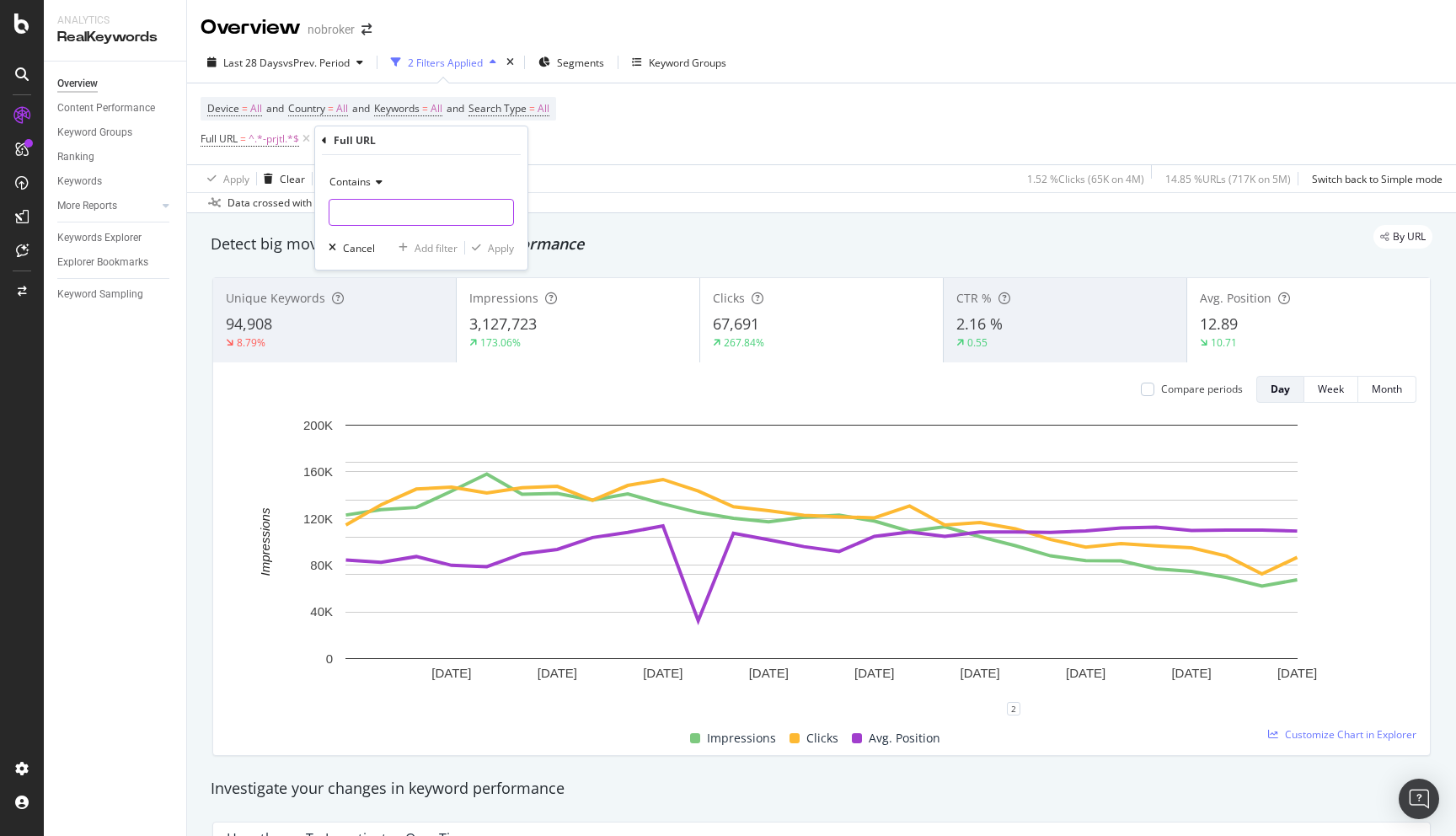
click at [350, 218] on input "text" at bounding box center [422, 212] width 183 height 27
click at [365, 244] on div "Cancel" at bounding box center [360, 248] width 32 height 14
click at [358, 140] on div "Add Filter" at bounding box center [359, 139] width 45 height 14
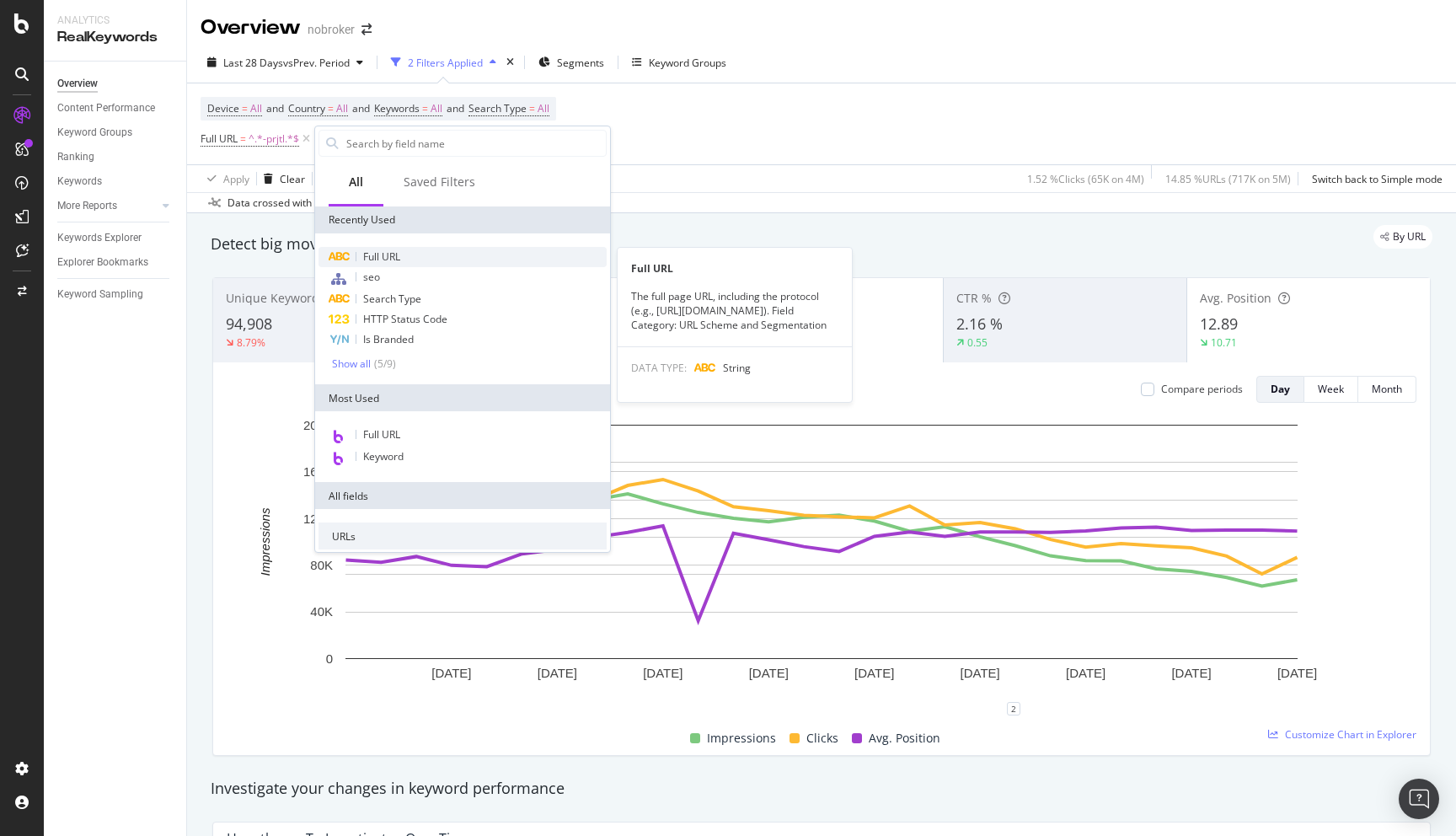
click at [400, 255] on span "Full URL" at bounding box center [381, 257] width 37 height 14
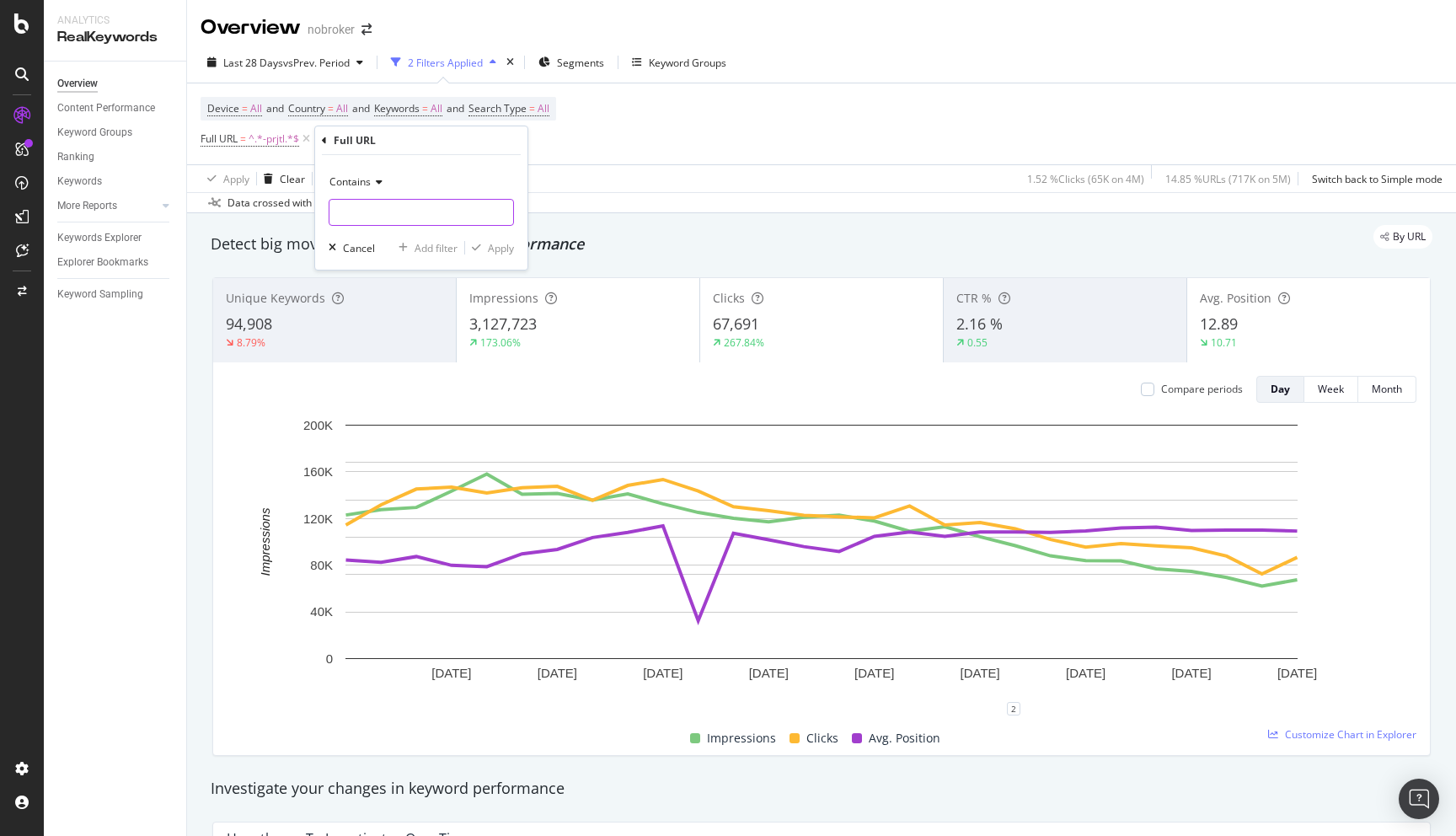
click at [432, 213] on input "text" at bounding box center [422, 212] width 183 height 27
click at [647, 245] on div "By URL" at bounding box center [813, 236] width 1238 height 23
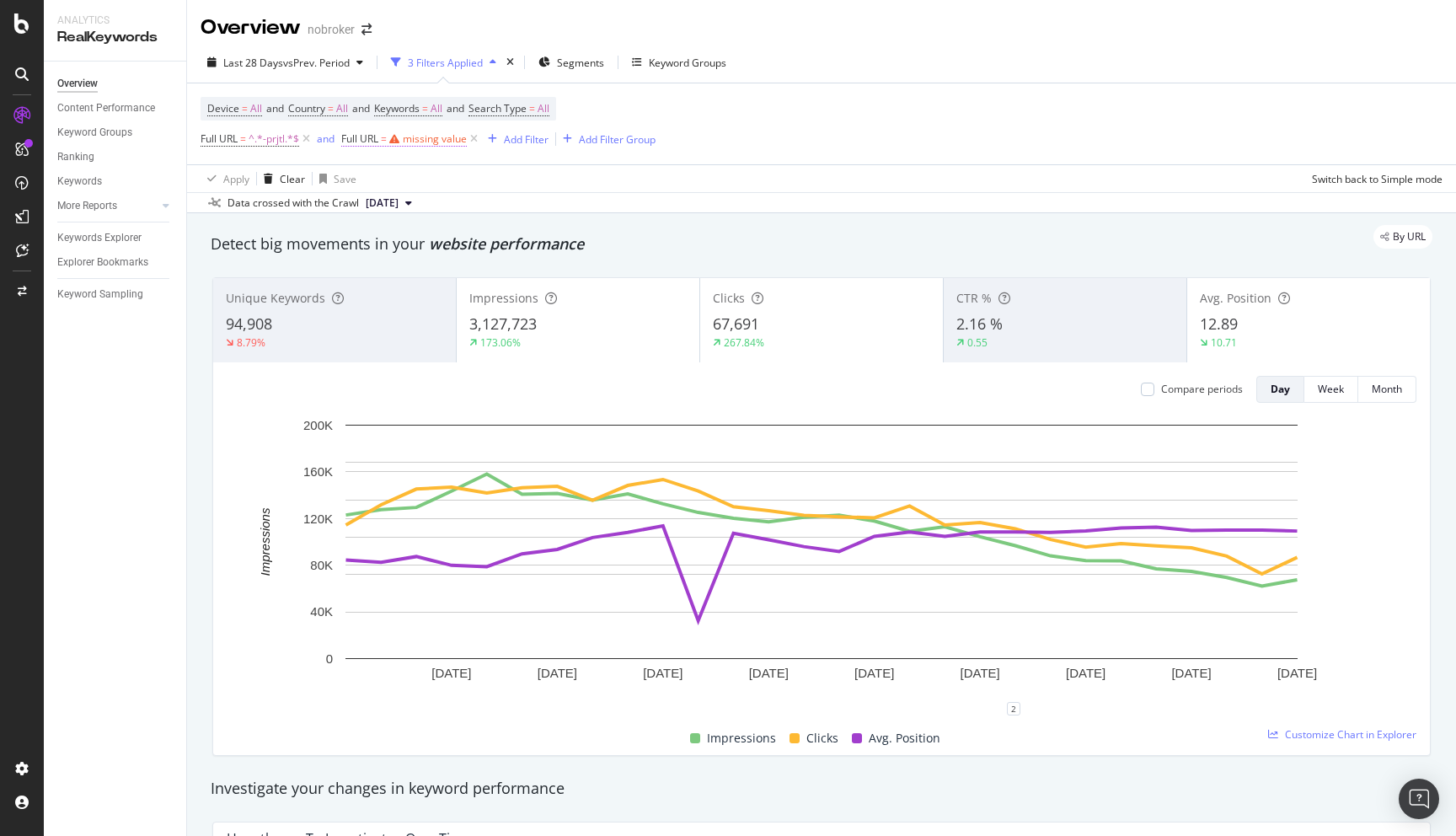
click at [439, 141] on div "missing value" at bounding box center [434, 138] width 64 height 14
click at [406, 218] on input "text" at bounding box center [449, 209] width 183 height 27
click at [351, 246] on div "button" at bounding box center [360, 245] width 21 height 10
click at [475, 138] on icon at bounding box center [474, 138] width 14 height 17
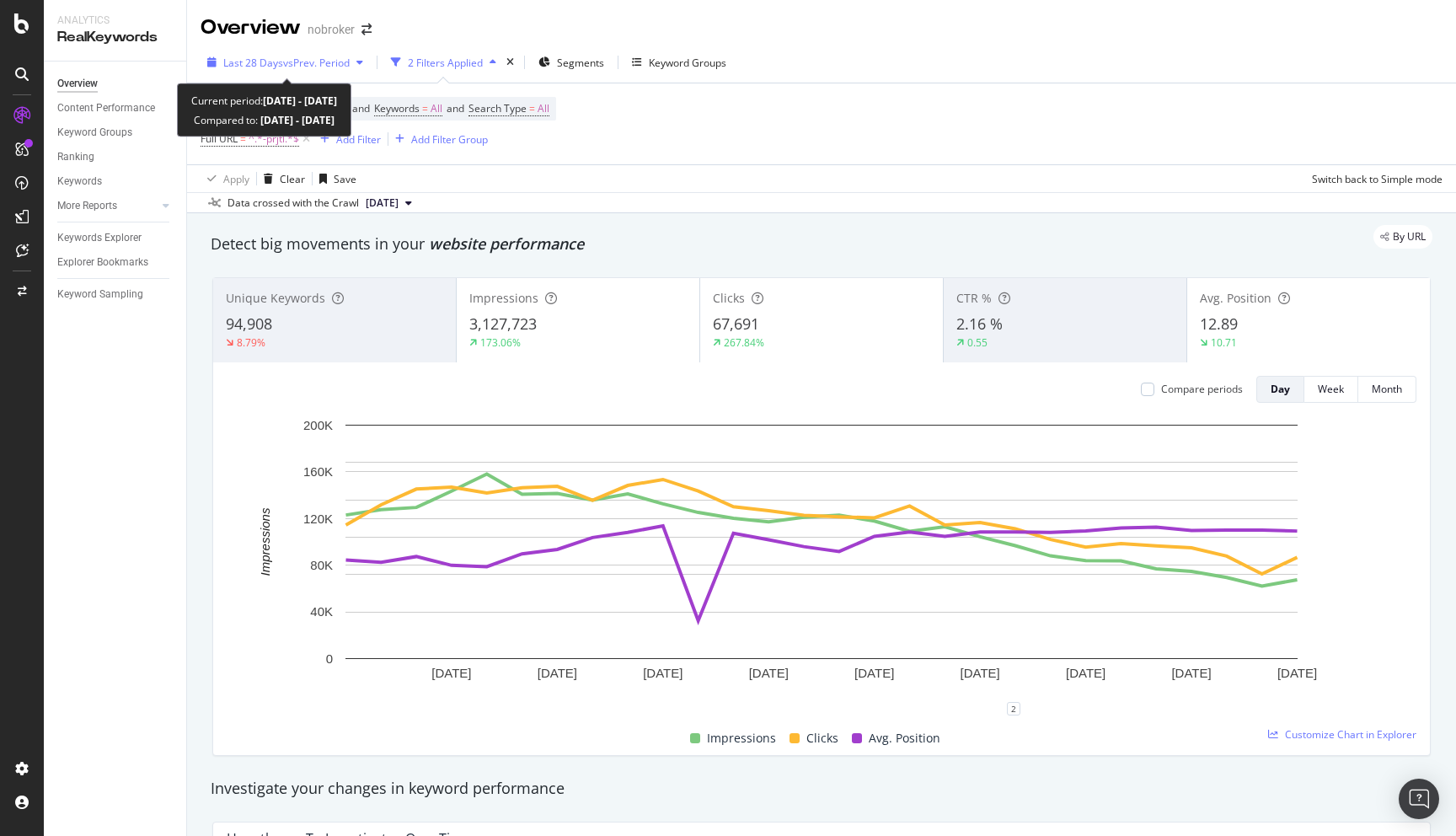
click at [290, 54] on div "Last 28 Days vs Prev. Period" at bounding box center [285, 62] width 169 height 25
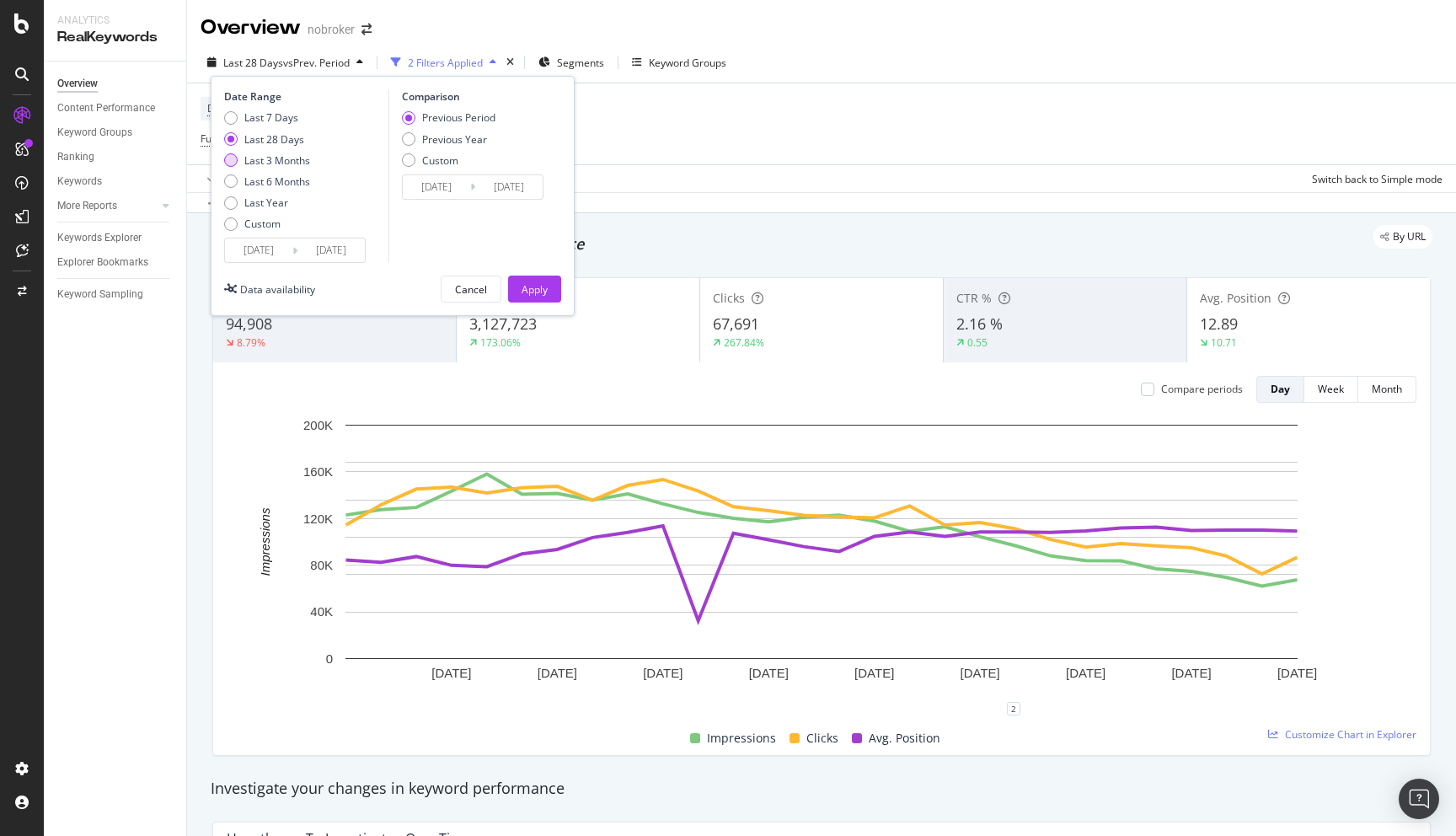
click at [277, 161] on div "Last 3 Months" at bounding box center [277, 161] width 66 height 14
type input "[DATE]"
click at [549, 288] on button "Apply" at bounding box center [534, 289] width 53 height 27
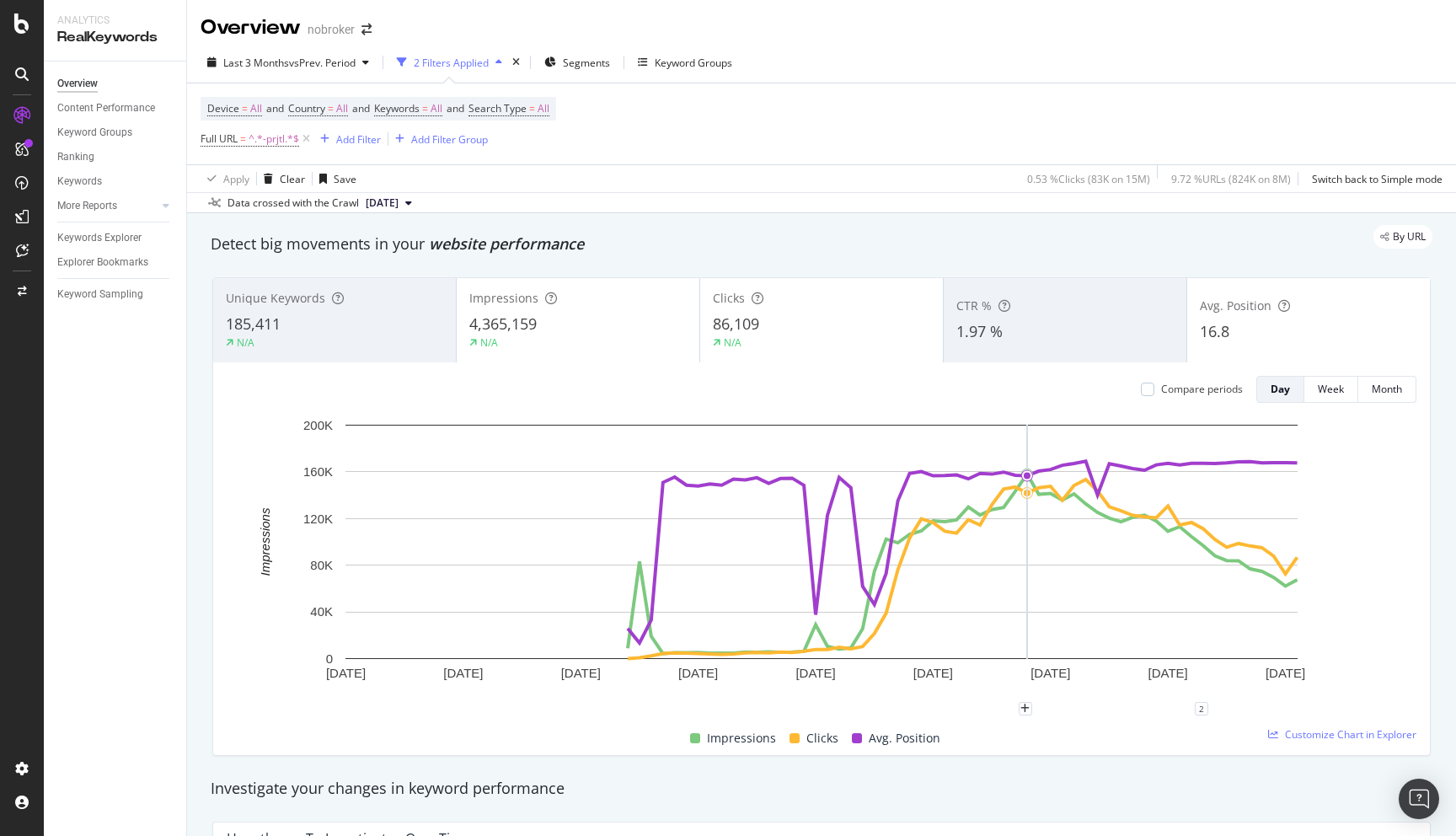
click at [1059, 778] on div "Investigate your changes in keyword performance" at bounding box center [821, 788] width 1222 height 22
click at [814, 226] on div "By URL" at bounding box center [813, 236] width 1238 height 23
click at [371, 145] on div "Add Filter" at bounding box center [359, 139] width 45 height 14
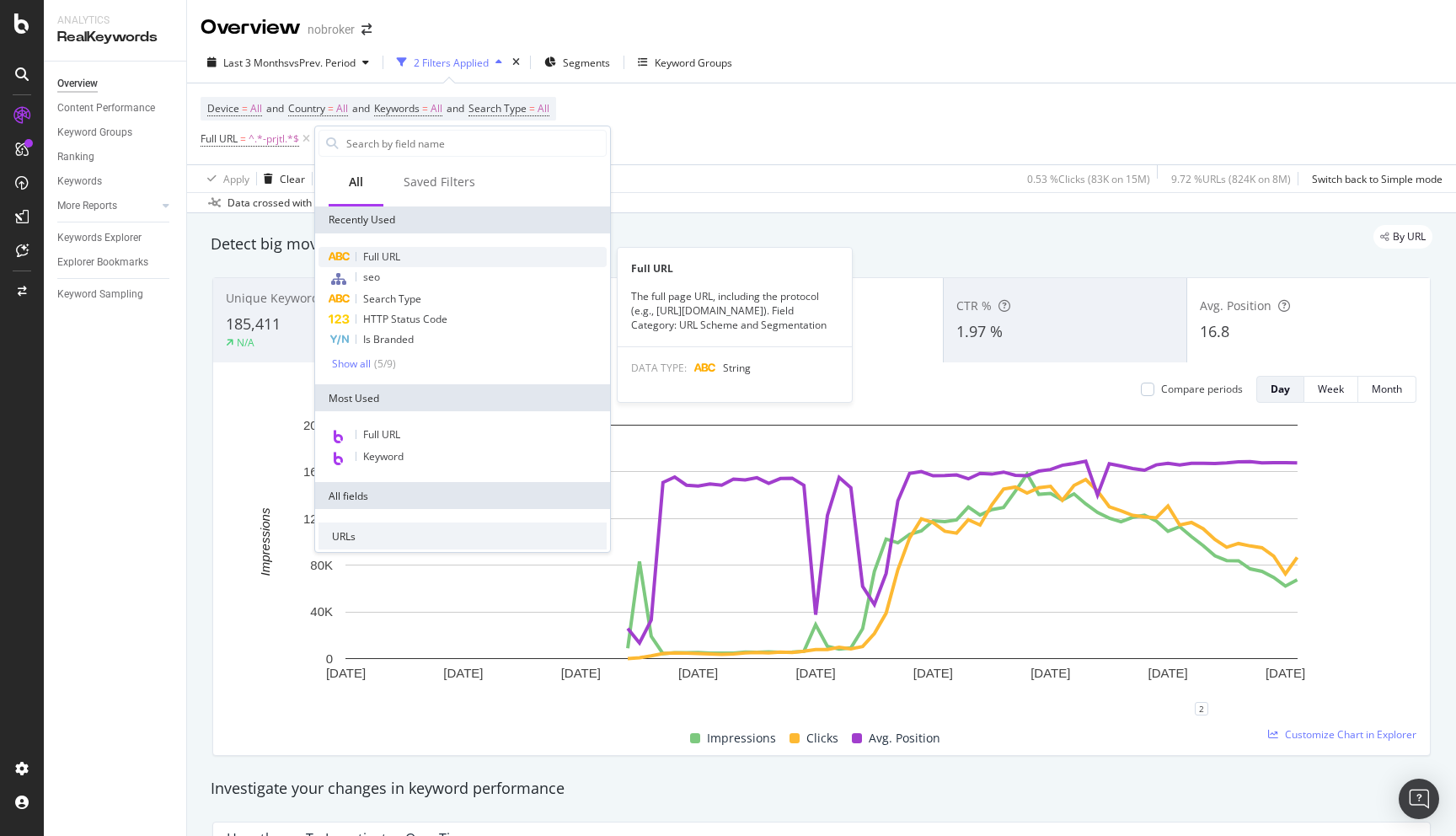
click at [391, 260] on span "Full URL" at bounding box center [381, 257] width 37 height 14
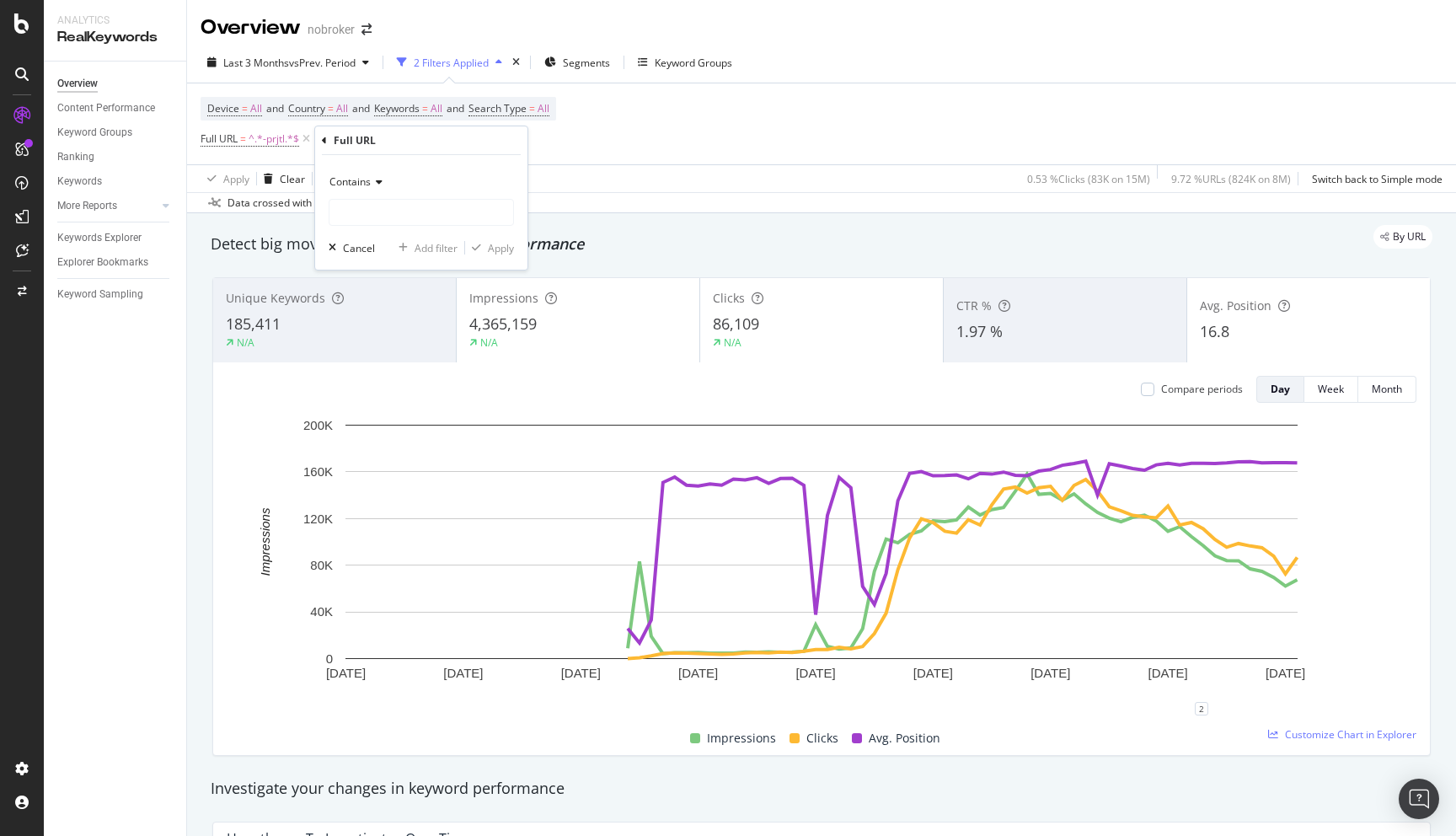
click at [370, 173] on div "Contains" at bounding box center [422, 182] width 185 height 27
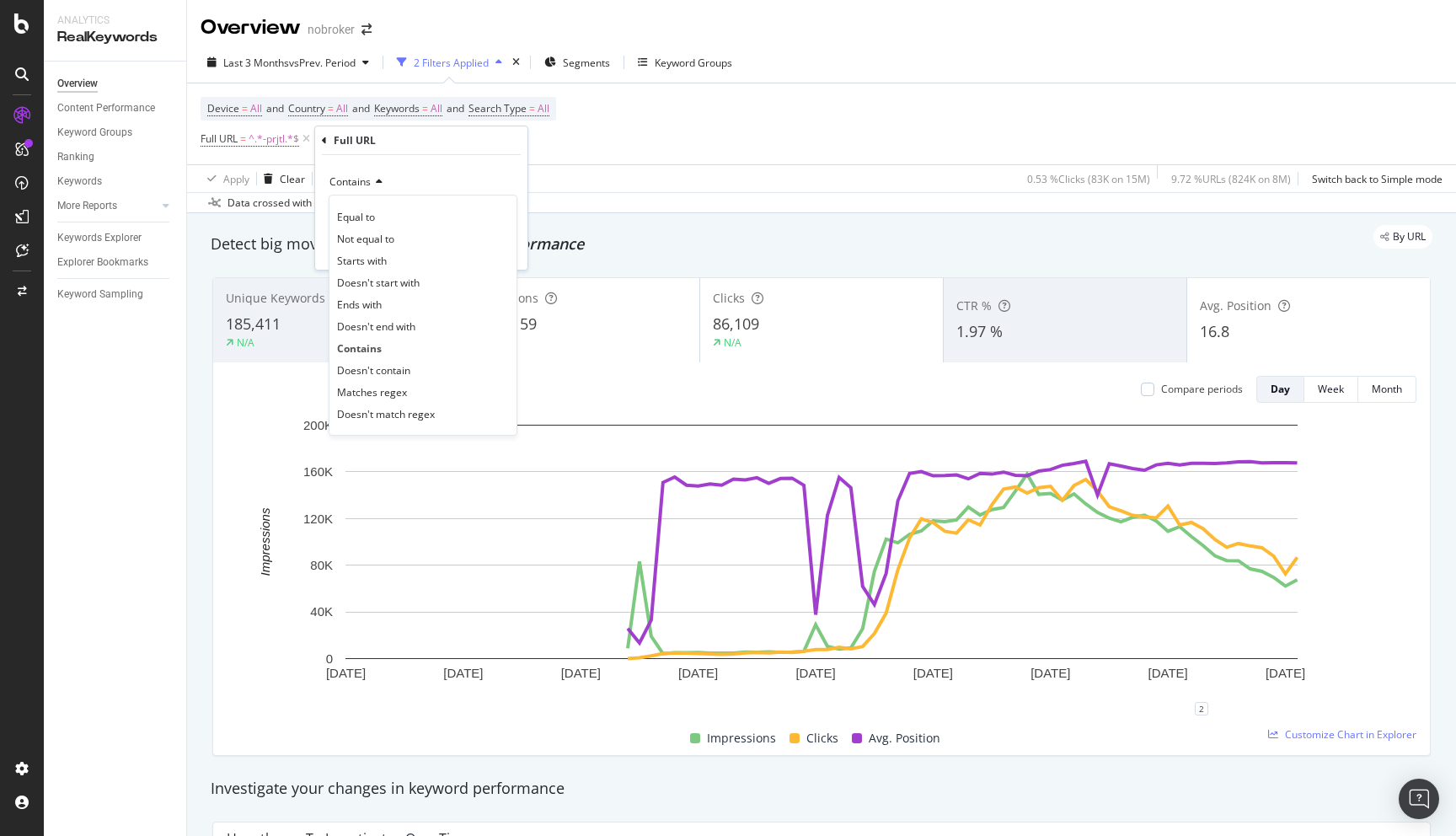
click at [398, 173] on div "Contains" at bounding box center [422, 182] width 185 height 27
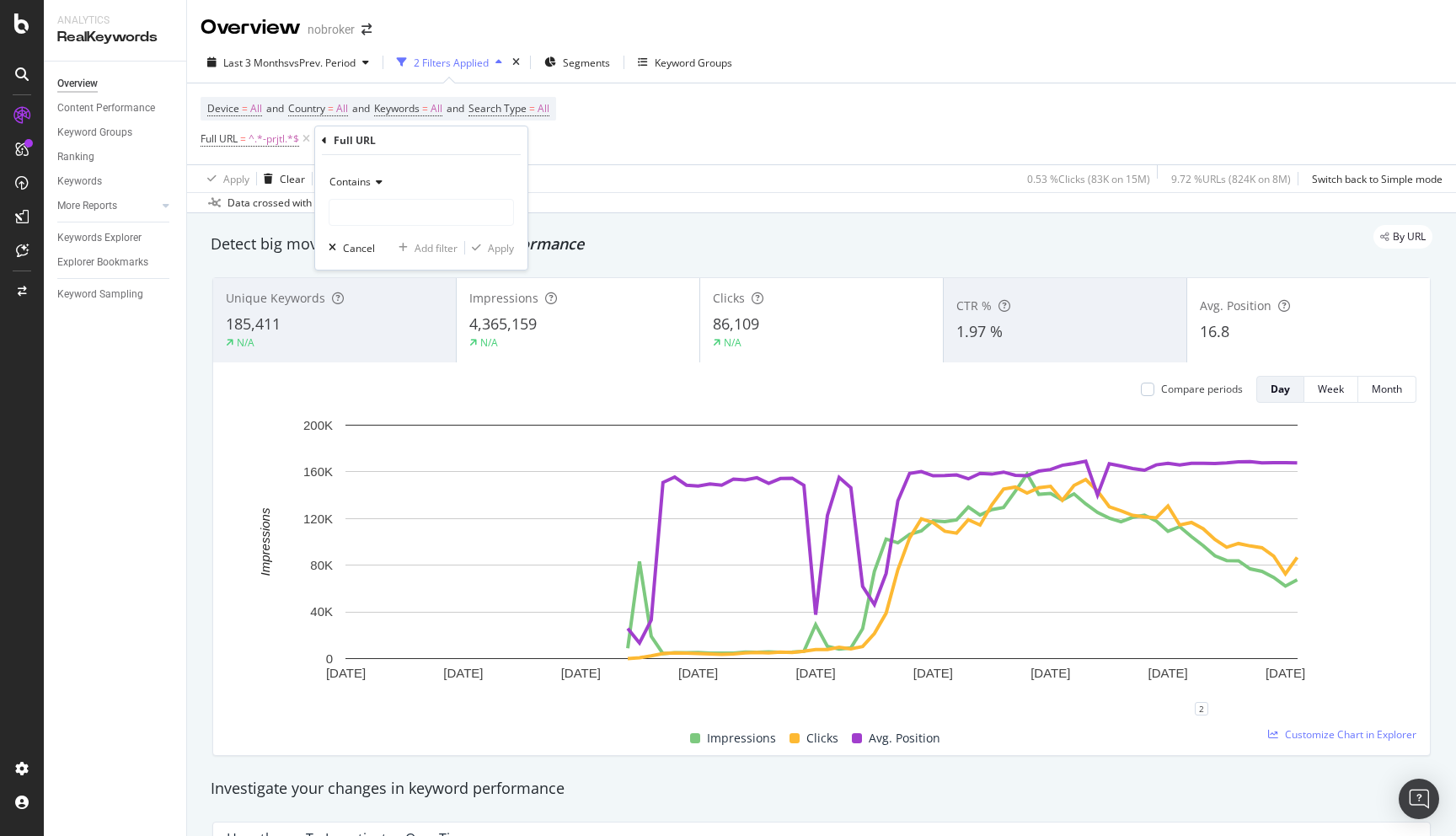
click at [369, 178] on span "Contains" at bounding box center [351, 182] width 41 height 14
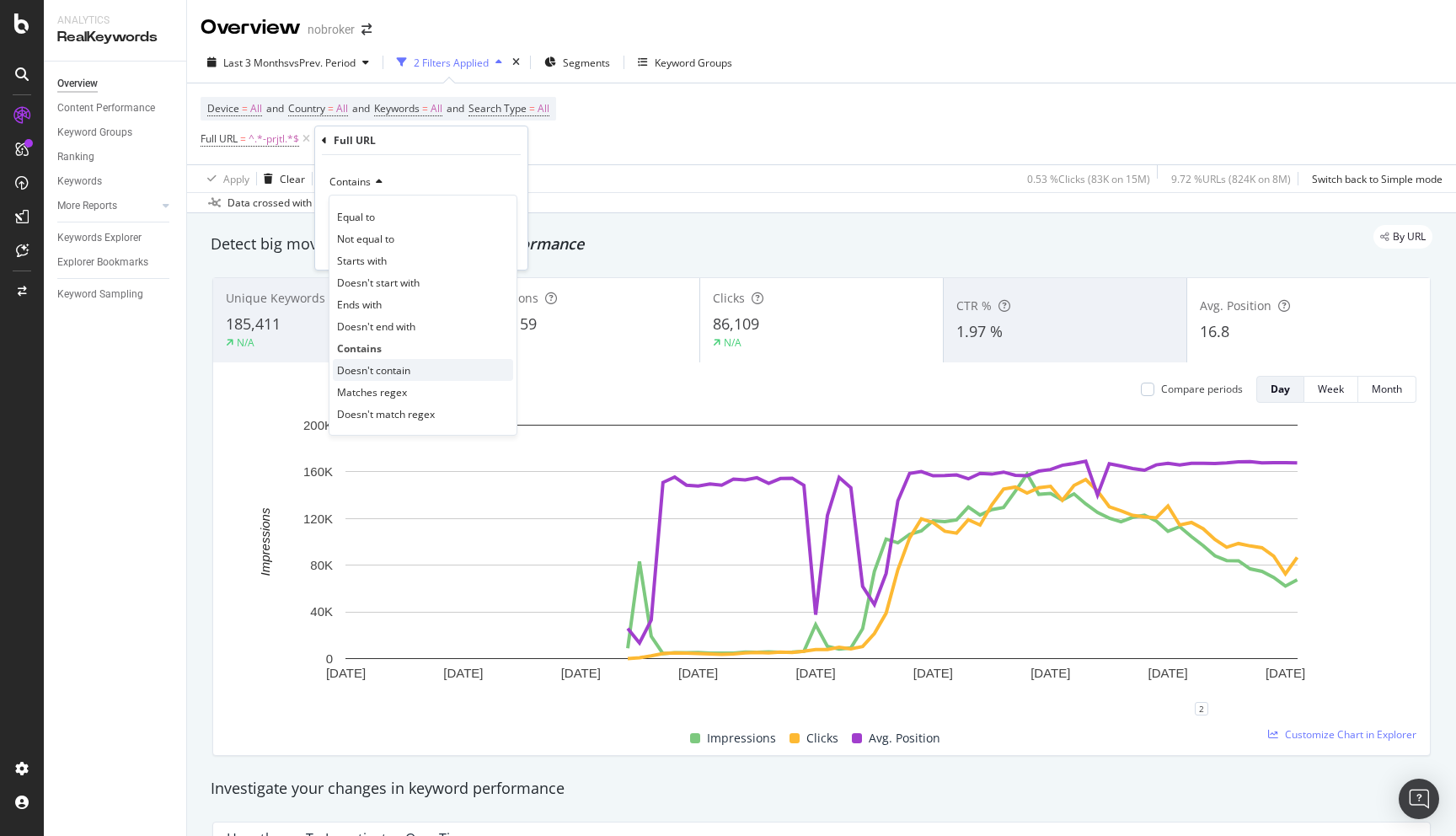
click at [376, 373] on span "Doesn't contain" at bounding box center [374, 370] width 74 height 14
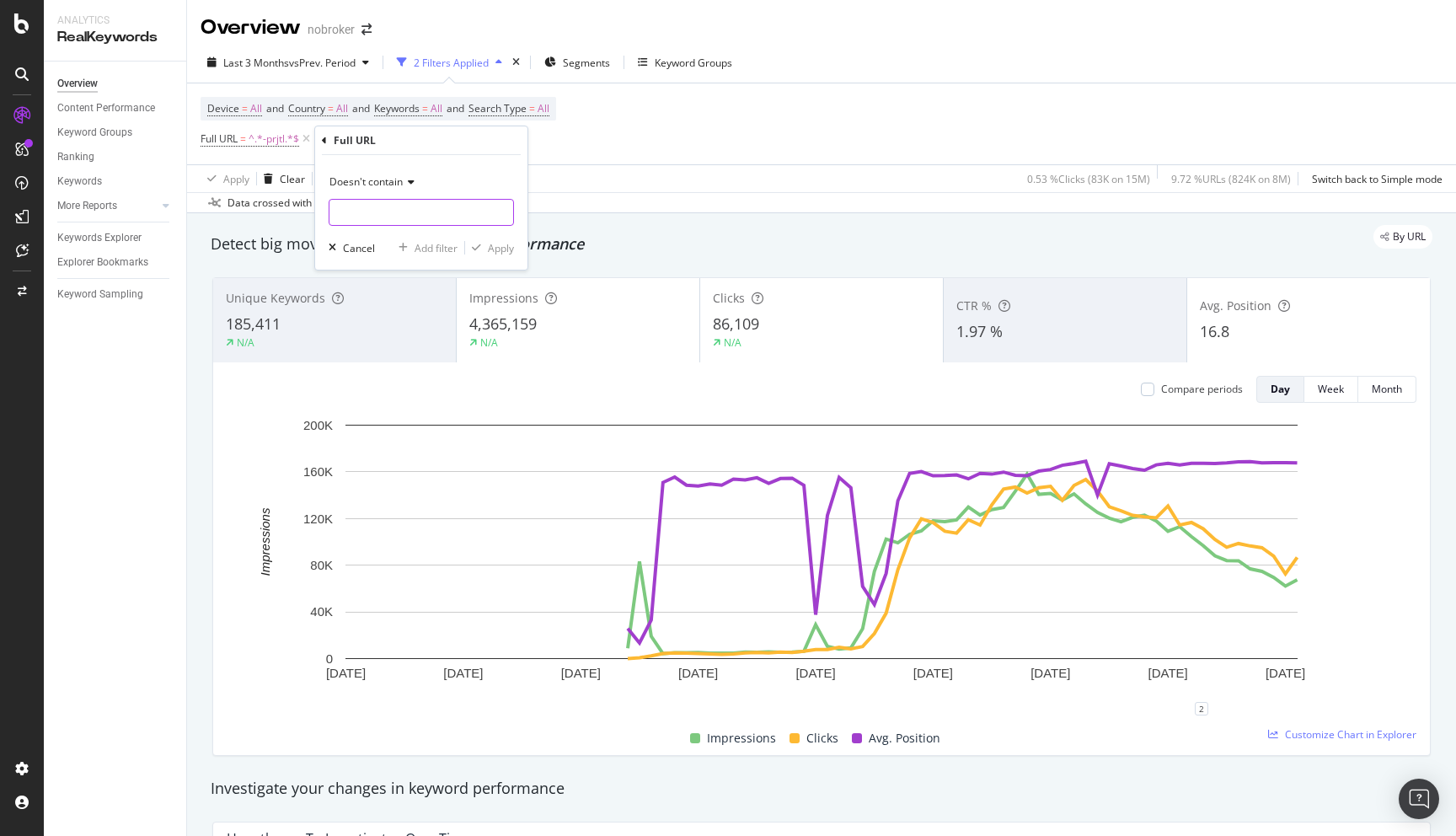
click at [368, 211] on input "text" at bounding box center [422, 212] width 183 height 27
type input "-sale-"
click at [505, 250] on div "Apply" at bounding box center [501, 248] width 26 height 14
